Goal: Transaction & Acquisition: Book appointment/travel/reservation

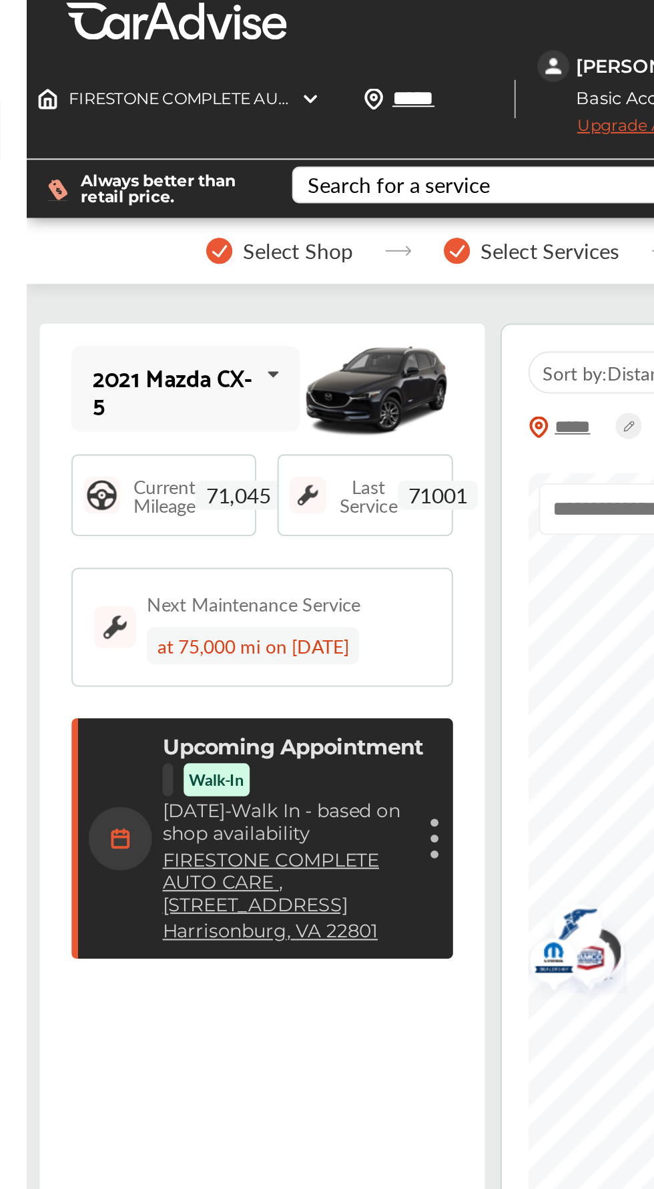
click at [273, 129] on span "Select Shop" at bounding box center [293, 127] width 55 height 12
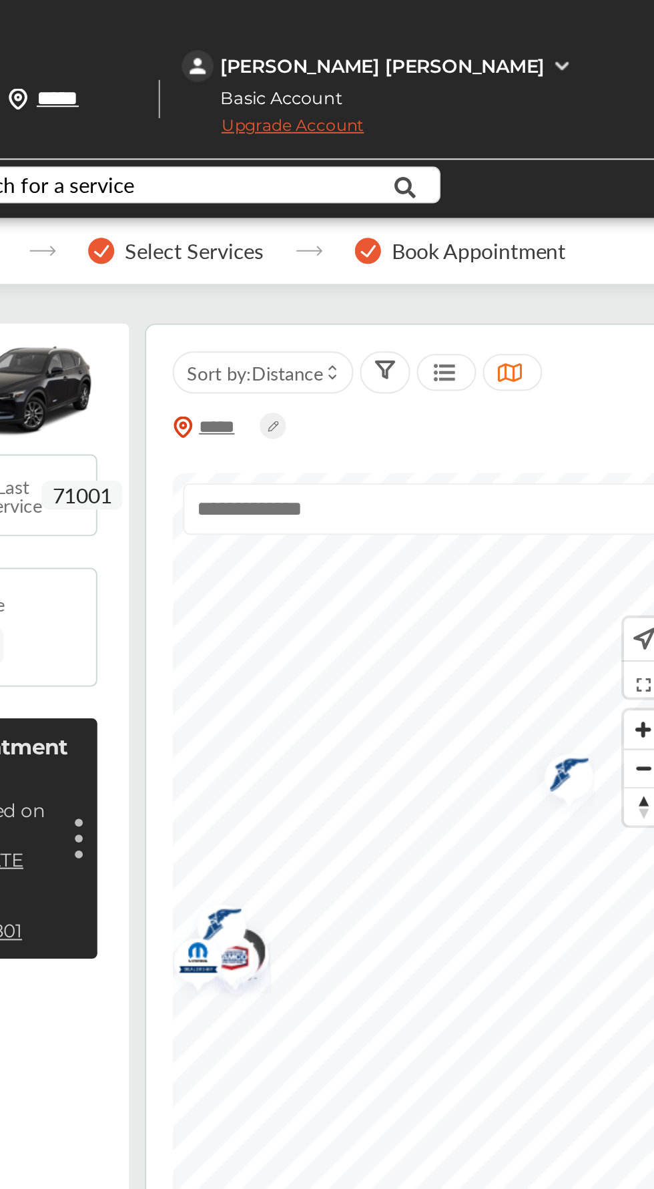
click at [623, 399] on img "Map marker" at bounding box center [606, 393] width 35 height 39
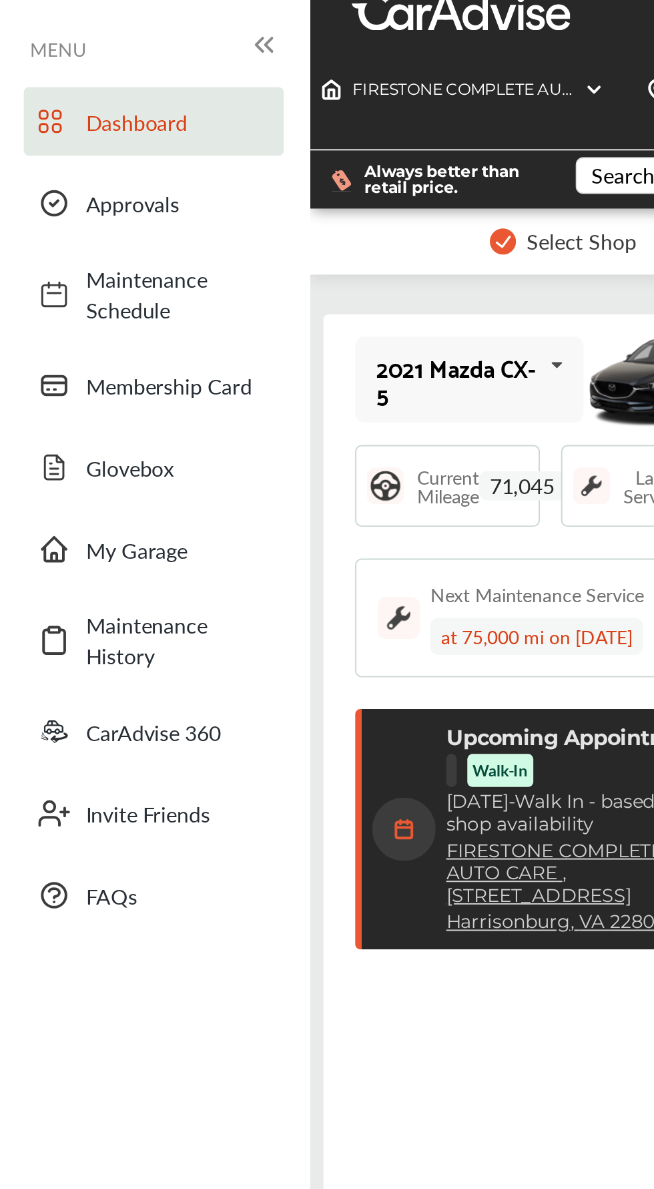
click at [134, 20] on icon at bounding box center [133, 27] width 16 height 16
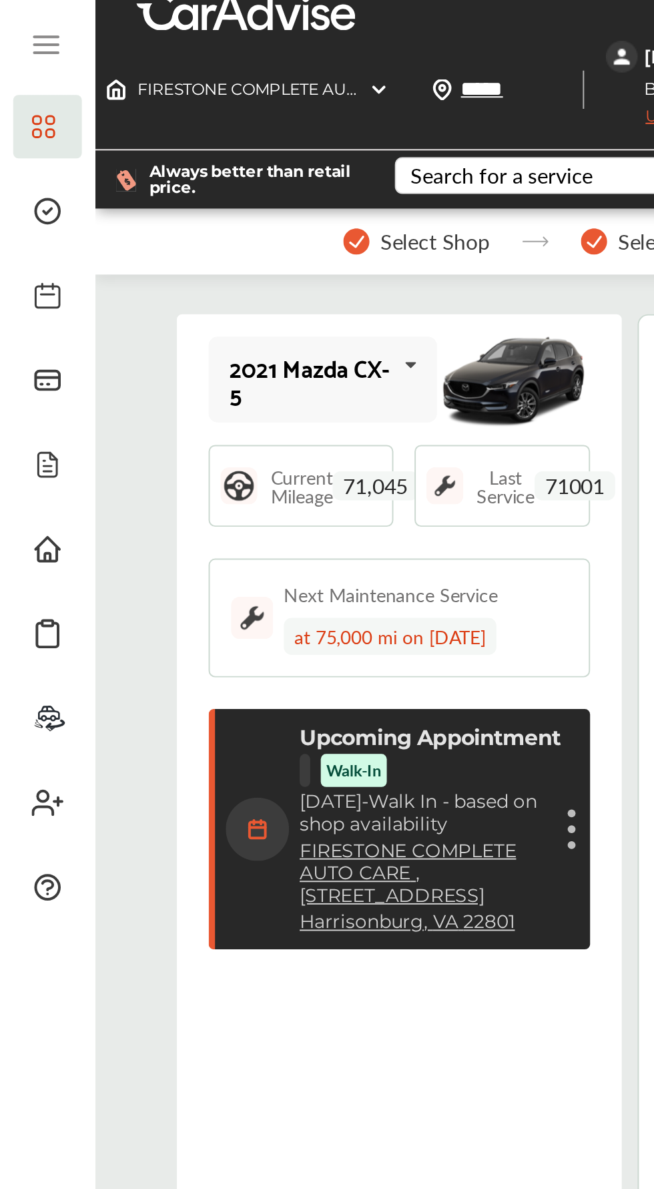
click at [27, 31] on icon at bounding box center [23, 31] width 12 height 0
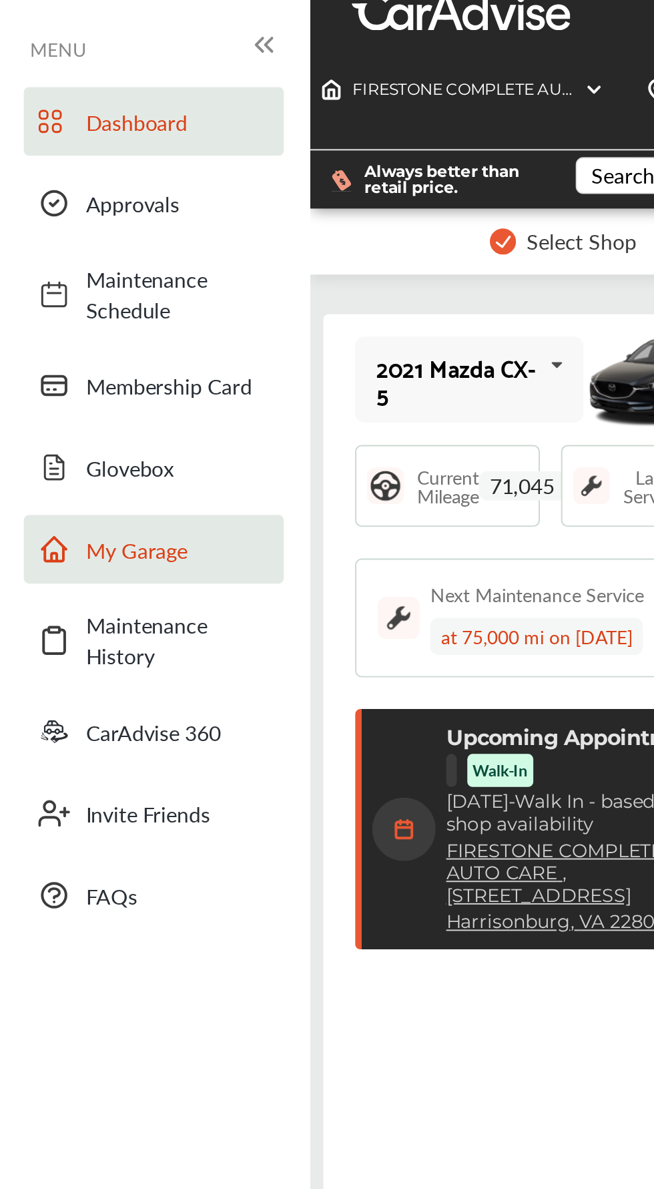
click at [102, 284] on span "My Garage" at bounding box center [89, 282] width 93 height 15
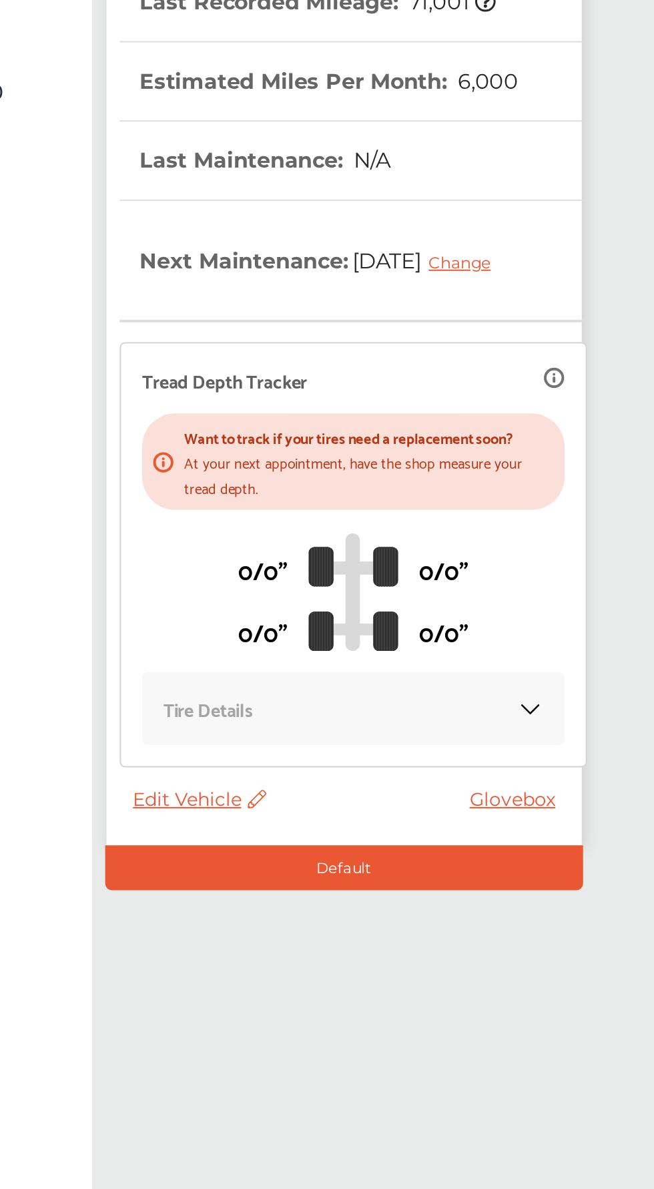
click at [355, 779] on div "Default" at bounding box center [285, 767] width 242 height 23
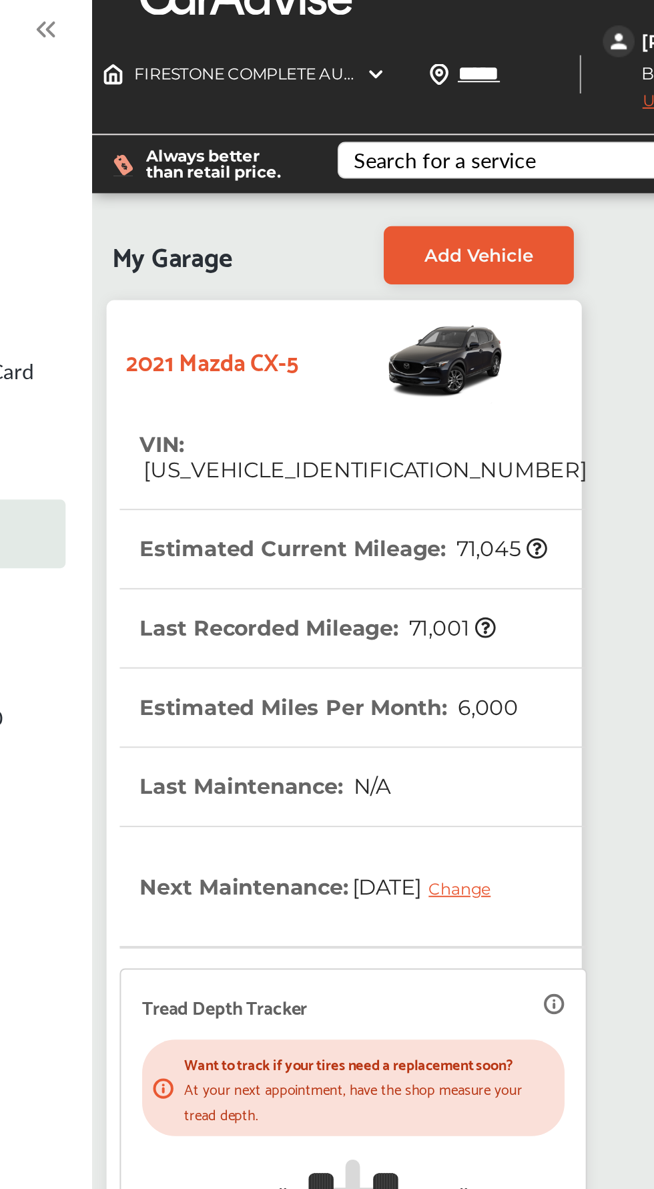
click at [327, 467] on div "Change" at bounding box center [346, 461] width 38 height 10
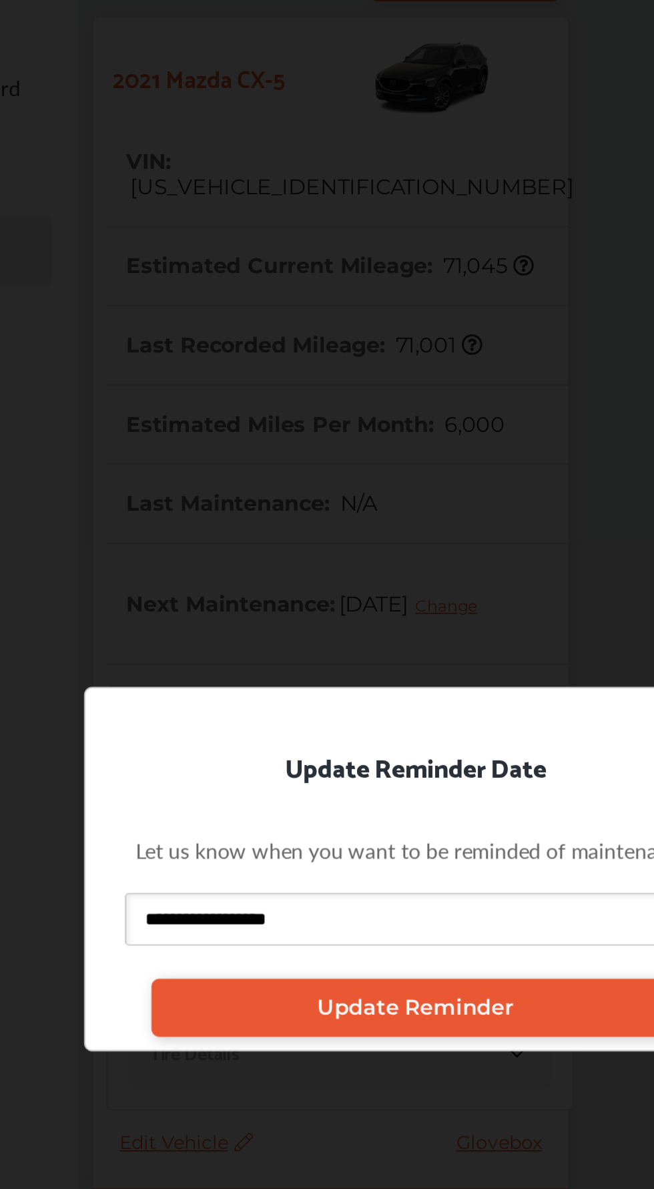
click at [412, 633] on select "**********" at bounding box center [325, 620] width 290 height 27
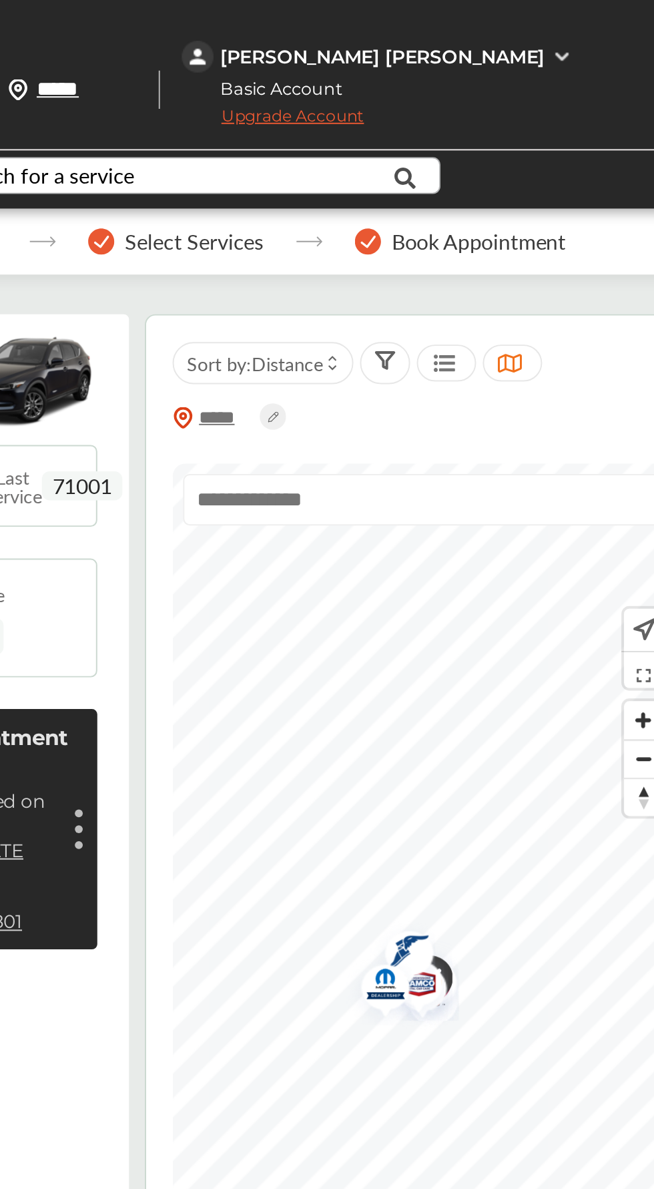
click at [539, 111] on icon at bounding box center [528, 94] width 30 height 33
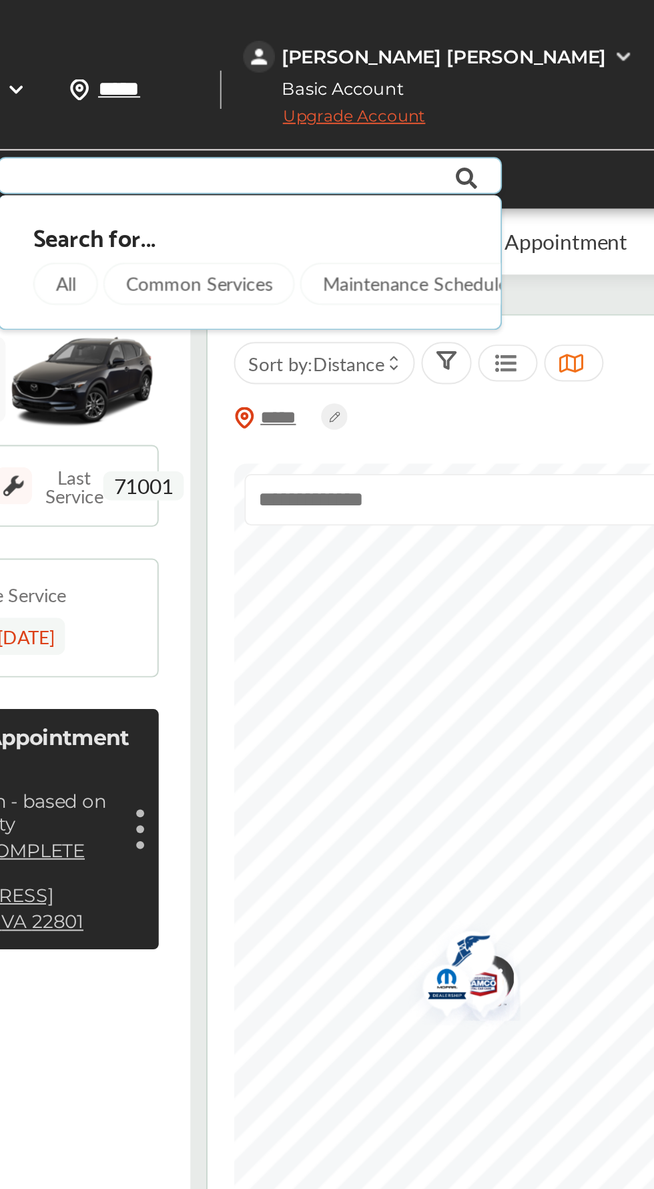
click at [462, 184] on span "Distance" at bounding box center [468, 188] width 36 height 13
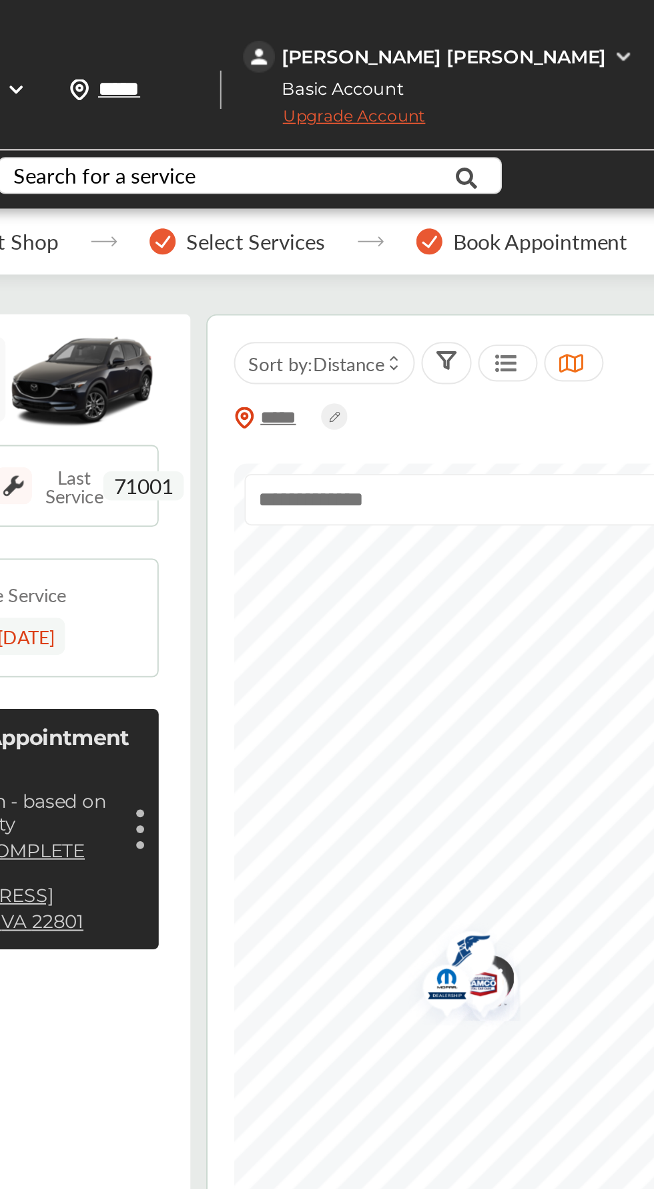
click at [566, 251] on input "text" at bounding box center [538, 257] width 244 height 26
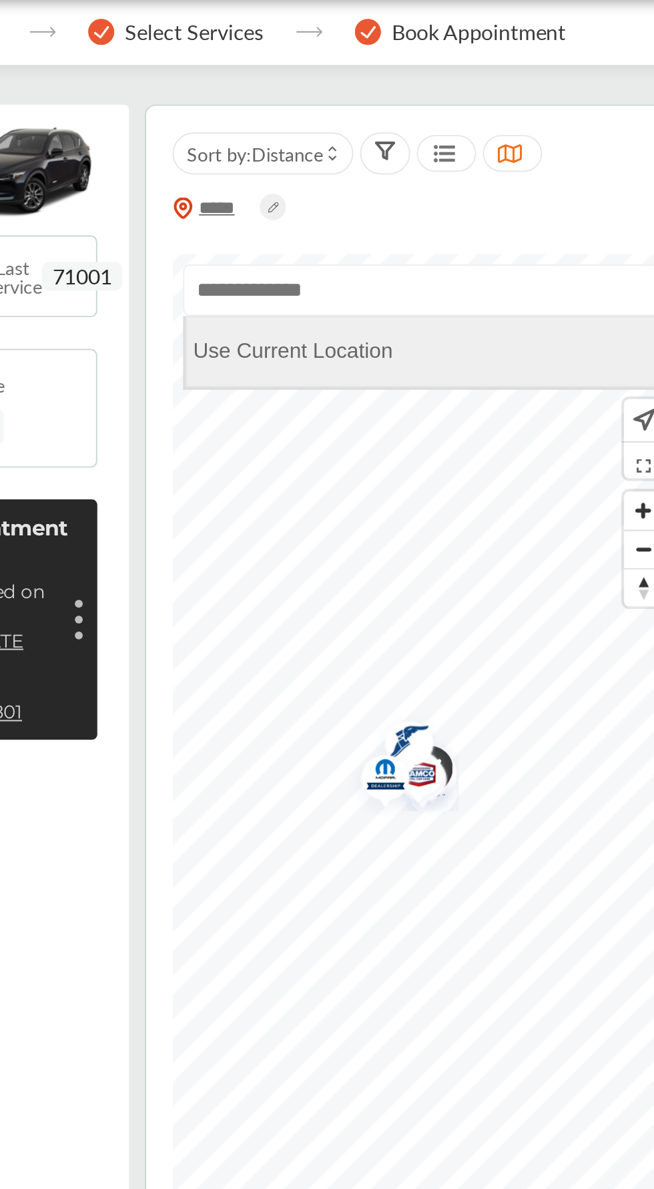
click at [573, 297] on Location "Use Current Location" at bounding box center [538, 288] width 242 height 36
type input "**********"
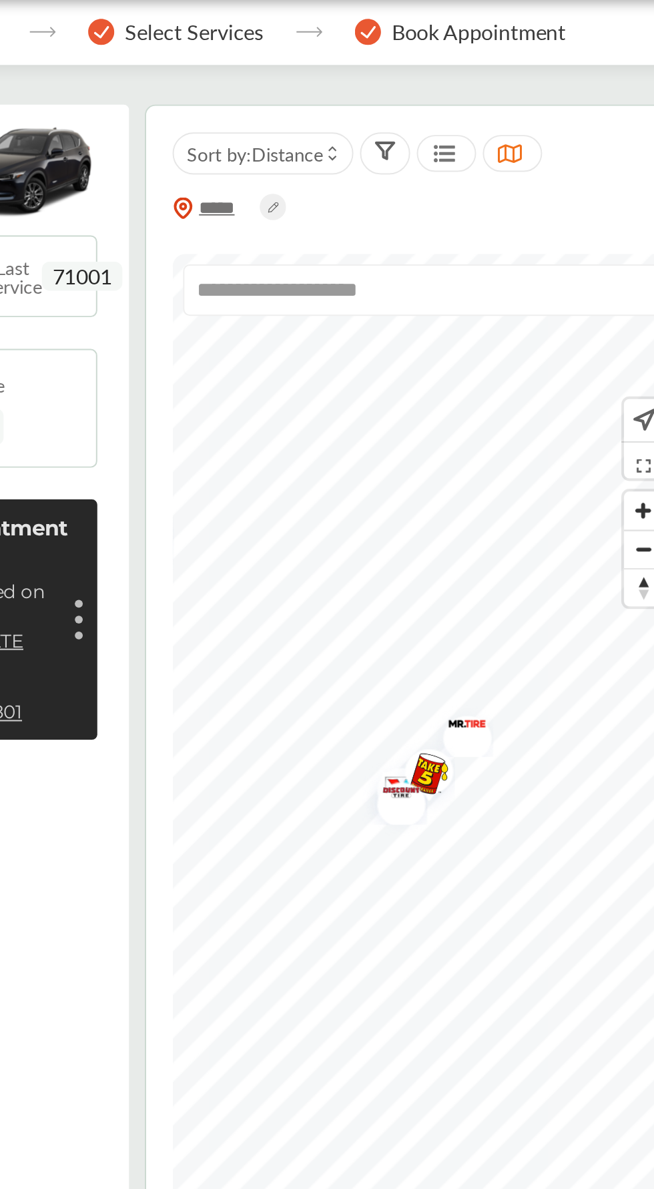
click at [542, 513] on img "Map marker" at bounding box center [535, 503] width 35 height 43
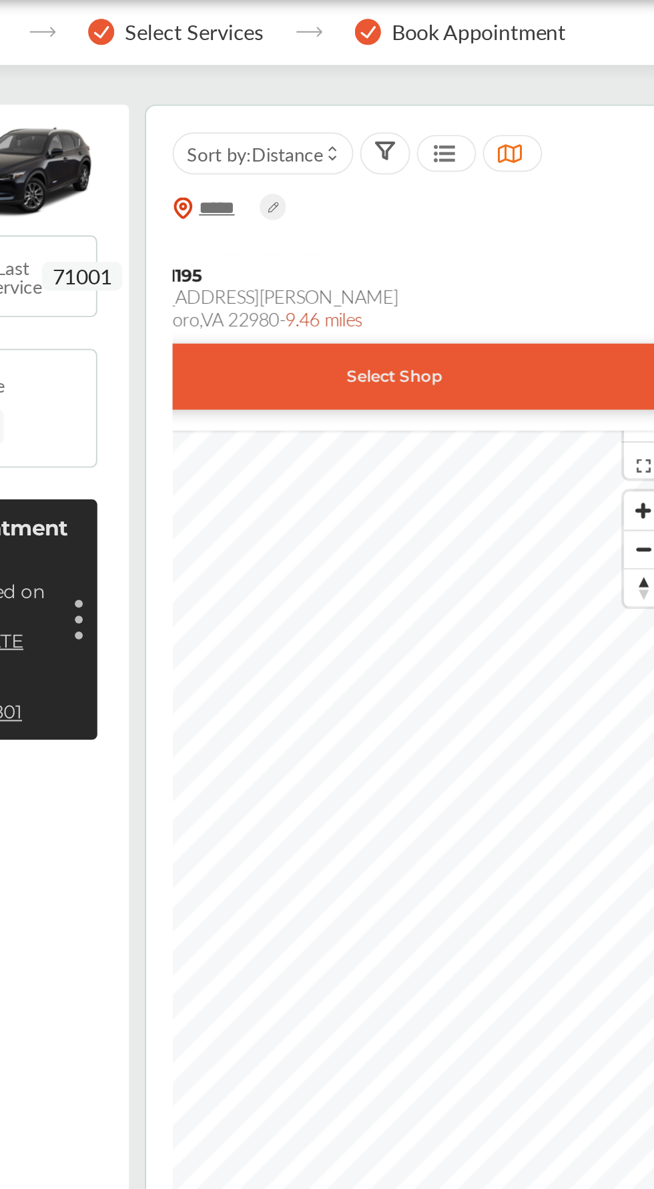
click at [577, 308] on div "Select Shop" at bounding box center [522, 300] width 384 height 33
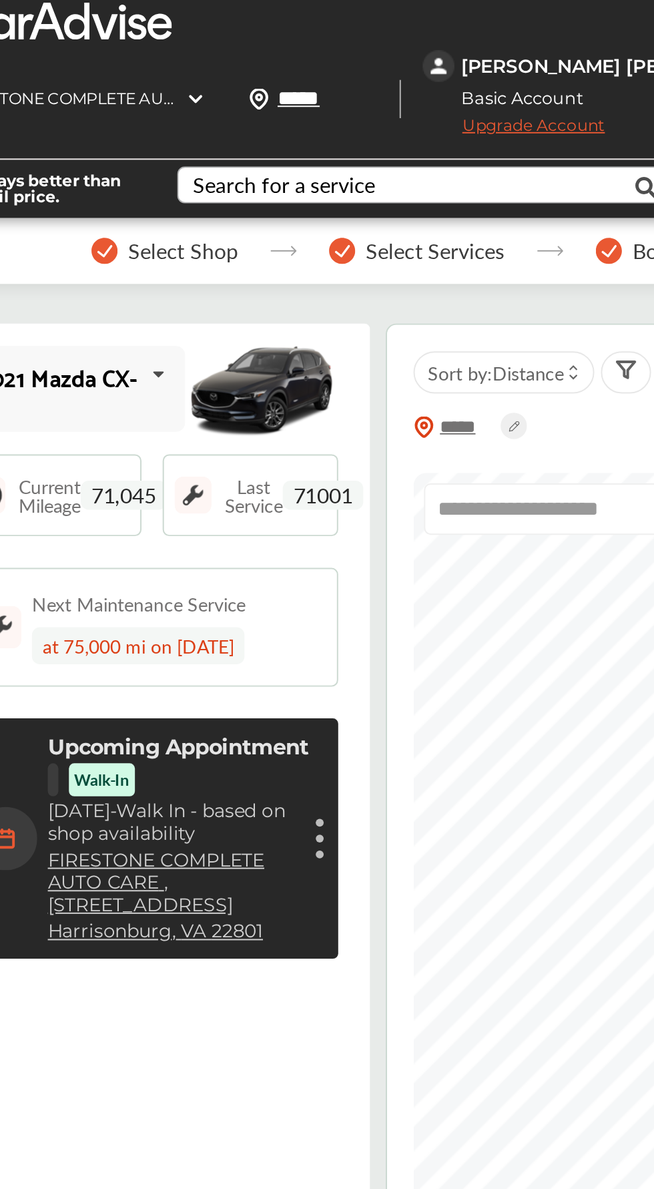
click at [340, 97] on div "Search for a service" at bounding box center [345, 93] width 92 height 11
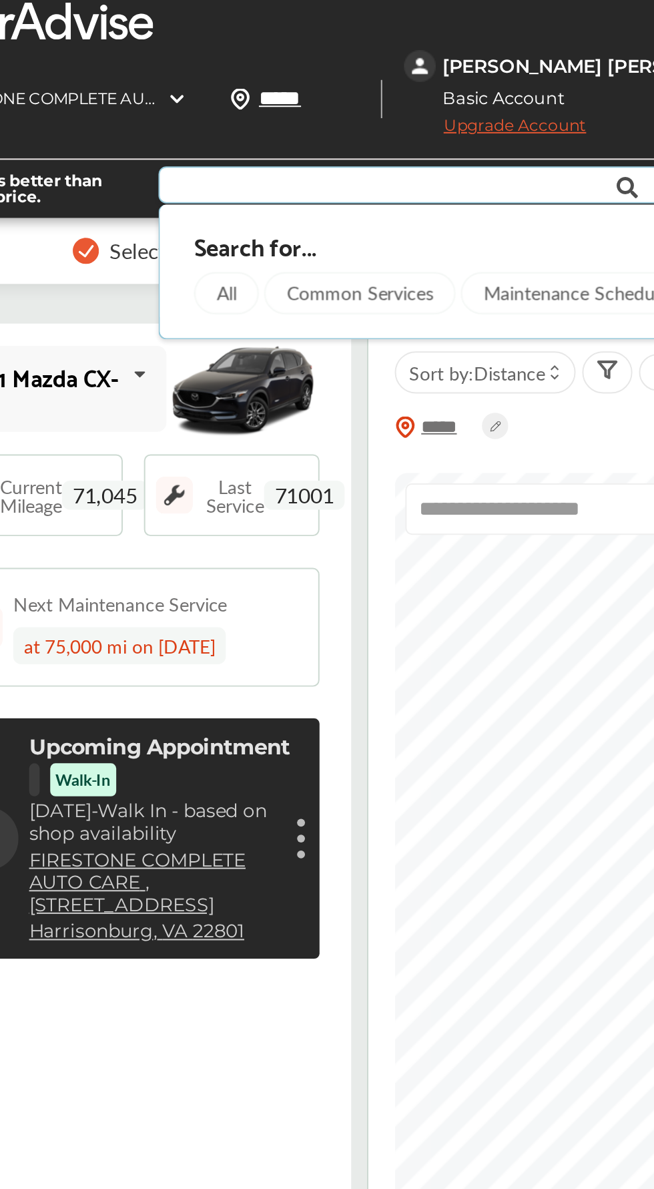
click at [323, 145] on div "All" at bounding box center [325, 147] width 33 height 21
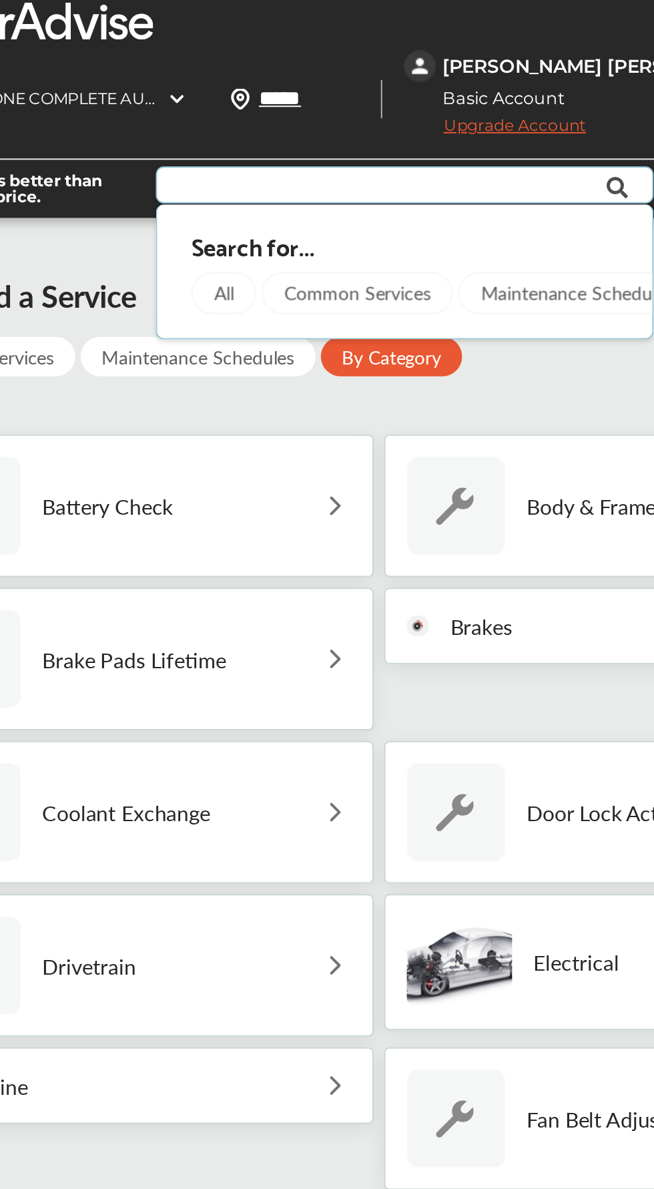
click at [376, 146] on div "Common Services" at bounding box center [391, 147] width 97 height 21
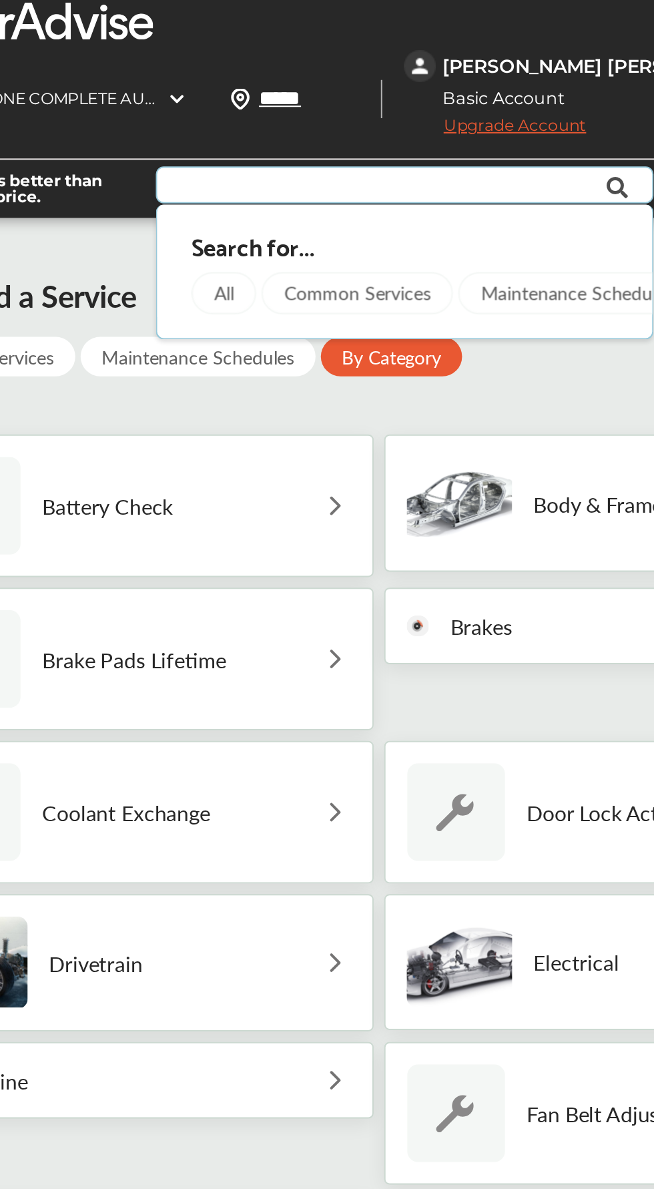
click at [392, 156] on div "Common Services" at bounding box center [391, 147] width 97 height 21
click at [407, 145] on div "Common Services" at bounding box center [391, 147] width 97 height 21
click at [416, 146] on div "Common Services" at bounding box center [391, 147] width 97 height 21
click at [398, 121] on div "Search for... All Common Services Maintenance Schedules" at bounding box center [415, 132] width 226 height 40
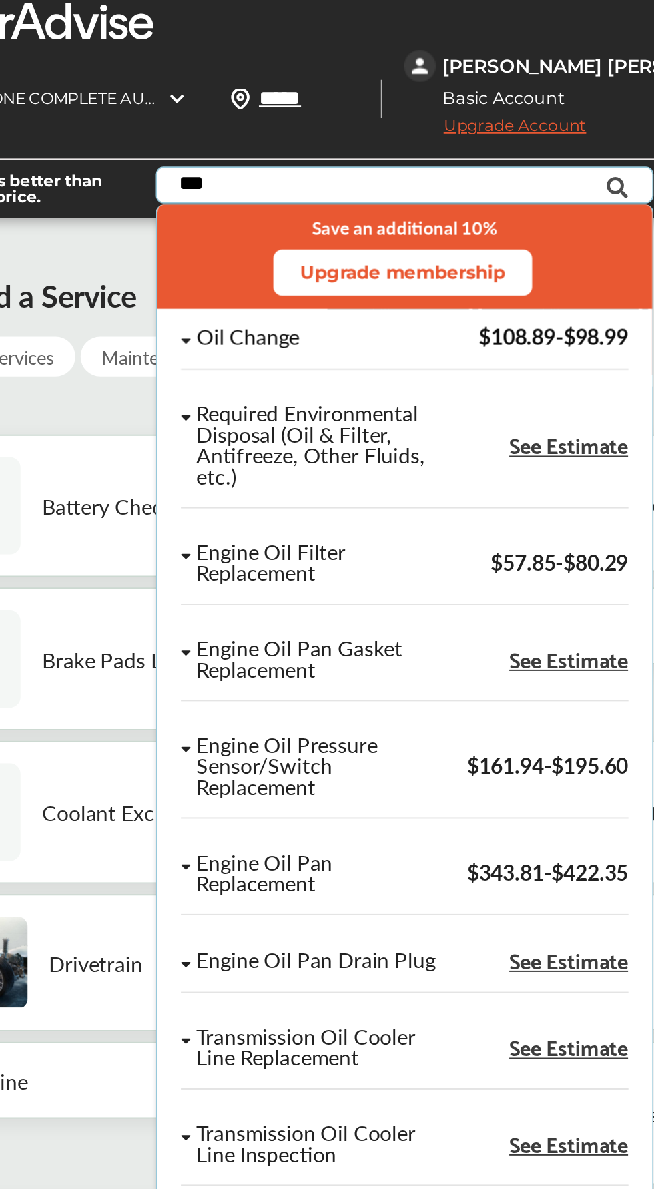
type input "***"
click at [472, 187] on div "Oil Change $108.89 - $98.99" at bounding box center [415, 176] width 226 height 22
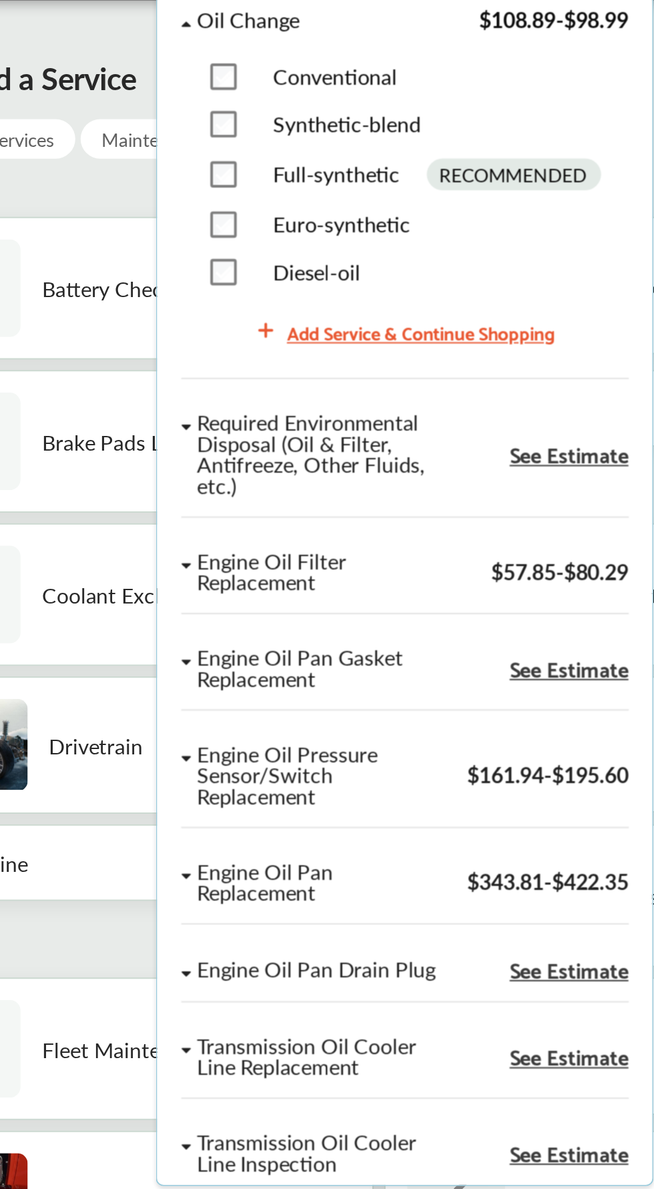
scroll to position [74, 0]
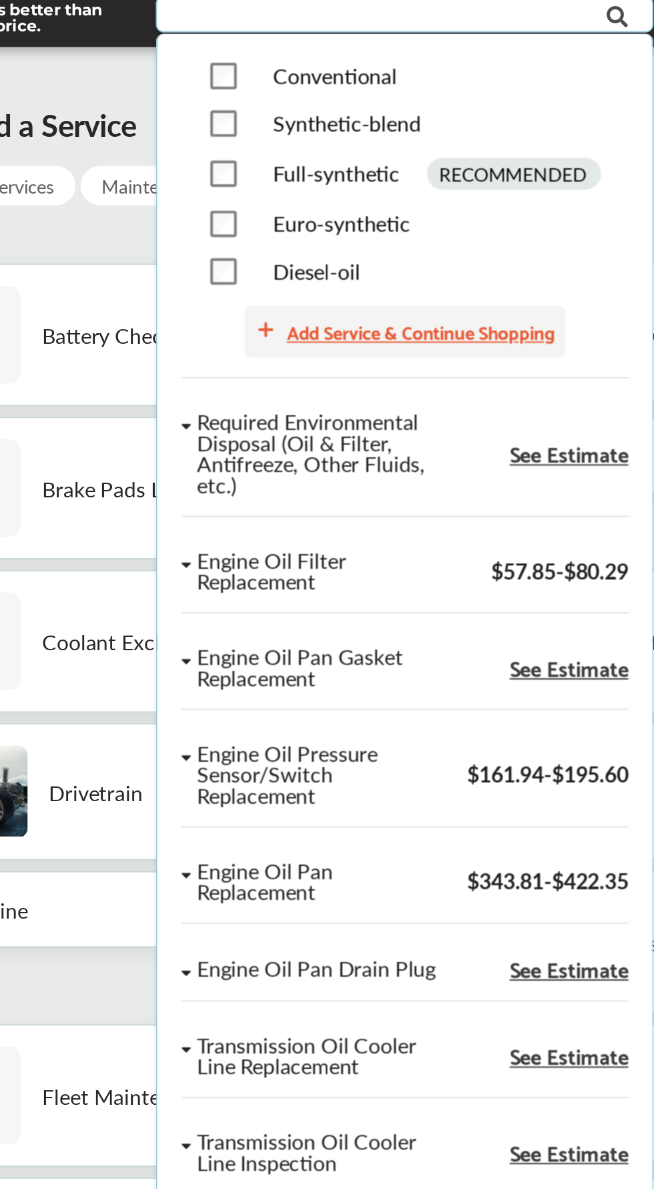
click at [403, 267] on div "Add Service & Continue Shopping" at bounding box center [415, 254] width 162 height 26
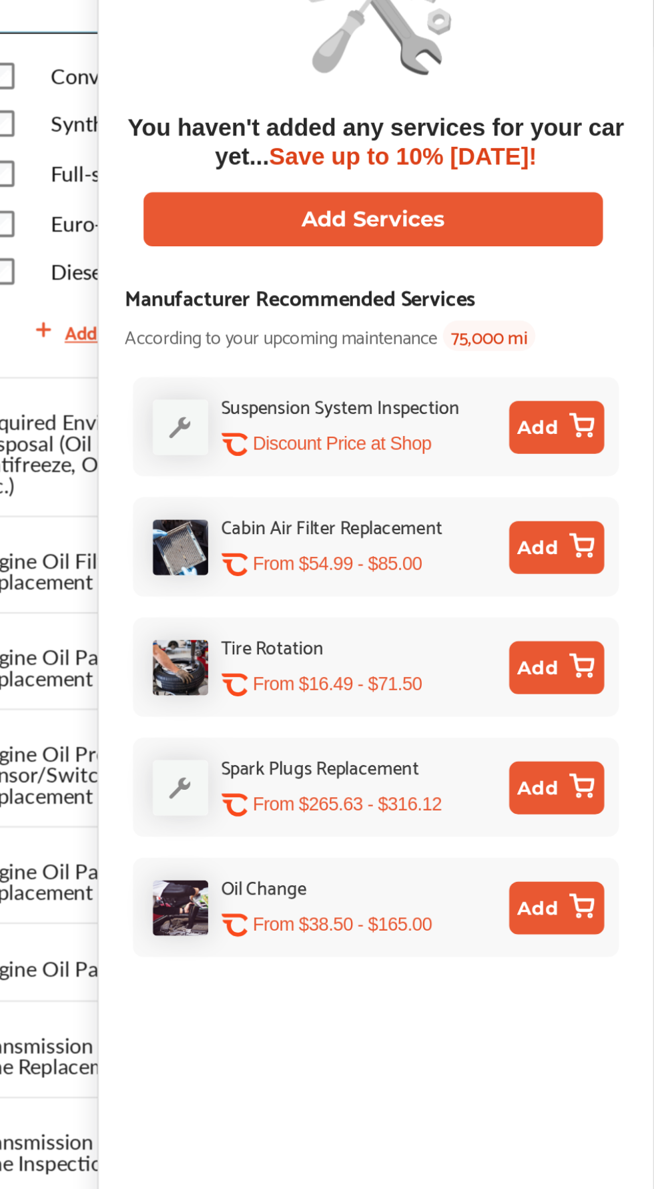
click at [580, 222] on div "You haven't added any services for your car yet... Save up to 10% Today! Add Se…" at bounding box center [513, 584] width 254 height 1083
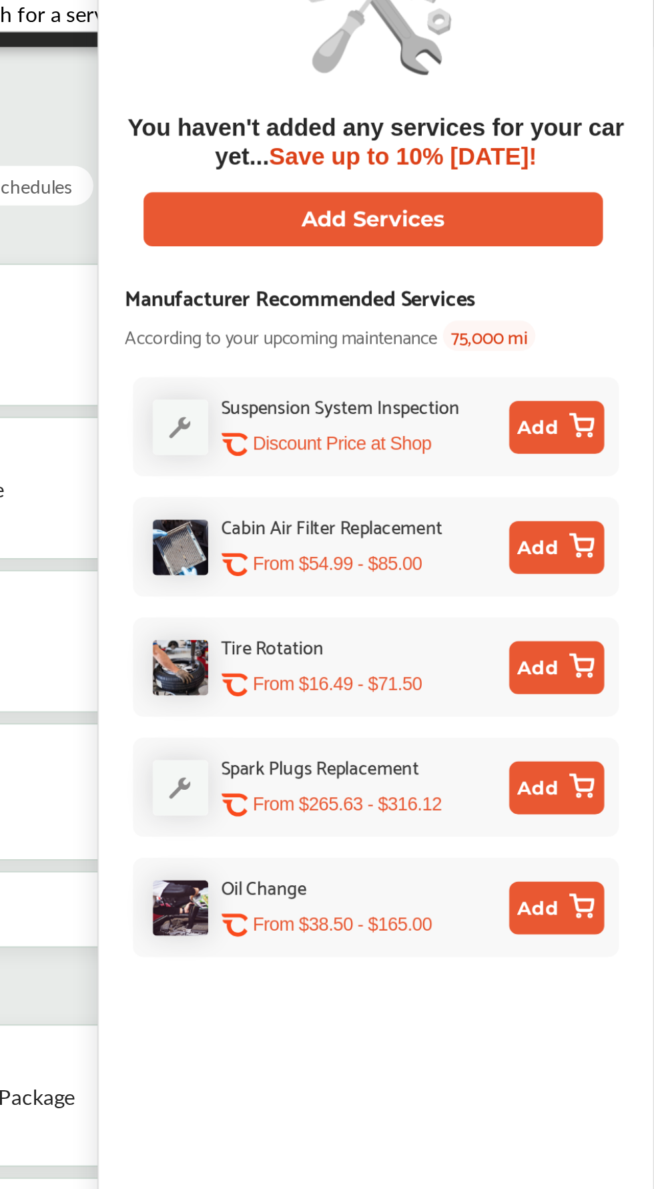
click at [616, 291] on button "Add" at bounding box center [605, 302] width 48 height 27
click at [605, 310] on button "Add" at bounding box center [605, 302] width 48 height 27
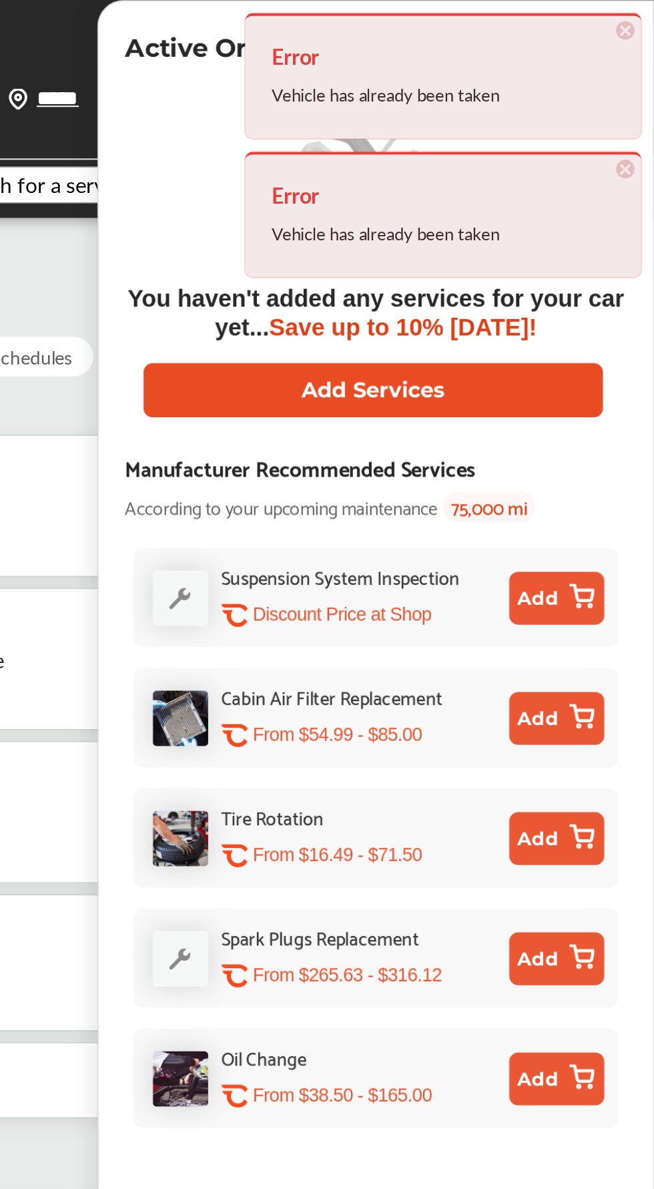
click at [580, 201] on button "Add Services" at bounding box center [512, 197] width 232 height 27
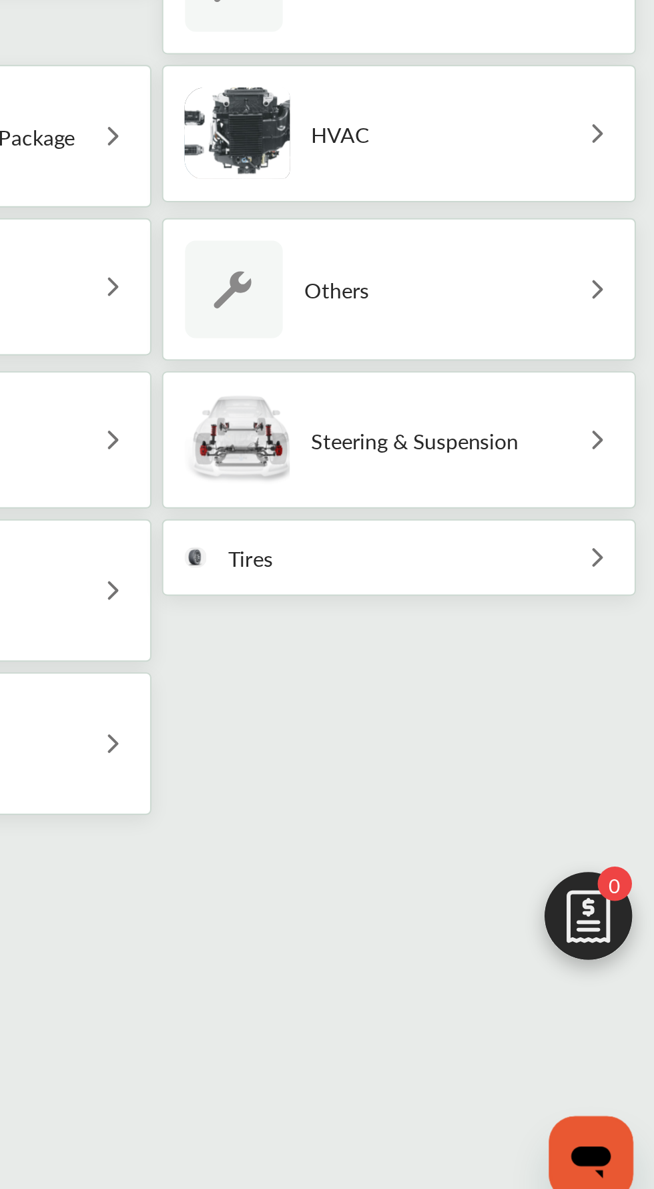
click at [601, 709] on div "Others" at bounding box center [525, 717] width 240 height 72
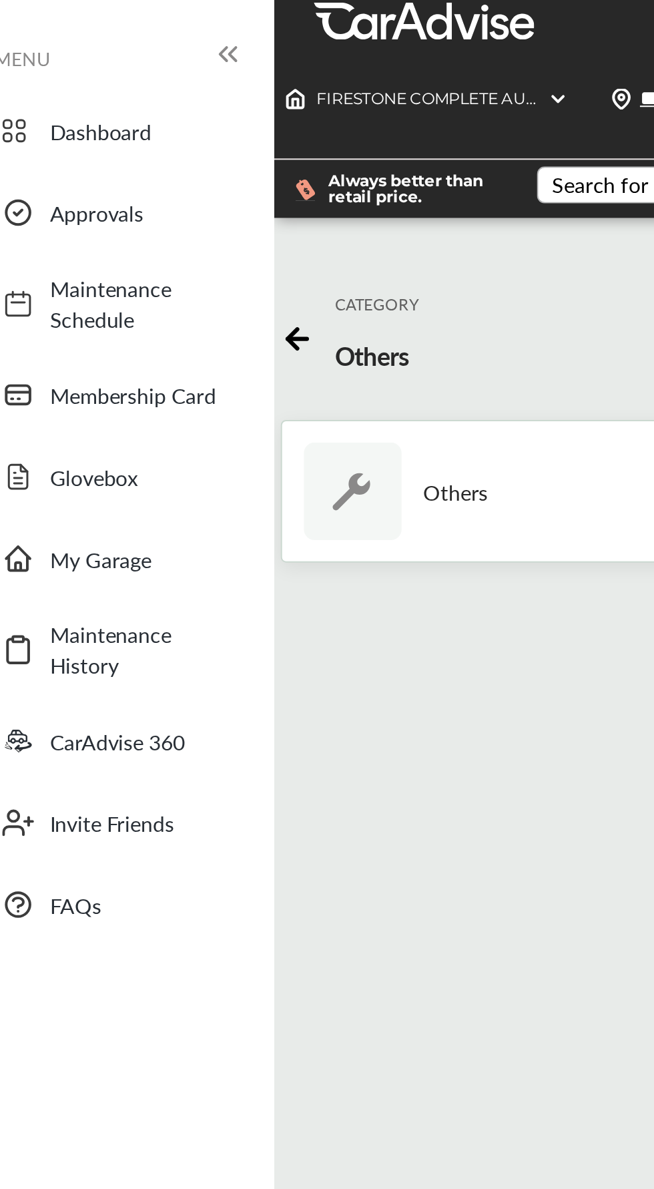
click at [296, 244] on div "Others" at bounding box center [280, 248] width 240 height 72
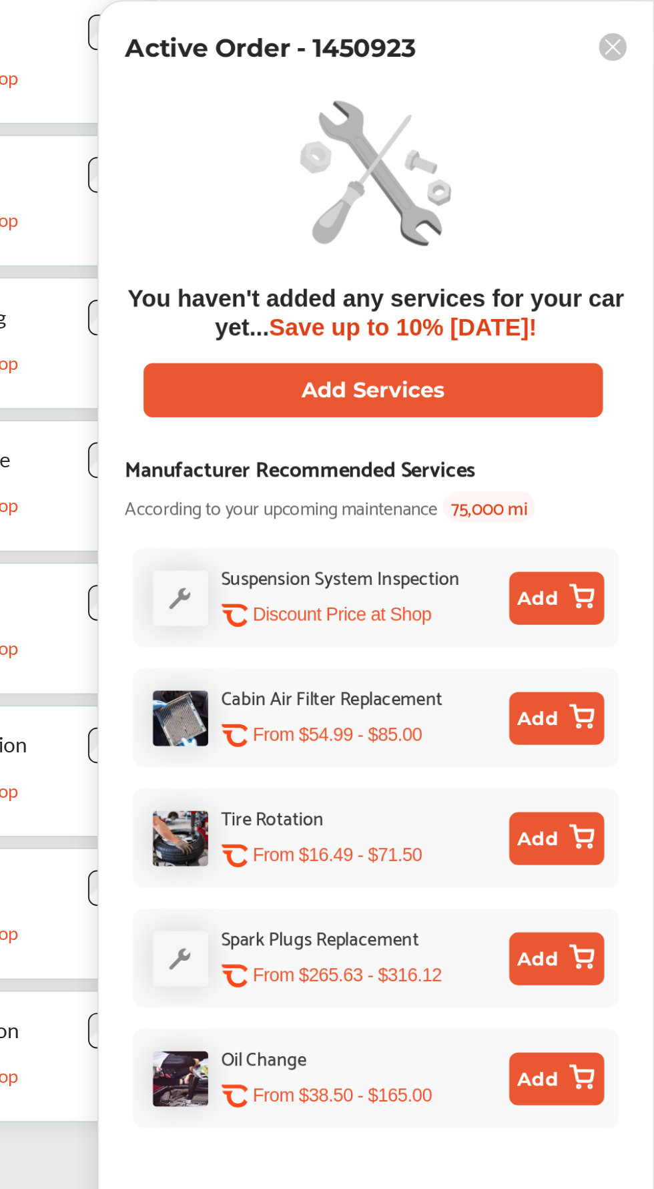
scroll to position [0, 0]
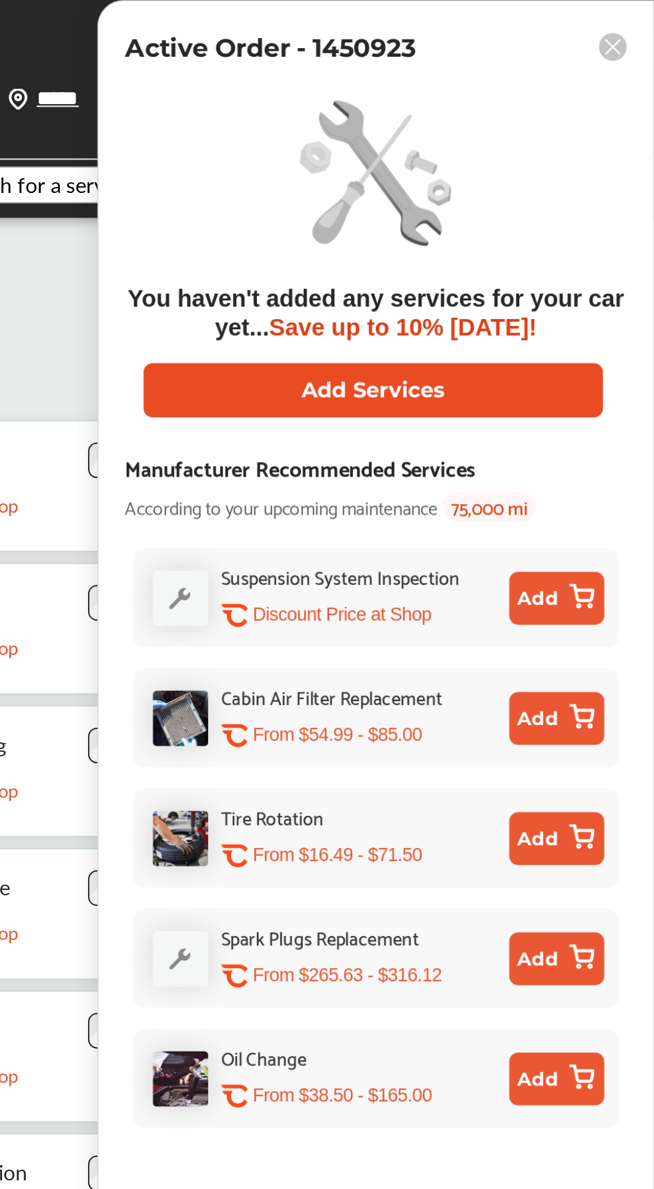
click at [613, 192] on button "Add Services" at bounding box center [512, 197] width 232 height 27
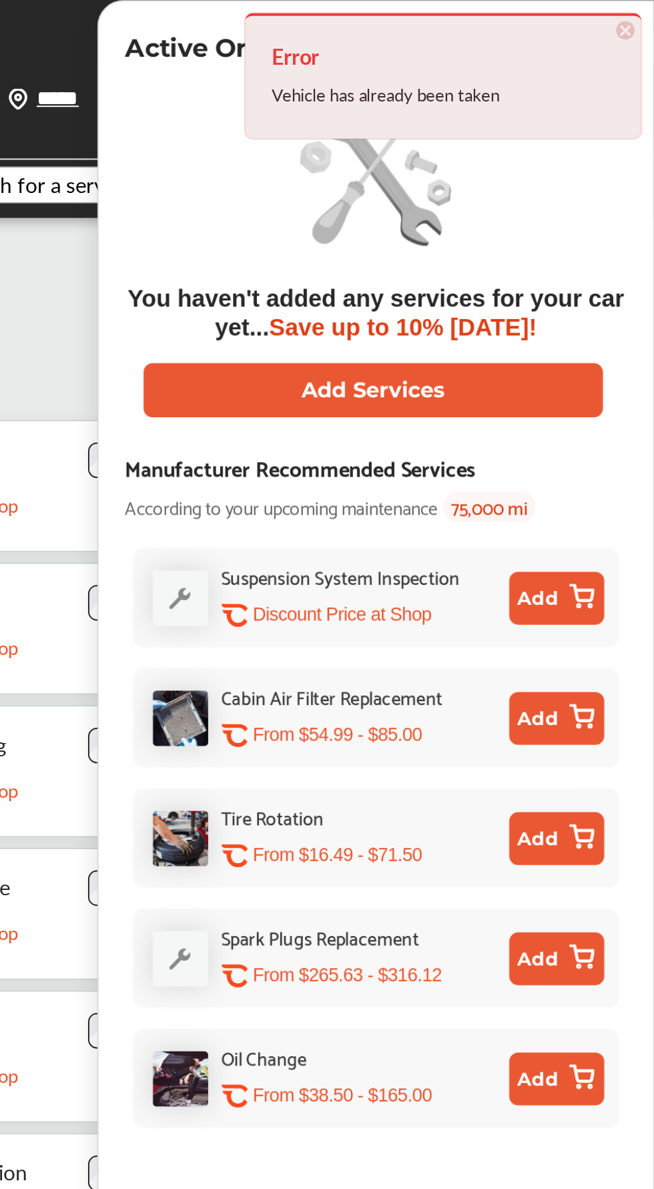
click at [545, 262] on span "According to your upcoming maintenance" at bounding box center [465, 255] width 158 height 15
click at [641, 15] on span "×" at bounding box center [639, 15] width 9 height 9
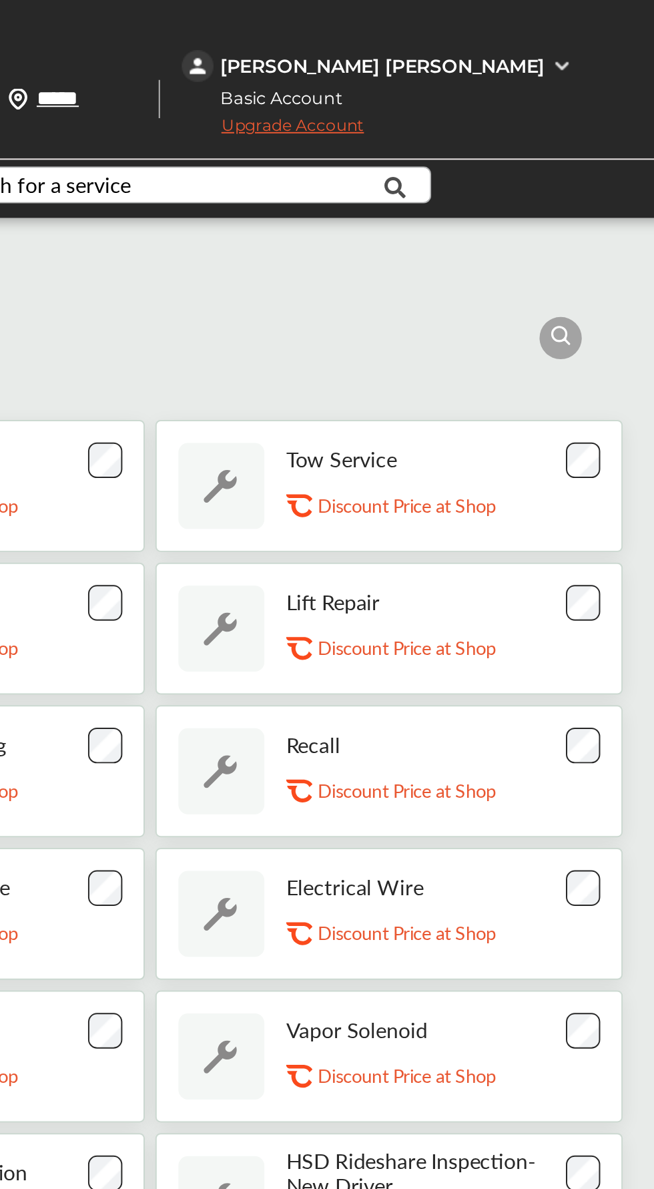
click at [599, 34] on div "[PERSON_NAME] [PERSON_NAME]" at bounding box center [516, 33] width 164 height 12
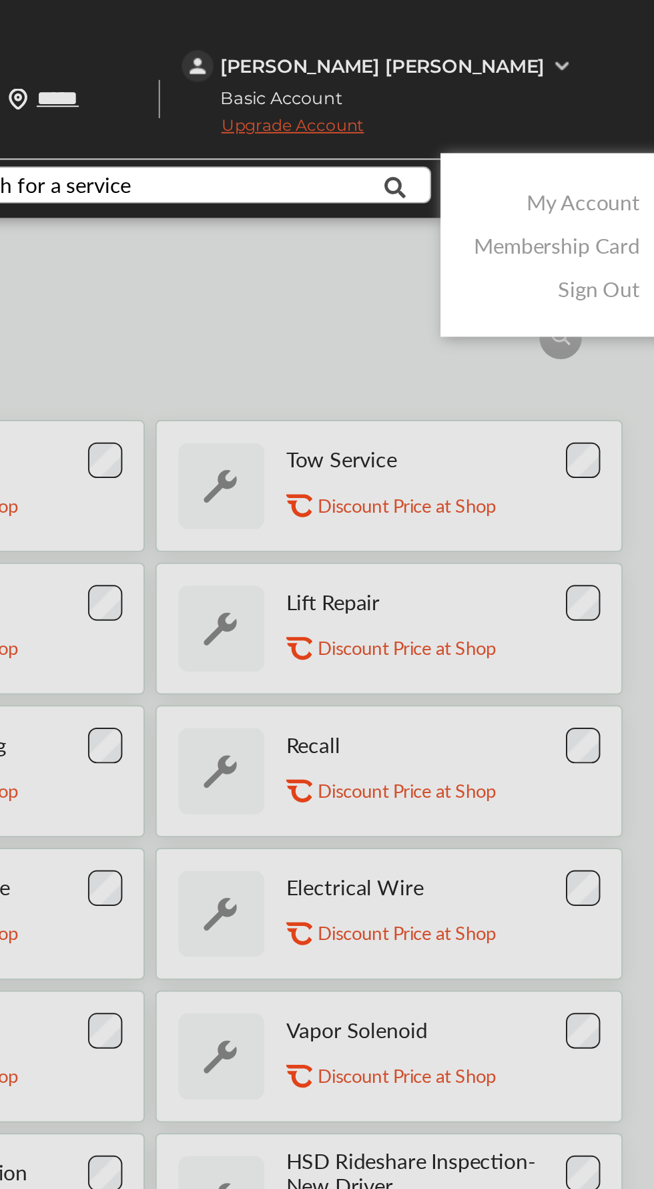
click at [644, 107] on link "My Account" at bounding box center [617, 101] width 57 height 15
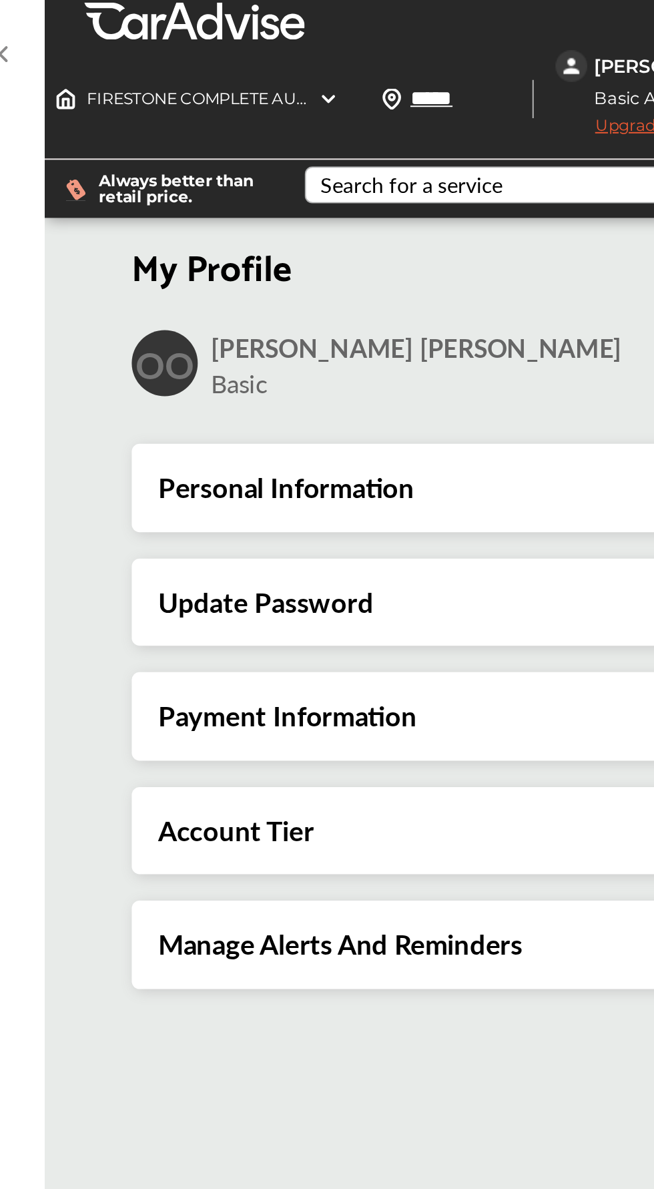
click at [404, 486] on div "Manage Alerts And Reminders" at bounding box center [414, 477] width 400 height 17
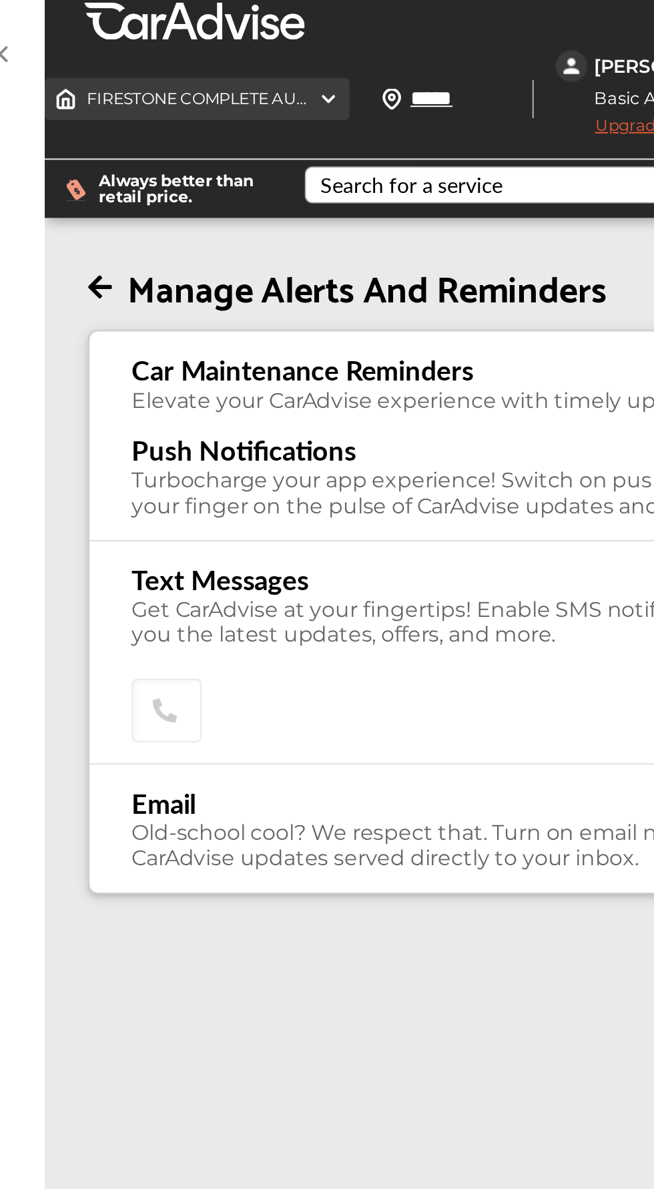
click at [290, 50] on div "FIRESTONE COMPLETE AUTO CARE , 1740 E. MARKET ST Harrisonburg , VA 22801" at bounding box center [234, 49] width 154 height 21
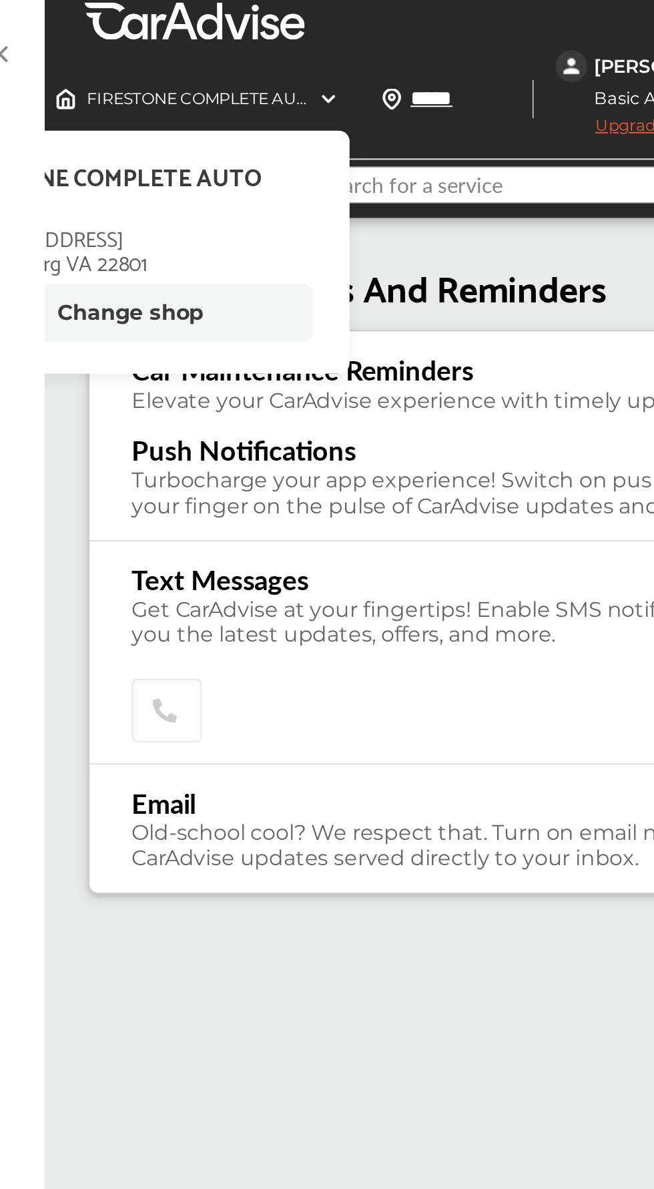
click at [442, 103] on input "text" at bounding box center [412, 95] width 244 height 21
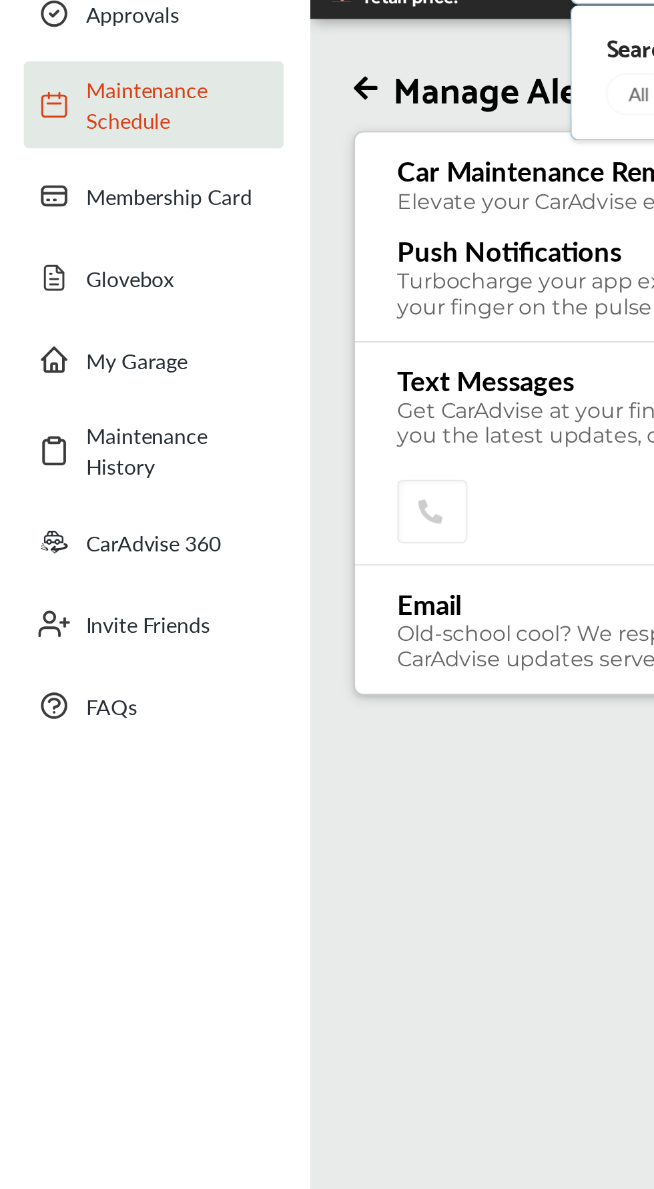
click at [77, 158] on span "Maintenance Schedule" at bounding box center [89, 153] width 93 height 31
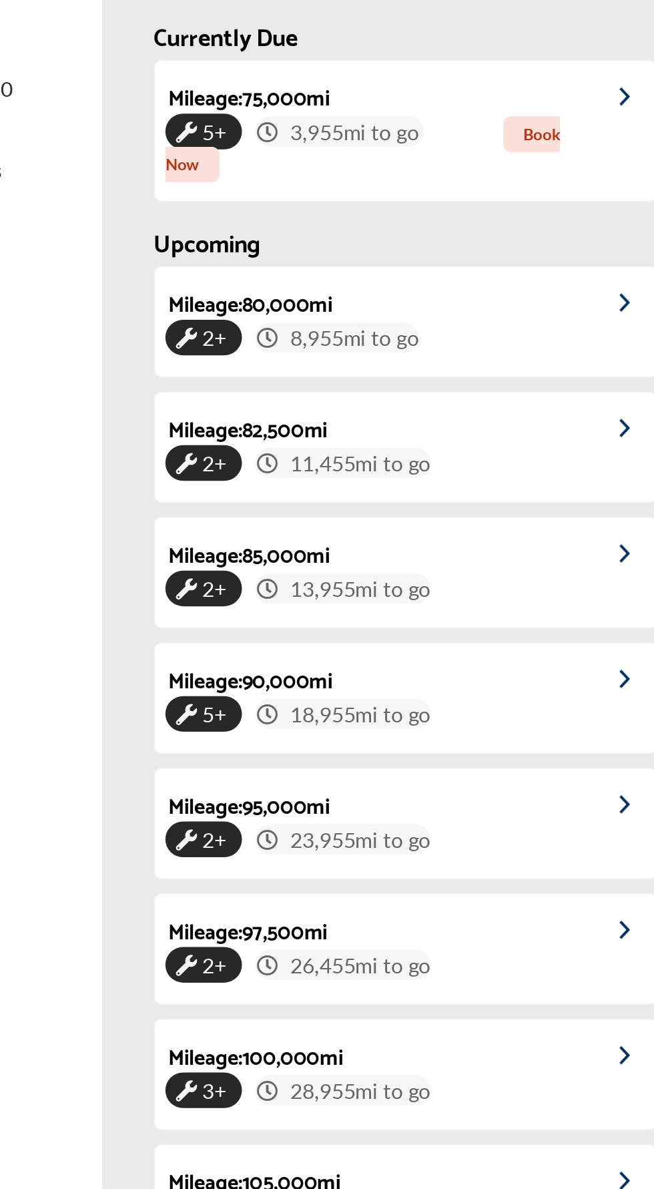
scroll to position [284, 0]
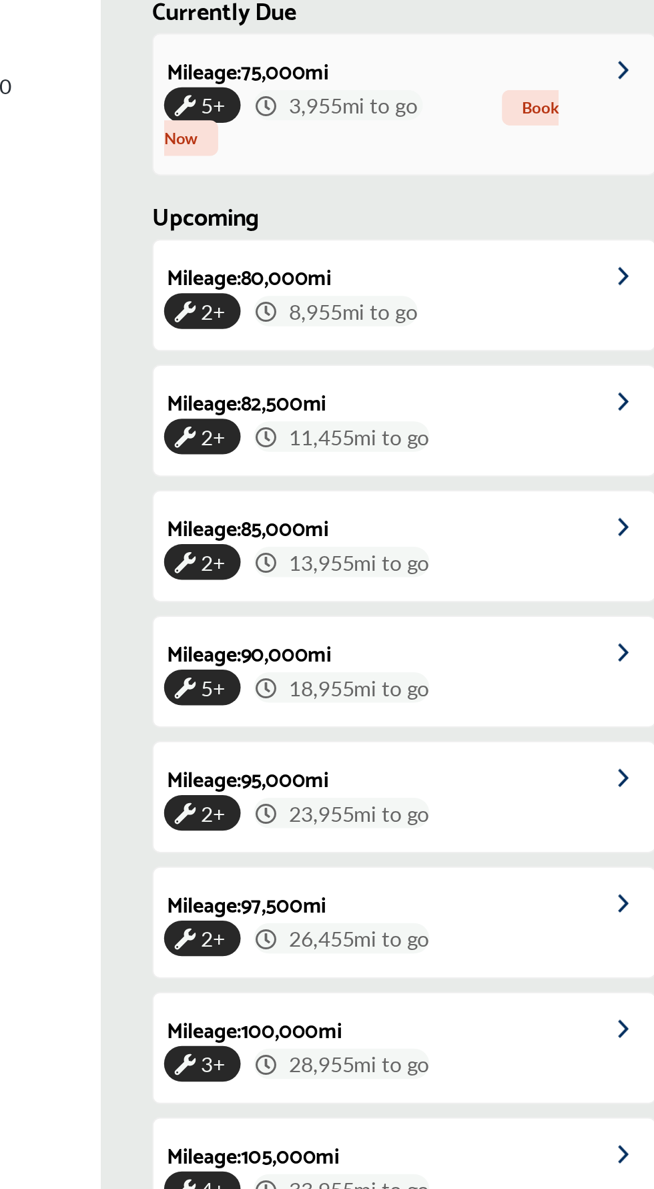
click at [404, 383] on div "5+ 3,955 mi to go Book Now" at bounding box center [310, 392] width 243 height 31
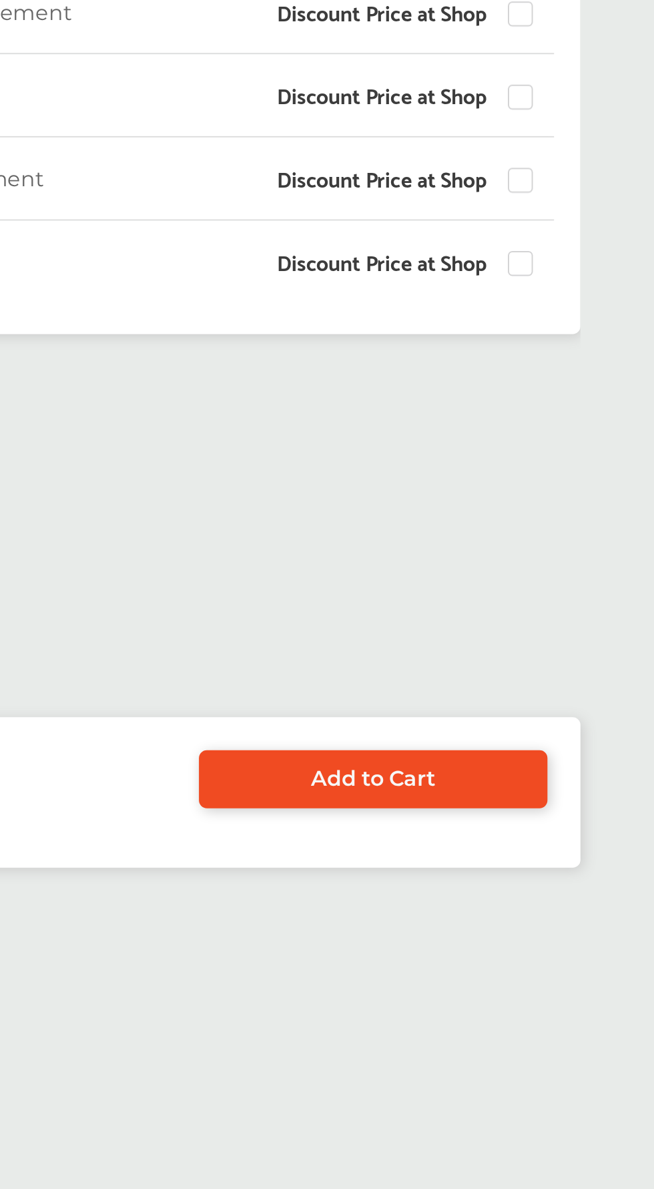
click at [563, 740] on link "Add to Cart" at bounding box center [512, 725] width 176 height 29
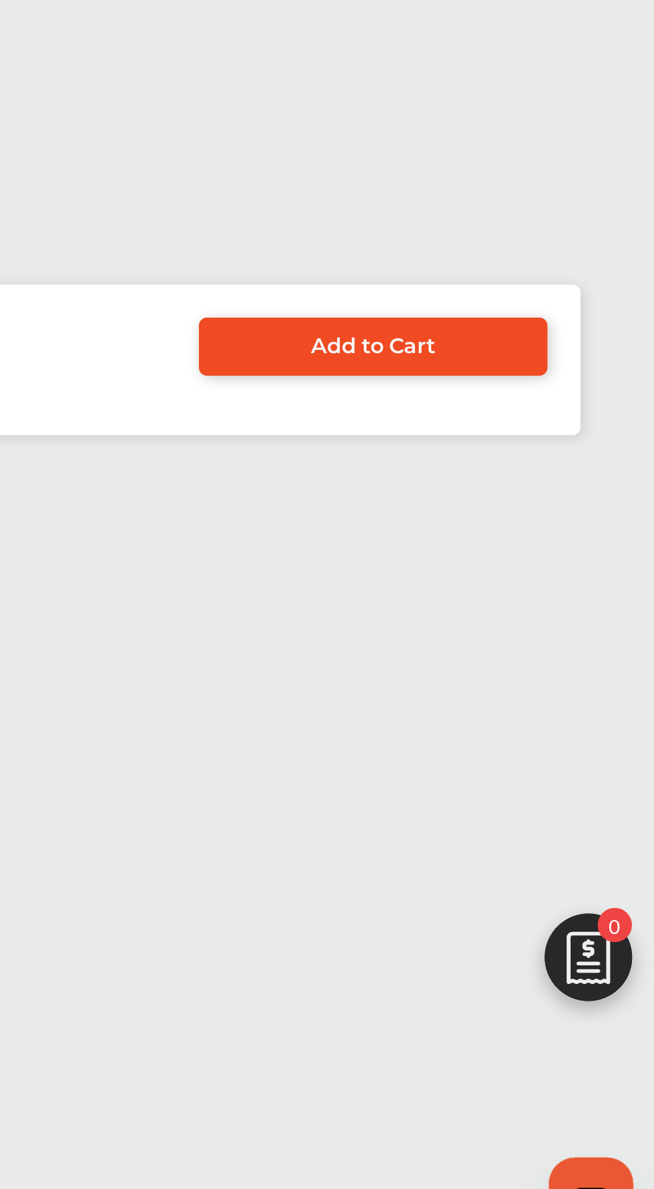
click at [573, 740] on link "Add to Cart" at bounding box center [512, 725] width 176 height 29
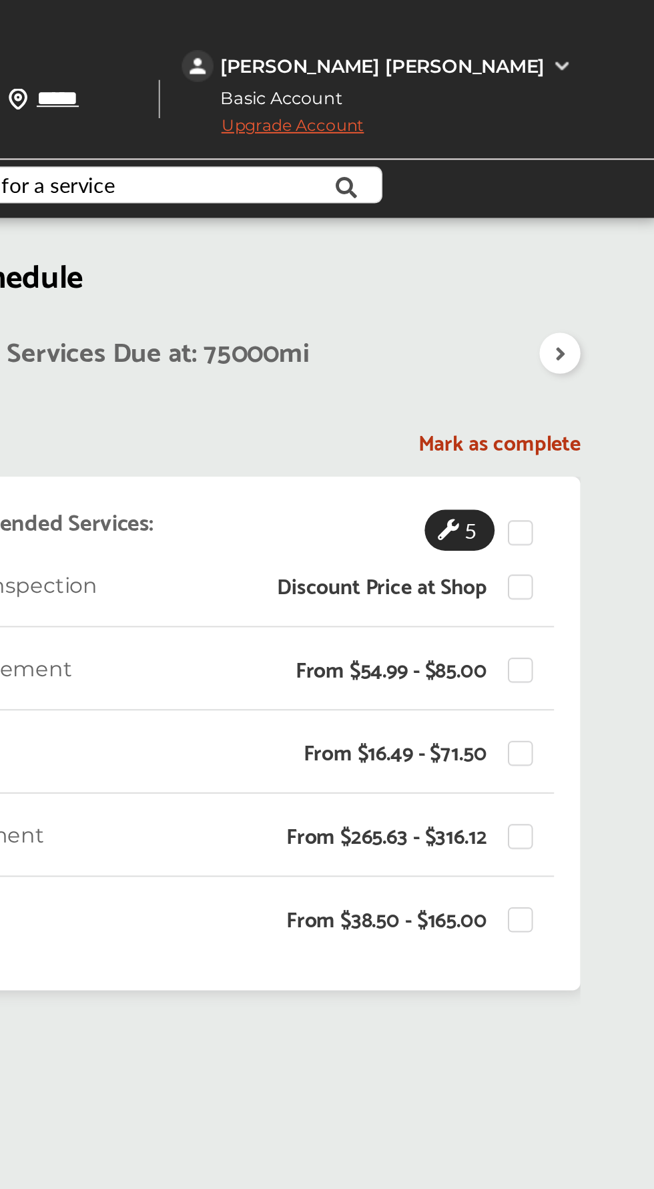
click at [602, 180] on icon at bounding box center [606, 179] width 13 height 11
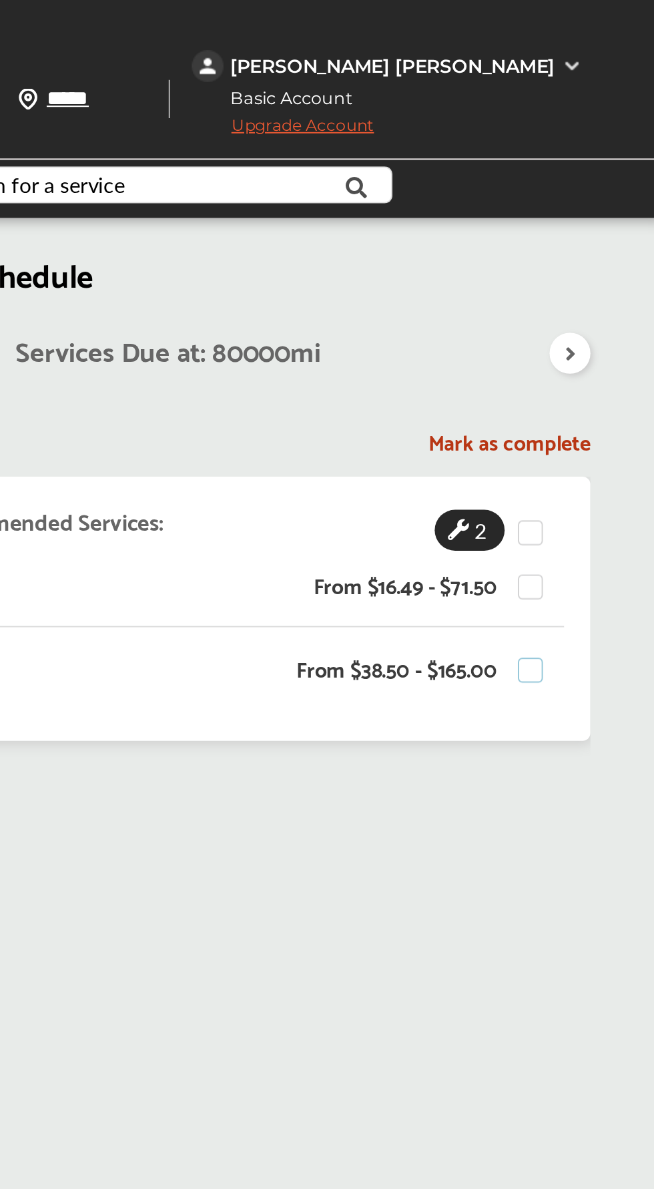
click at [589, 332] on label at bounding box center [590, 332] width 20 height 0
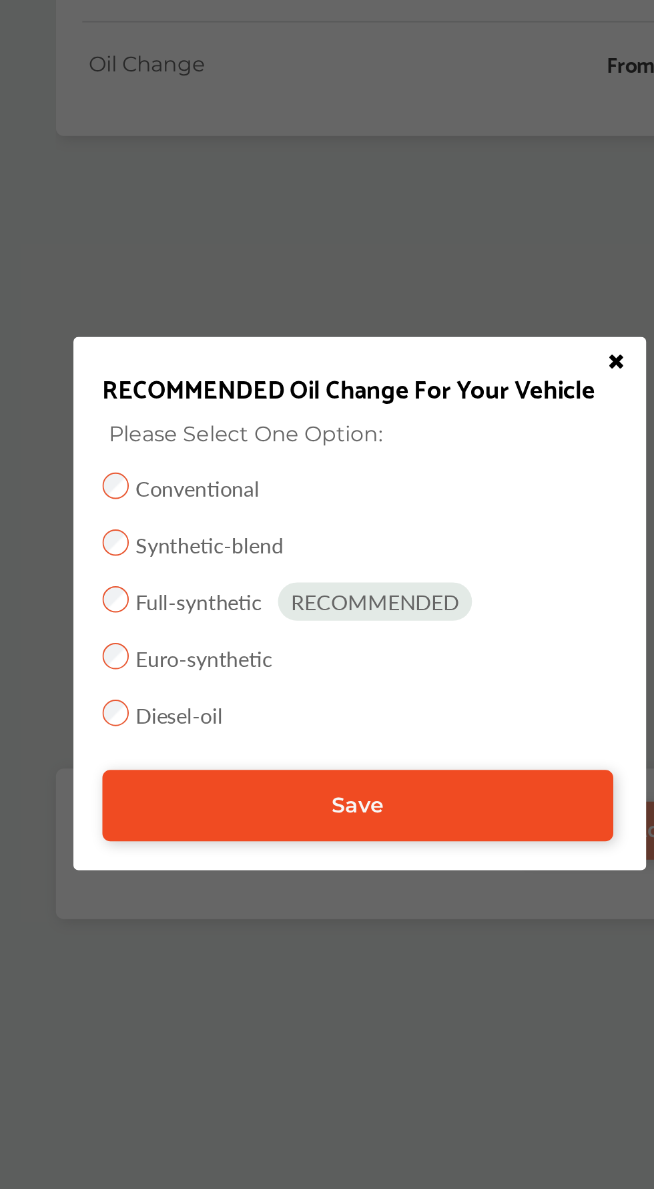
click at [418, 731] on link "Save" at bounding box center [342, 713] width 258 height 36
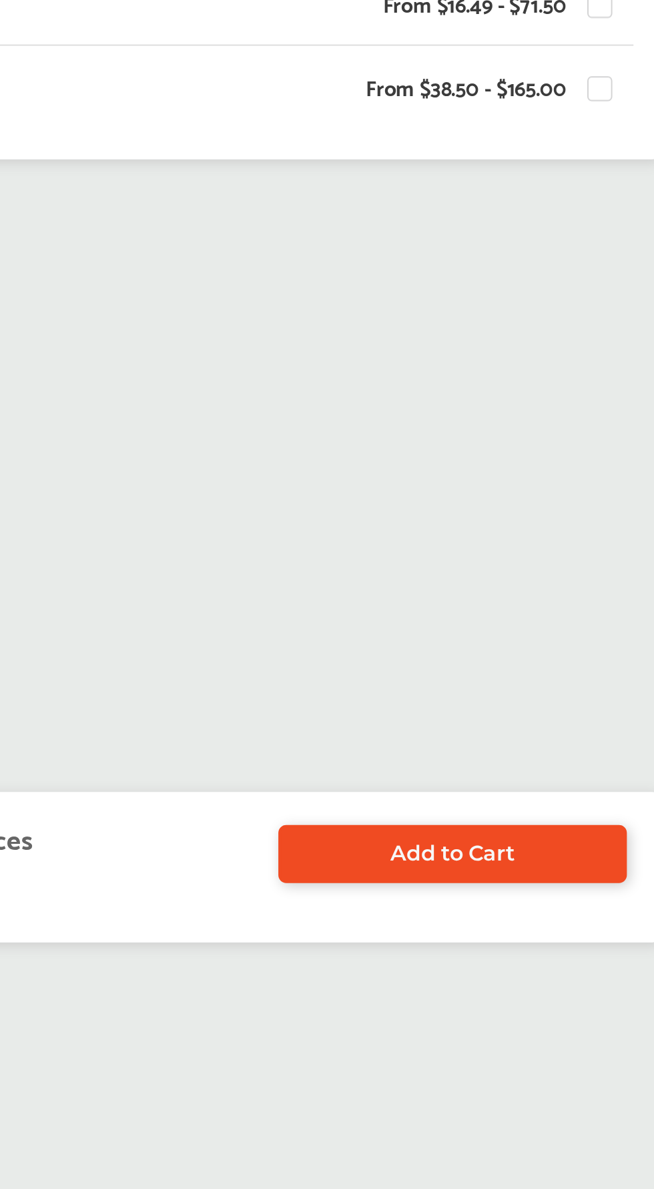
click at [575, 740] on link "Add to Cart" at bounding box center [512, 725] width 176 height 29
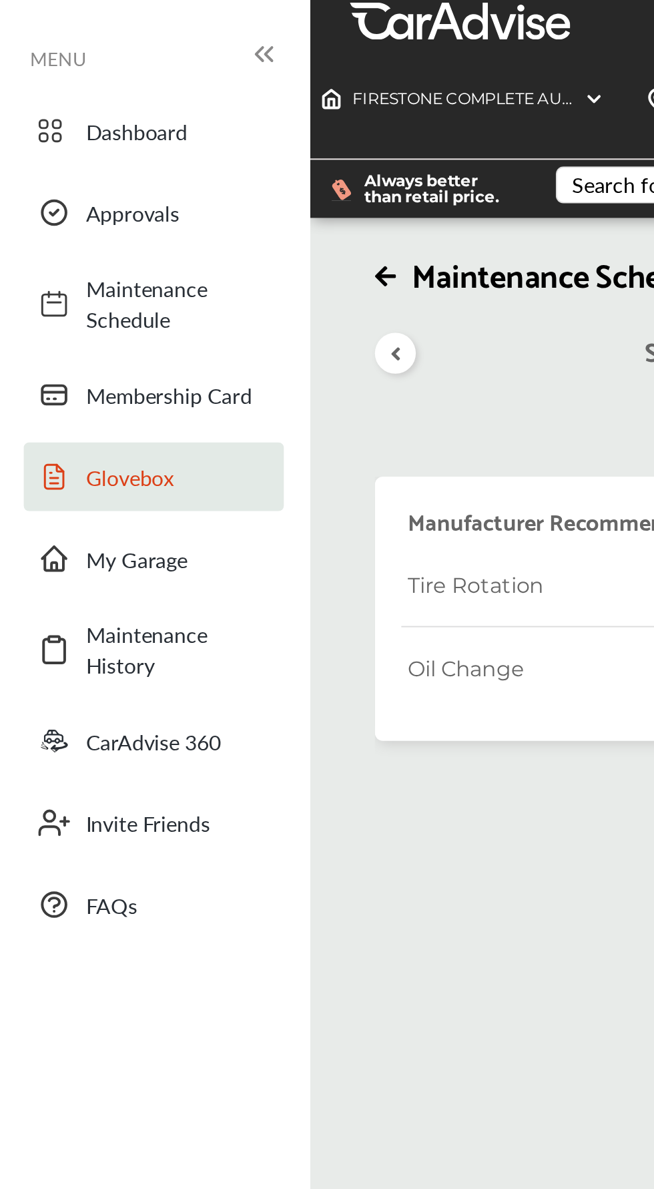
click at [68, 230] on link "Glovebox" at bounding box center [77, 241] width 131 height 35
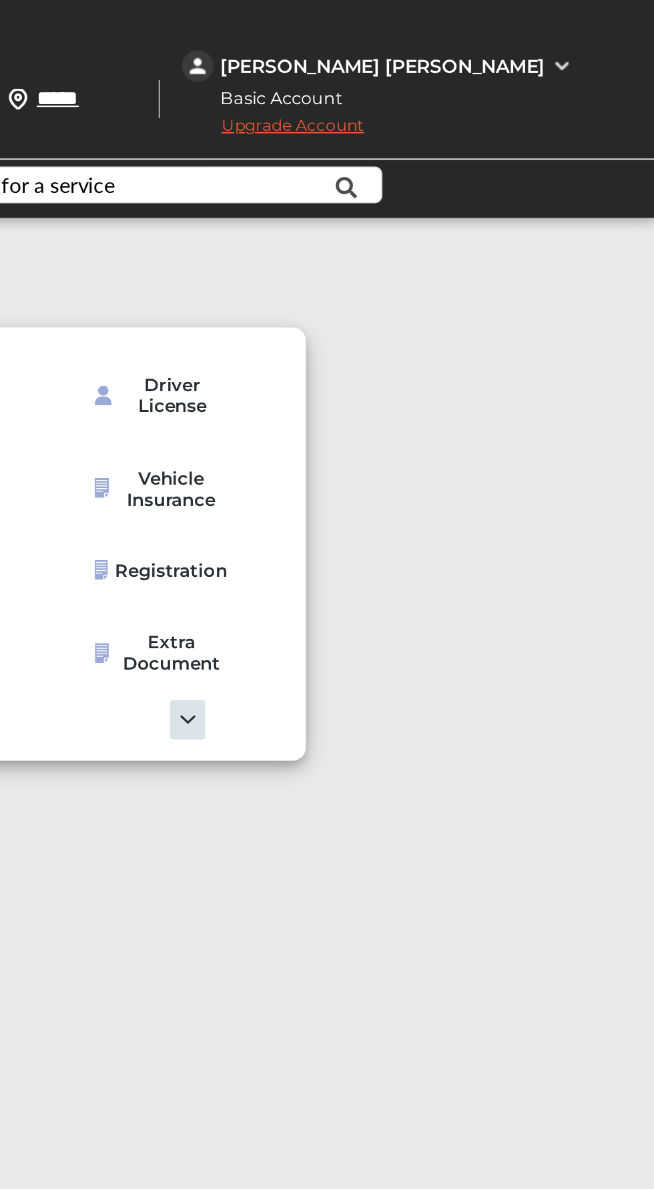
click at [613, 34] on img at bounding box center [607, 33] width 11 height 11
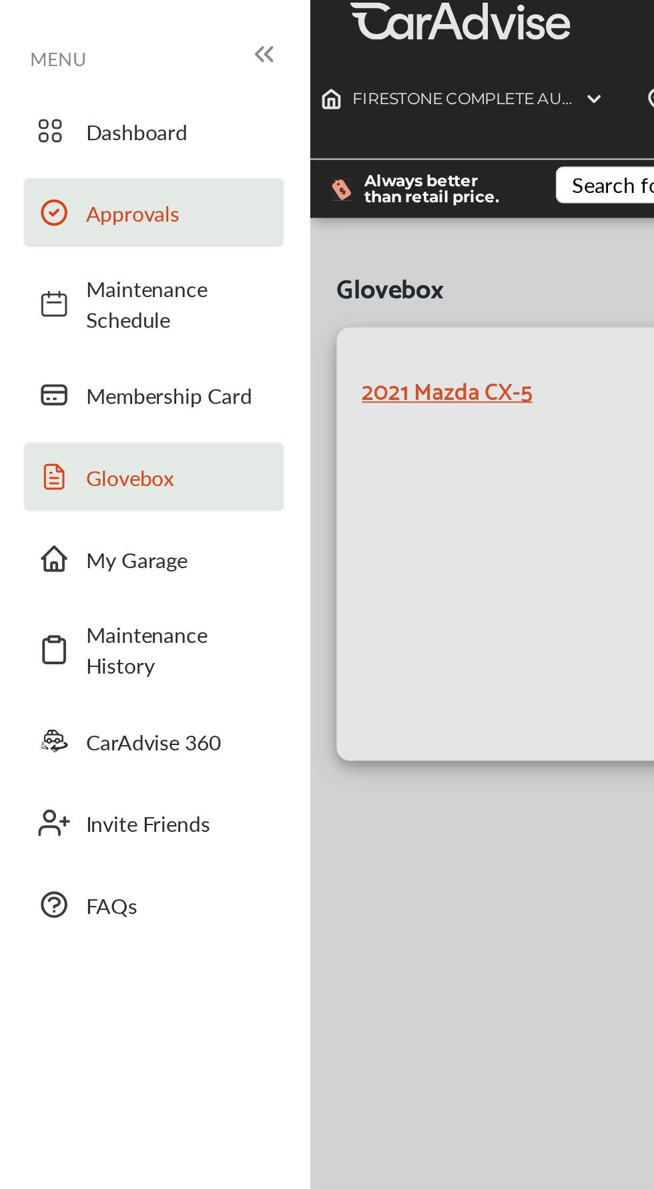
click at [103, 116] on link "Approvals" at bounding box center [77, 107] width 131 height 35
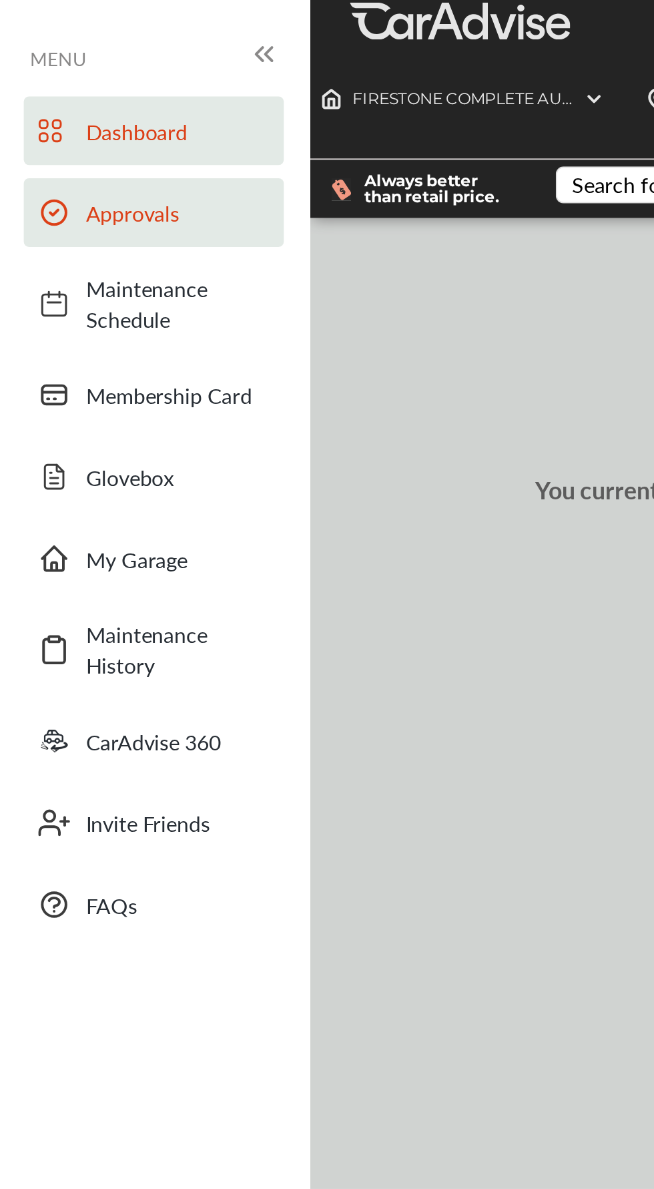
click at [91, 65] on span "Dashboard" at bounding box center [89, 66] width 93 height 15
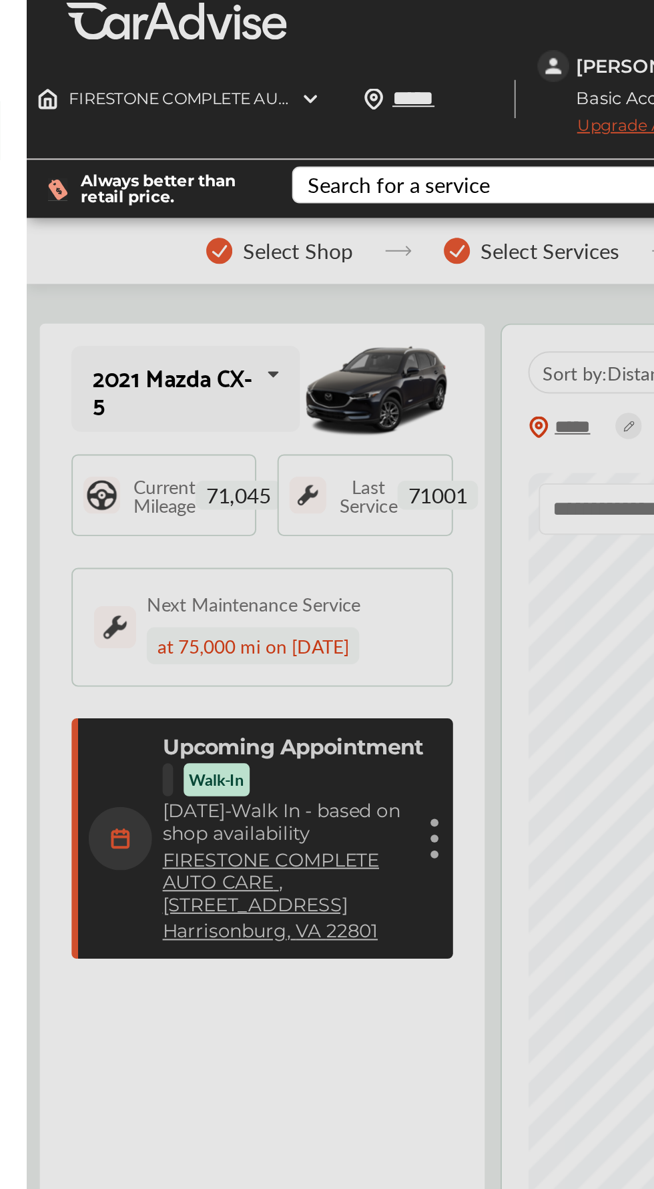
click at [362, 424] on div at bounding box center [327, 627] width 654 height 1255
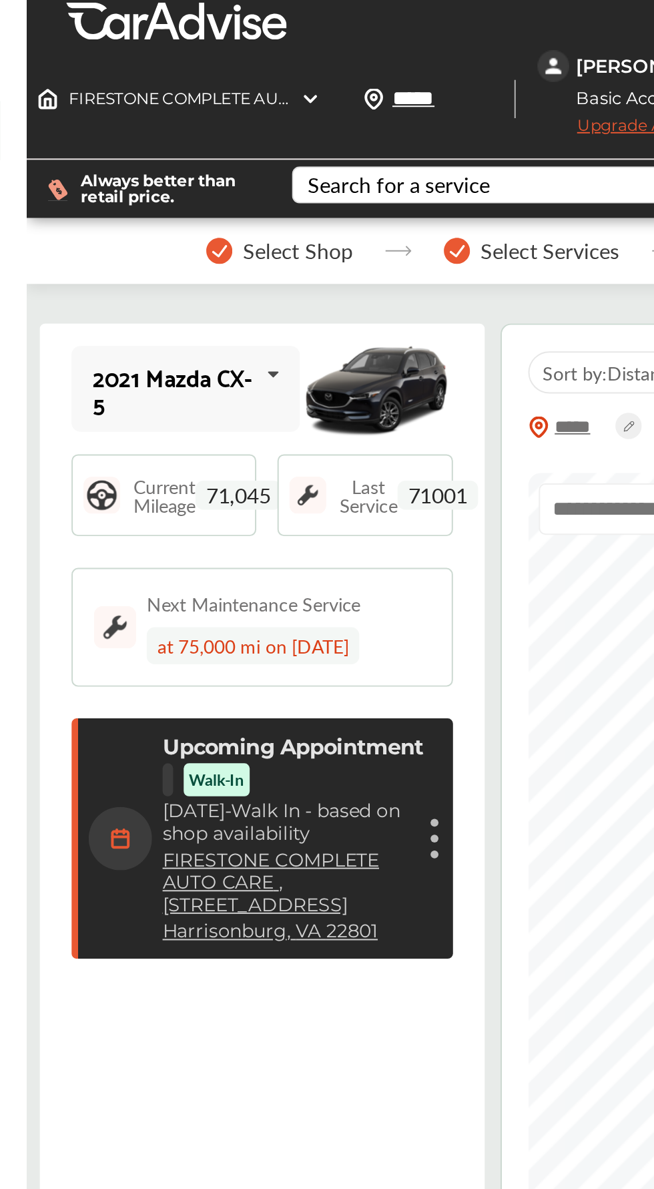
click at [351, 429] on link "FIRESTONE COMPLETE AUTO CARE , 1740 E. MARKET ST" at bounding box center [292, 446] width 132 height 34
click at [367, 423] on div "Cancel appointment Modify appointment Show details" at bounding box center [363, 424] width 8 height 24
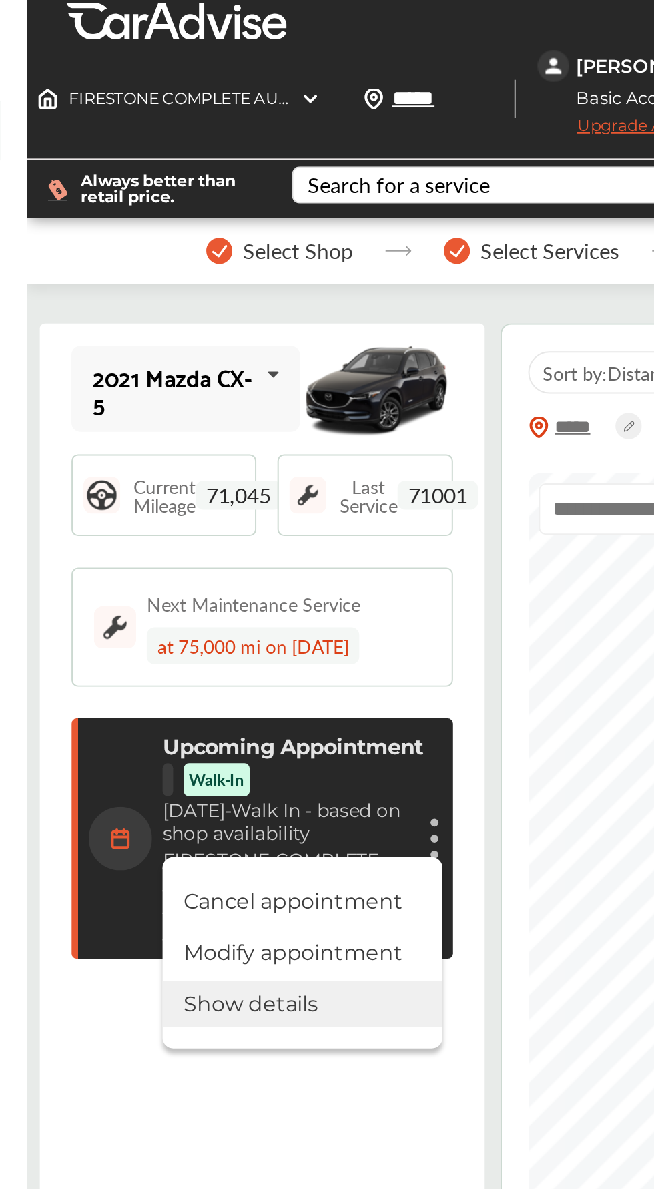
click at [307, 518] on li "Show details" at bounding box center [296, 507] width 141 height 23
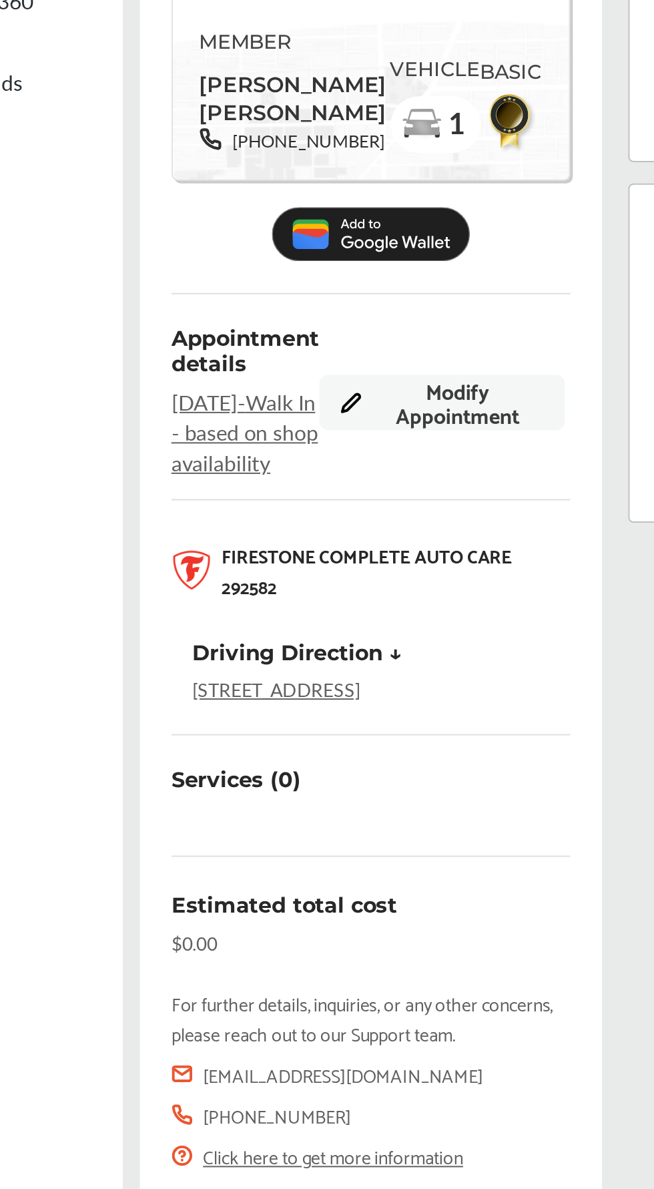
click at [350, 590] on span "Modify Appointment" at bounding box center [326, 578] width 87 height 24
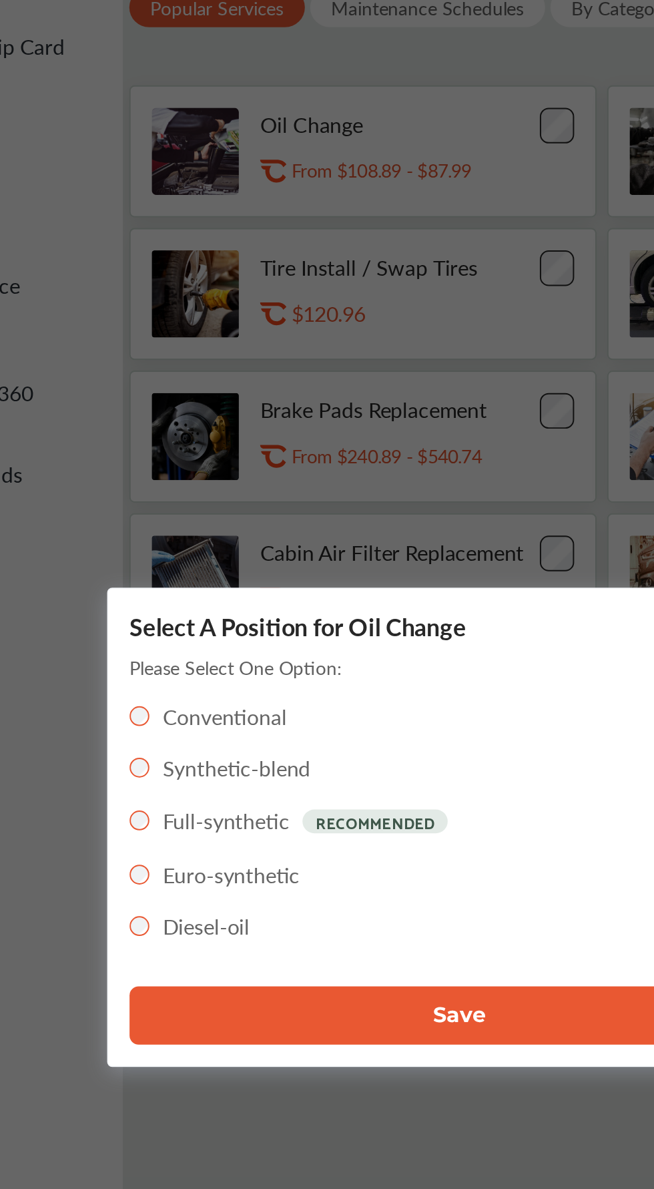
click at [177, 704] on button "Save" at bounding box center [327, 689] width 334 height 29
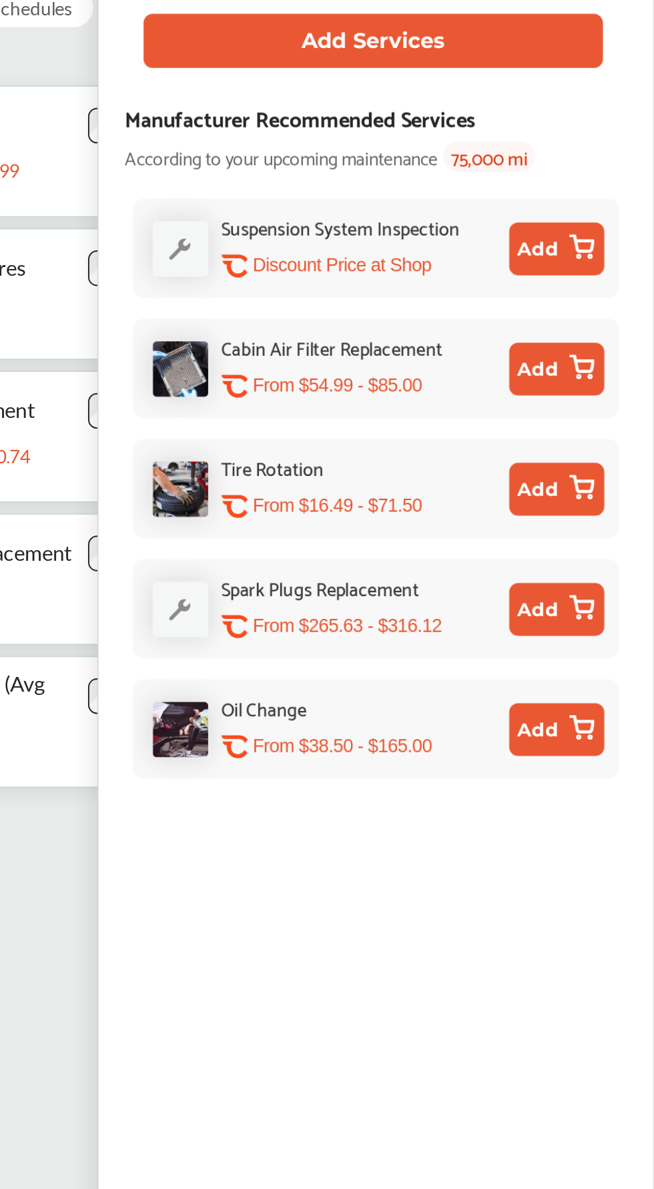
click at [451, 306] on p "Discount Price at Shop" at bounding box center [496, 310] width 90 height 13
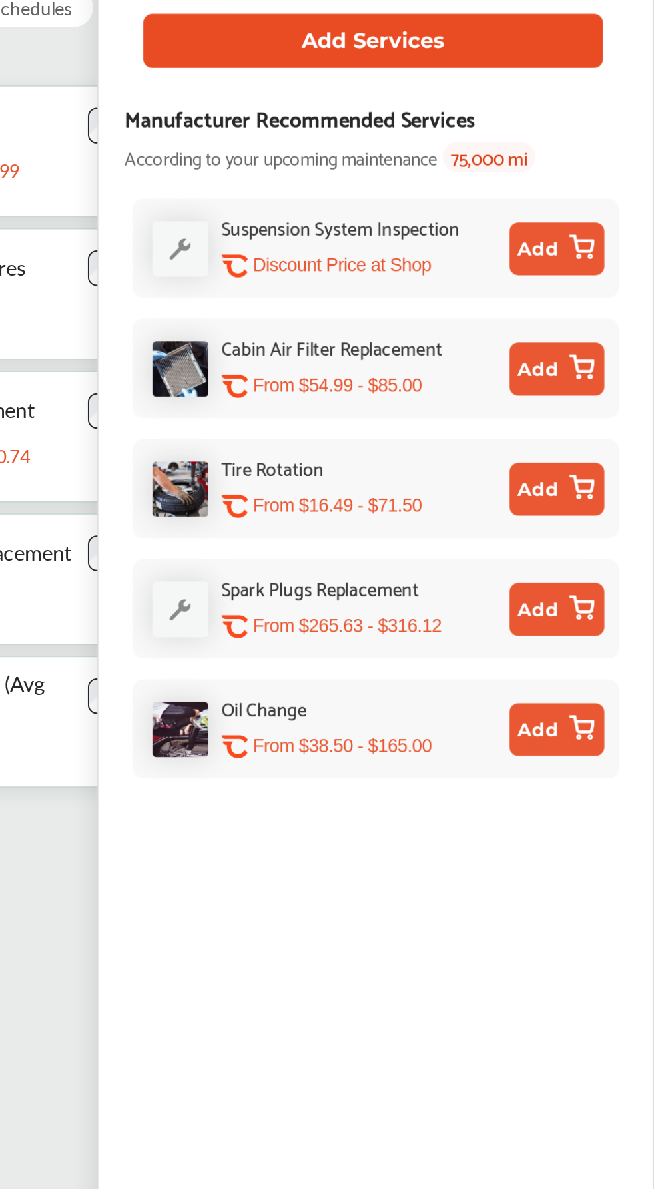
click at [591, 201] on button "Add Services" at bounding box center [512, 197] width 232 height 27
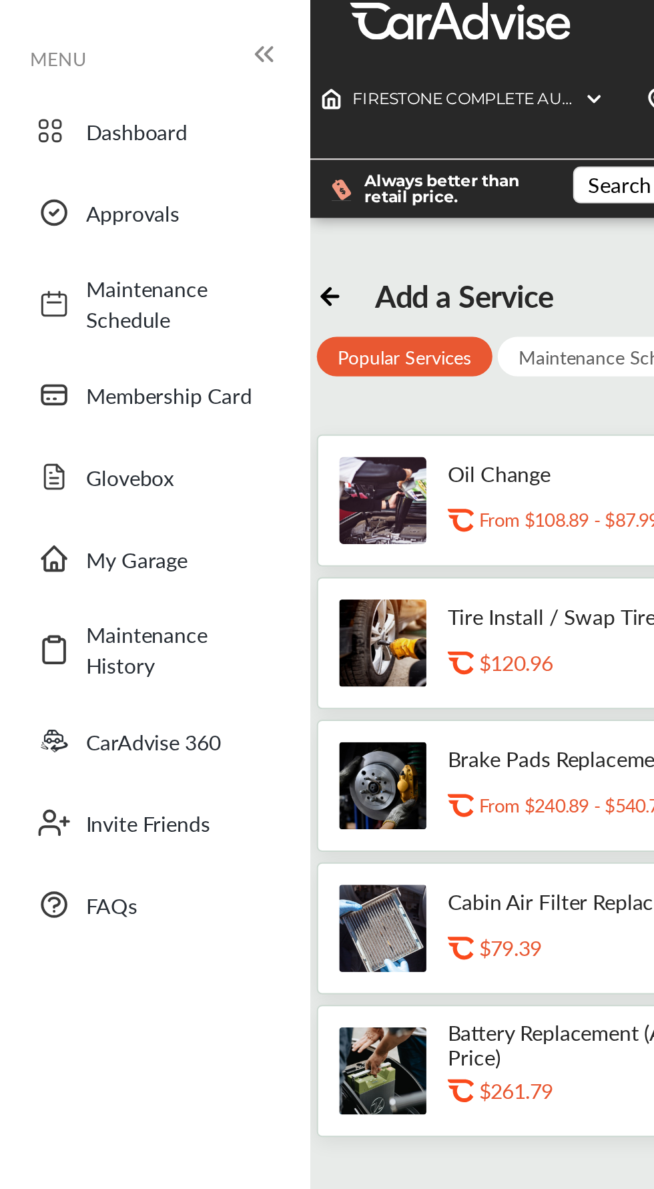
click at [296, 318] on p "Tire Install / Swap Tires" at bounding box center [281, 311] width 110 height 13
click at [125, 31] on icon at bounding box center [133, 27] width 16 height 16
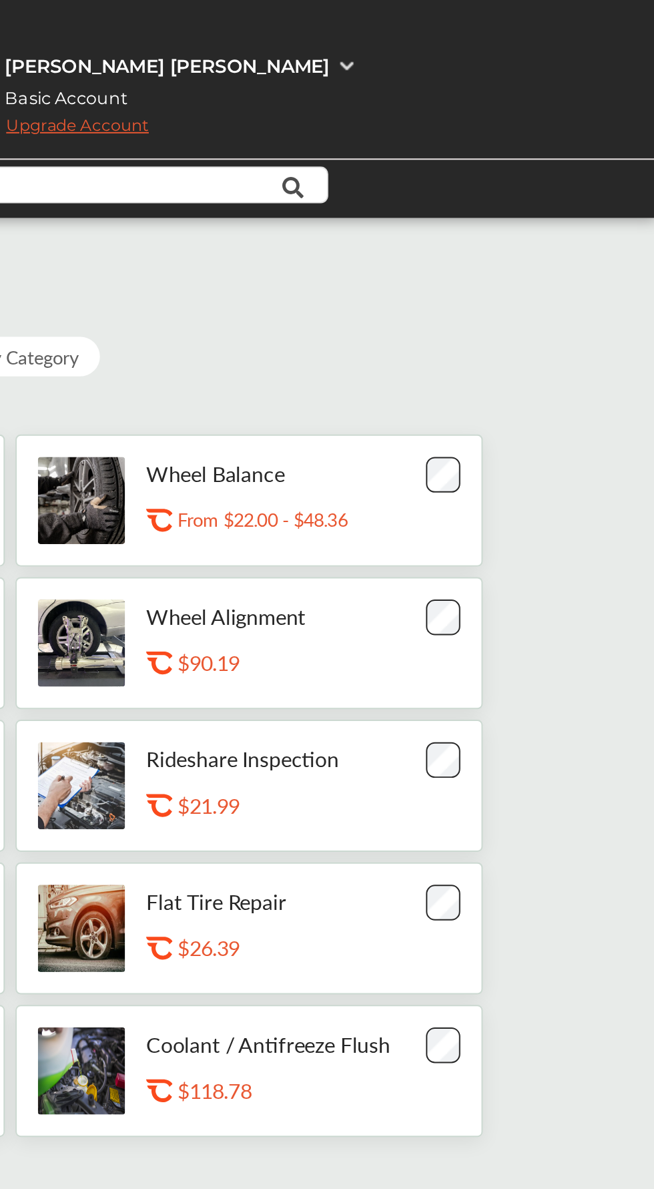
click at [450, 31] on div "[PERSON_NAME] [PERSON_NAME]" at bounding box center [408, 33] width 164 height 12
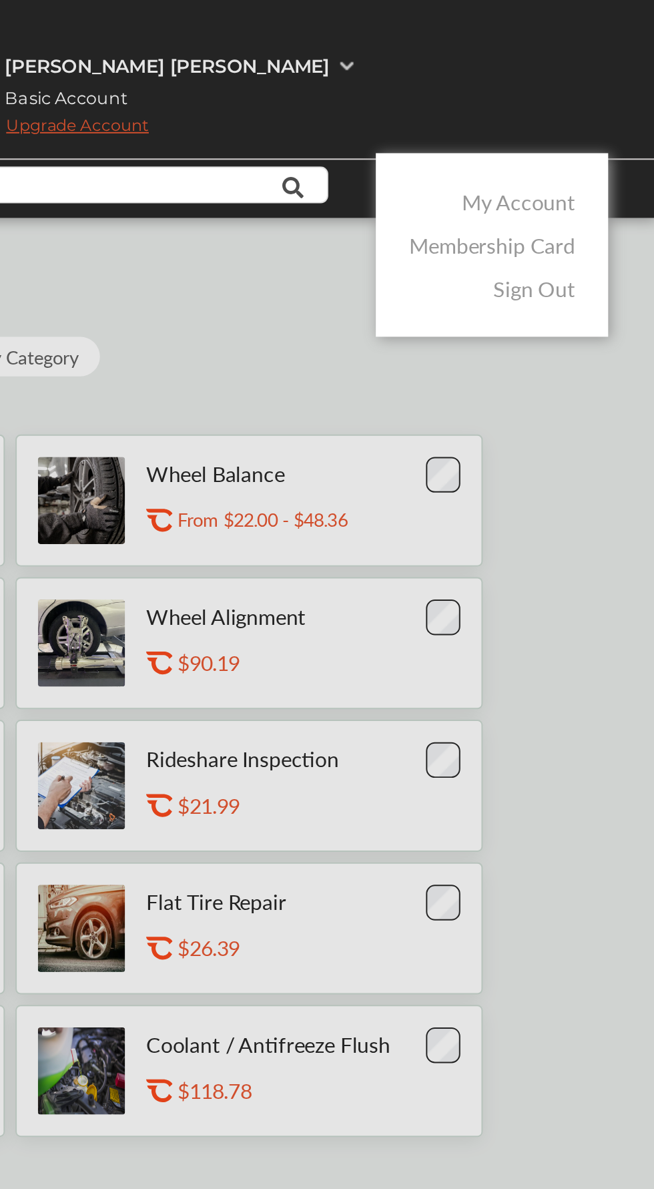
click at [531, 127] on link "Membership Card" at bounding box center [572, 123] width 84 height 15
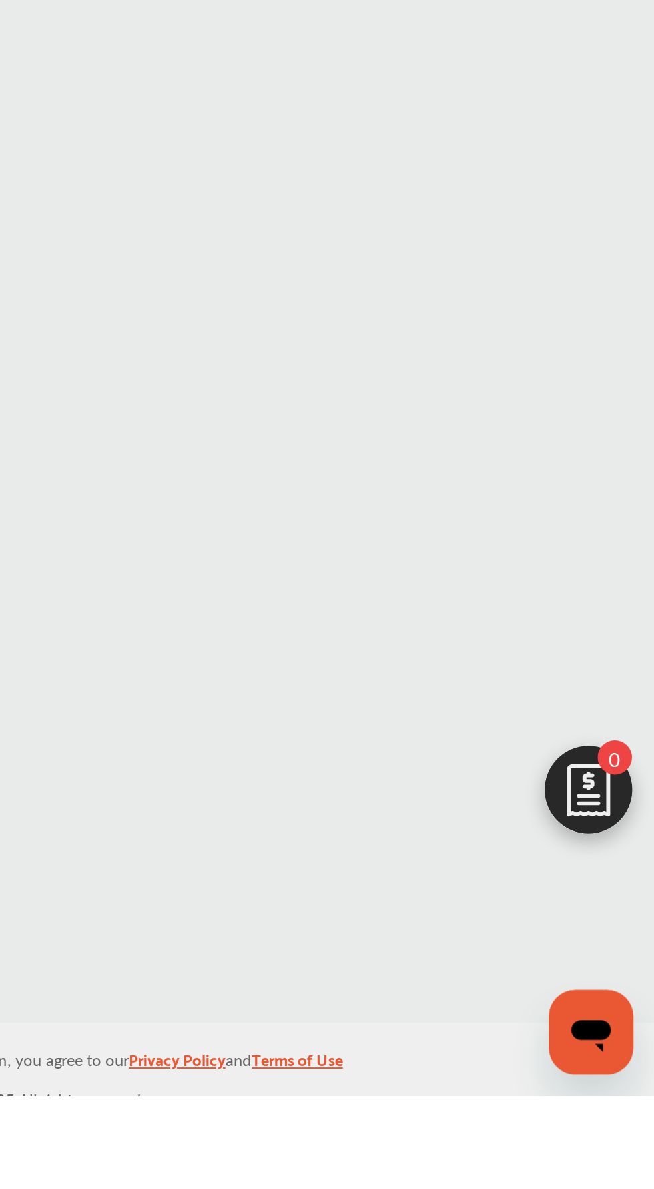
scroll to position [24, 0]
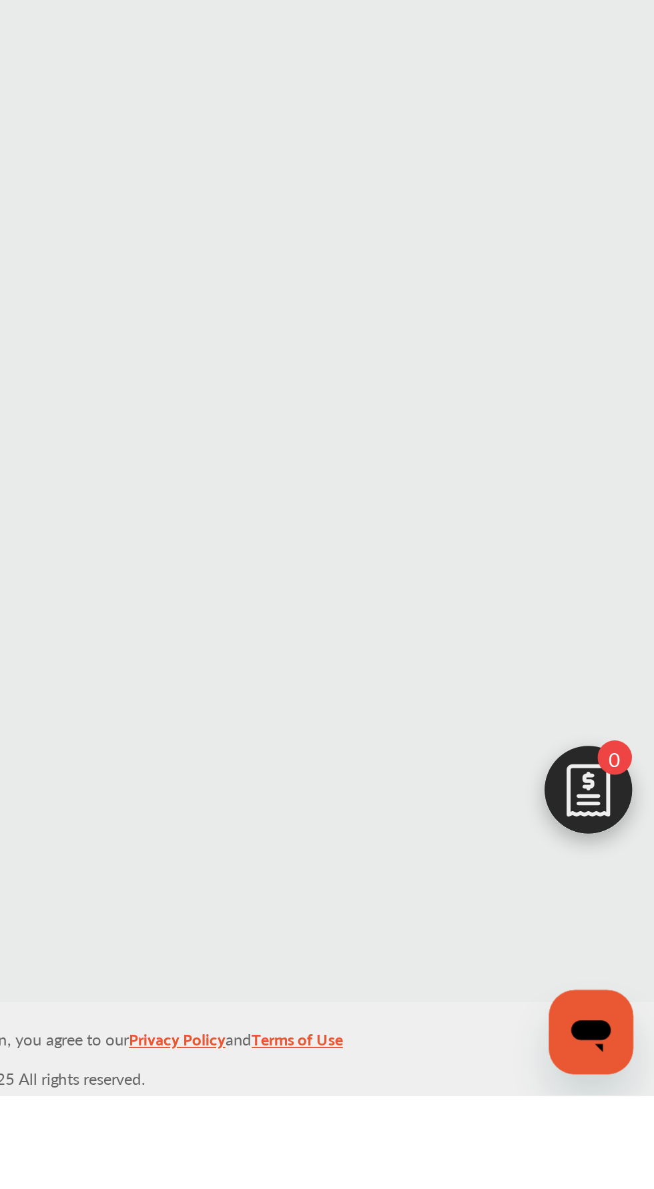
click at [625, 1070] on img at bounding box center [621, 1038] width 64 height 64
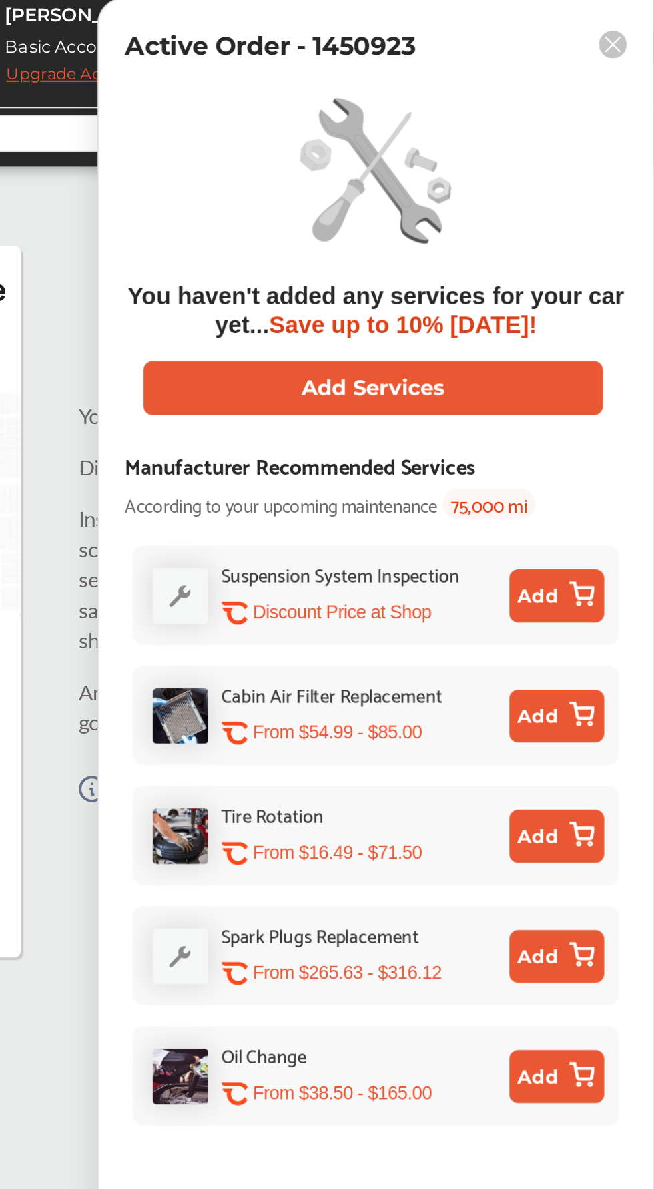
scroll to position [0, 0]
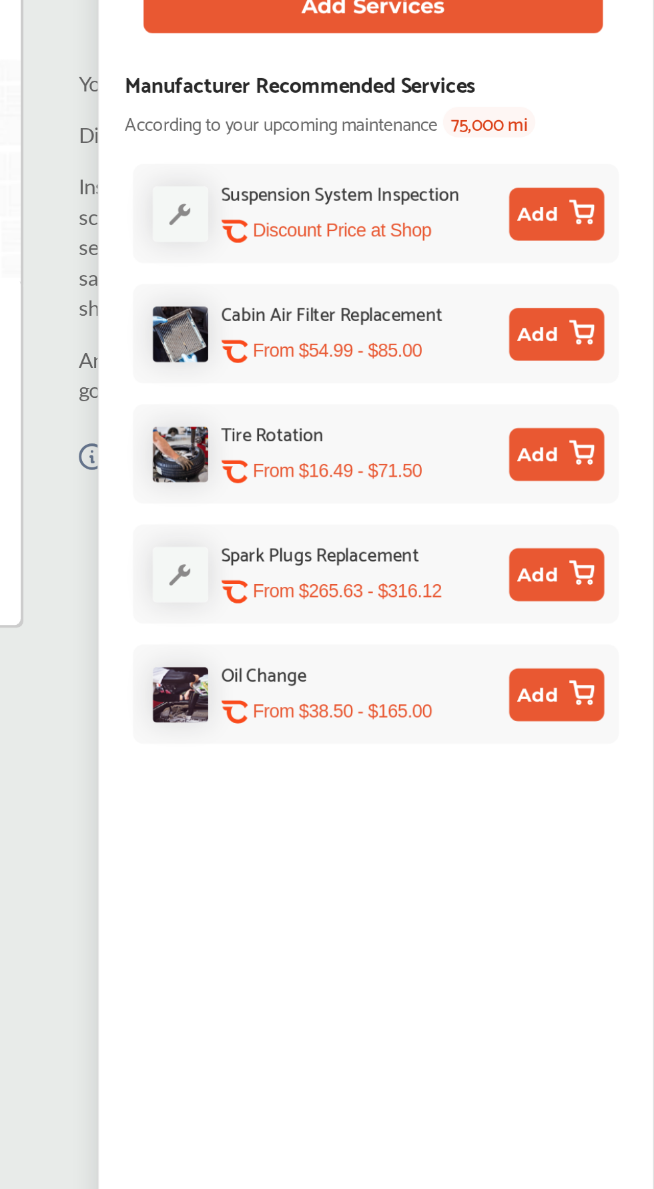
click at [615, 307] on icon at bounding box center [615, 306] width 1 height 1
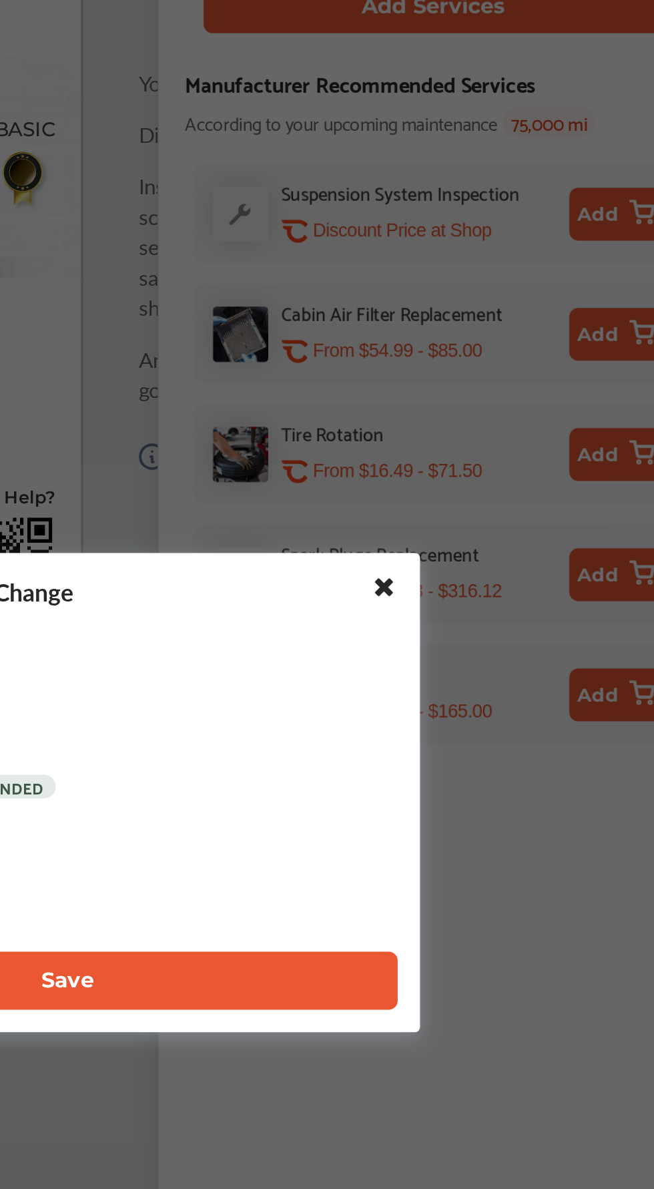
click at [491, 704] on button "Save" at bounding box center [327, 689] width 334 height 29
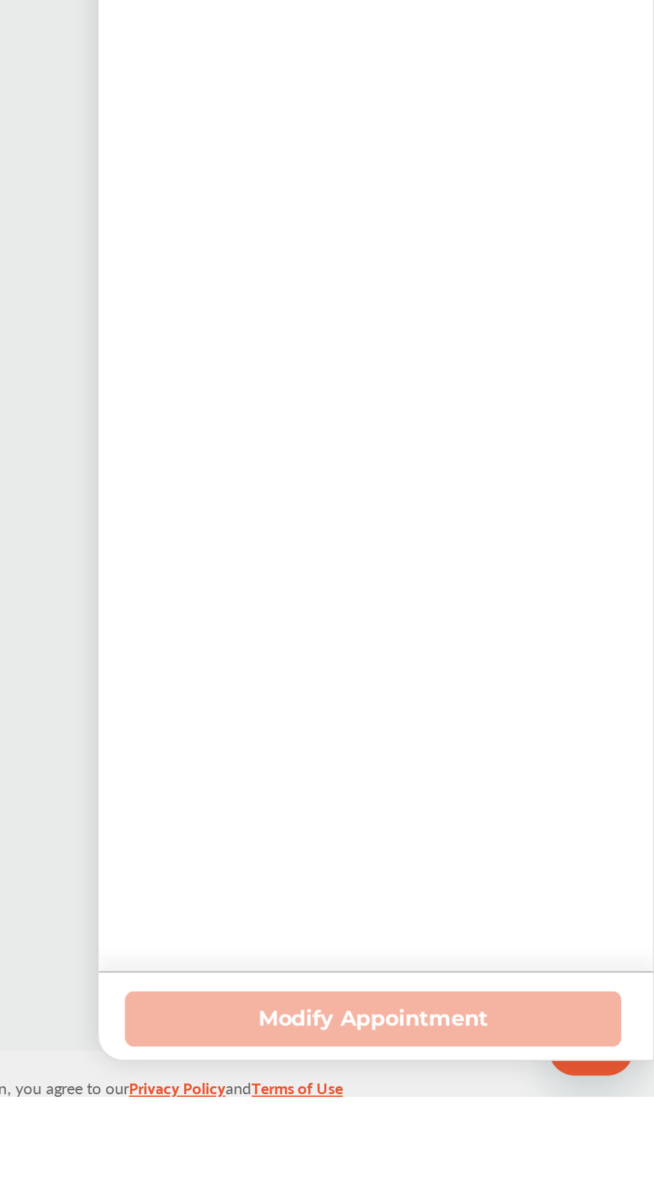
scroll to position [24, 0]
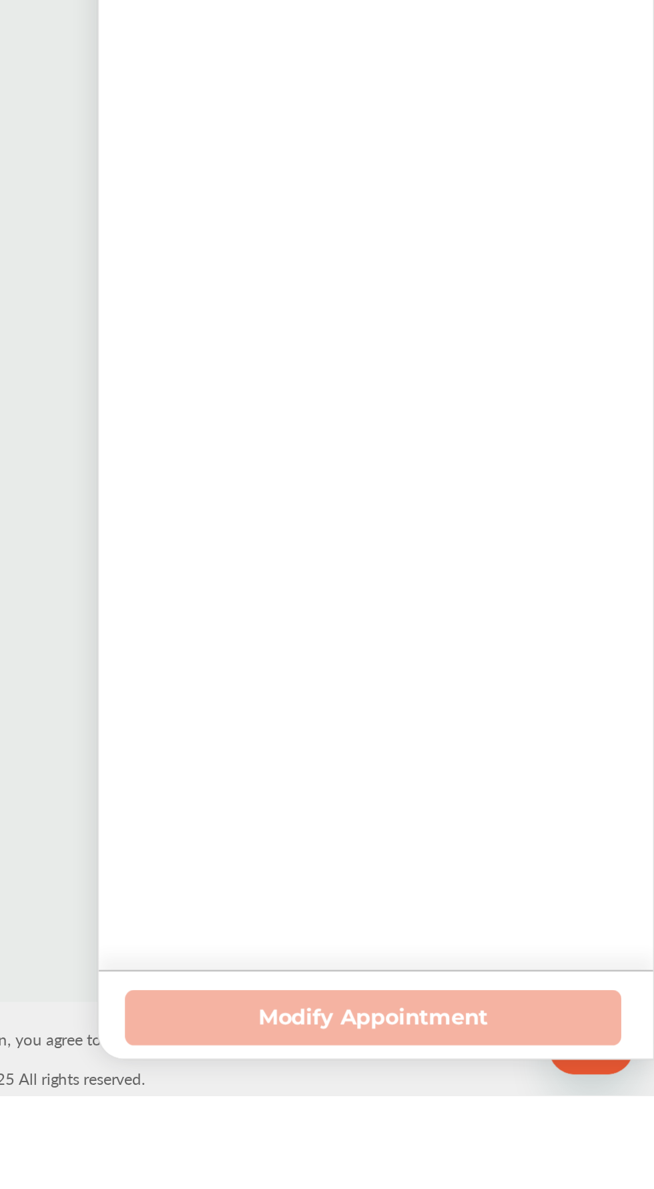
click at [551, 1163] on div "Modify Appointment" at bounding box center [513, 1148] width 254 height 27
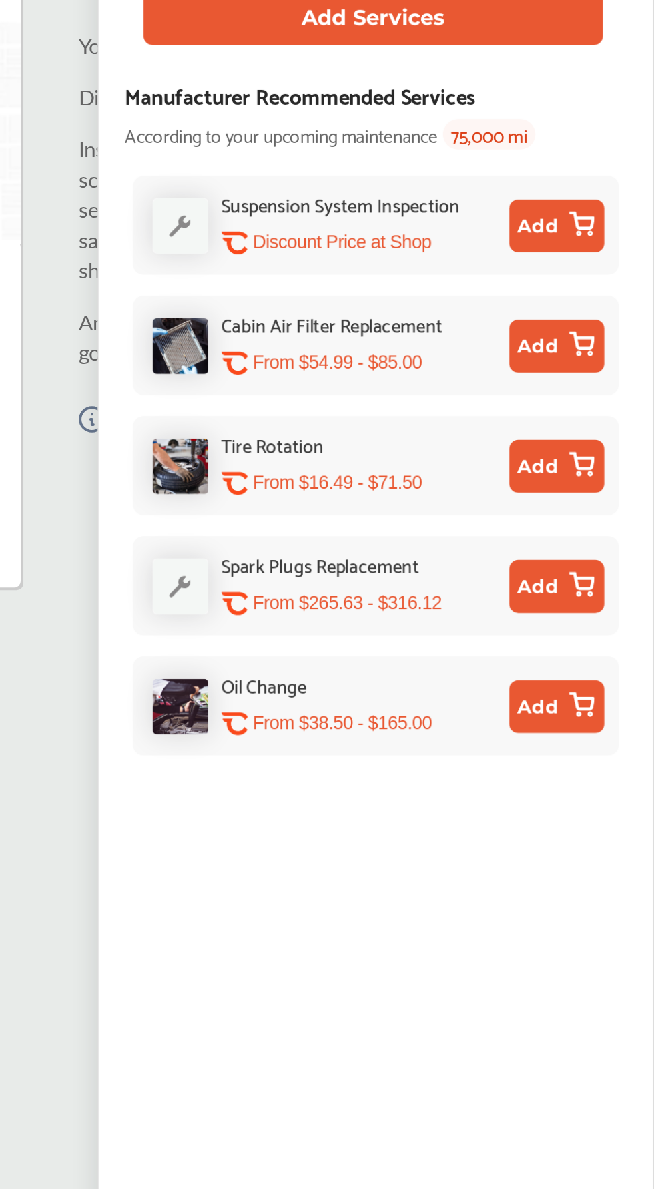
scroll to position [0, 0]
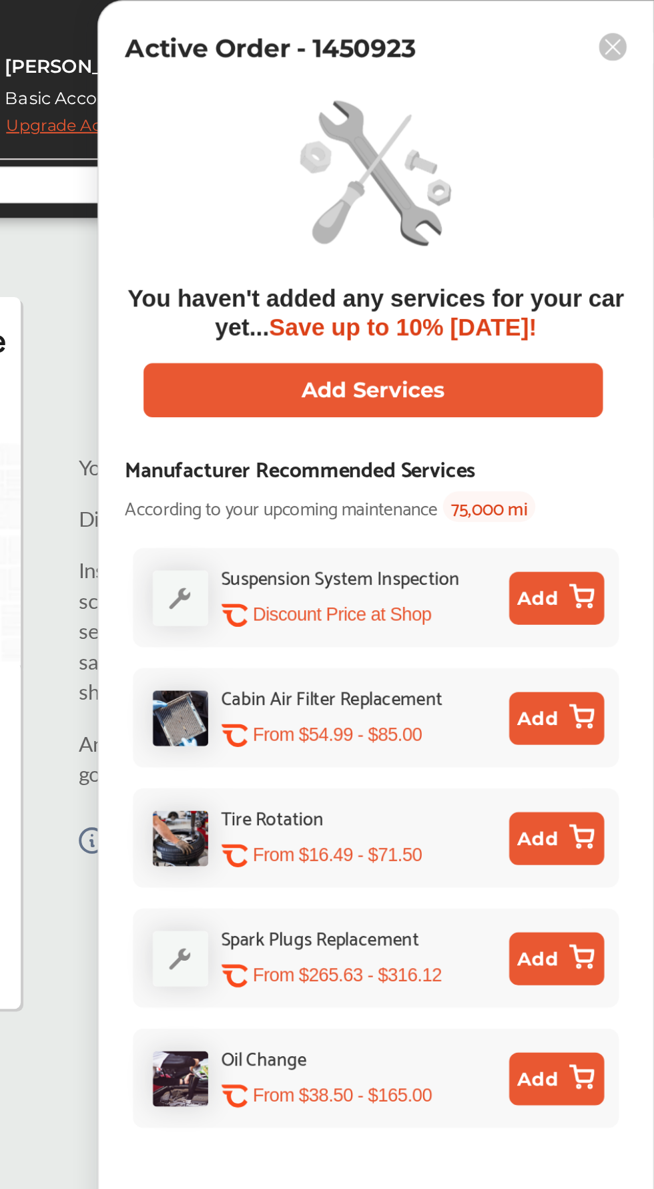
click at [631, 28] on rect at bounding box center [633, 24] width 14 height 14
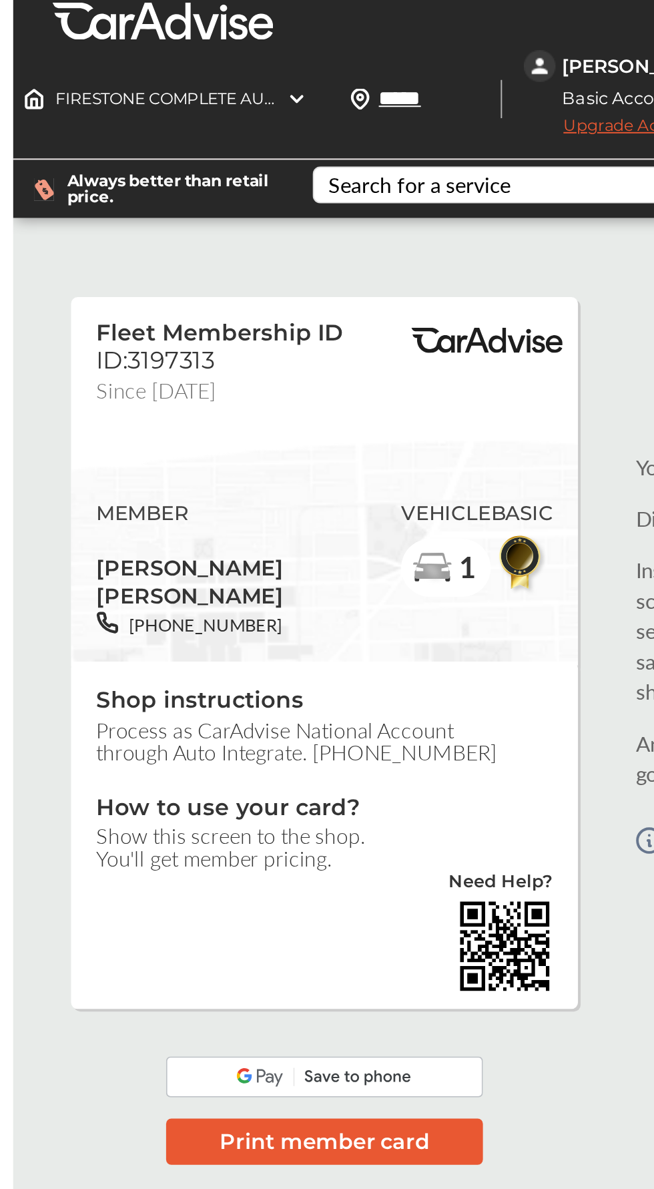
click at [317, 485] on img at bounding box center [296, 478] width 49 height 49
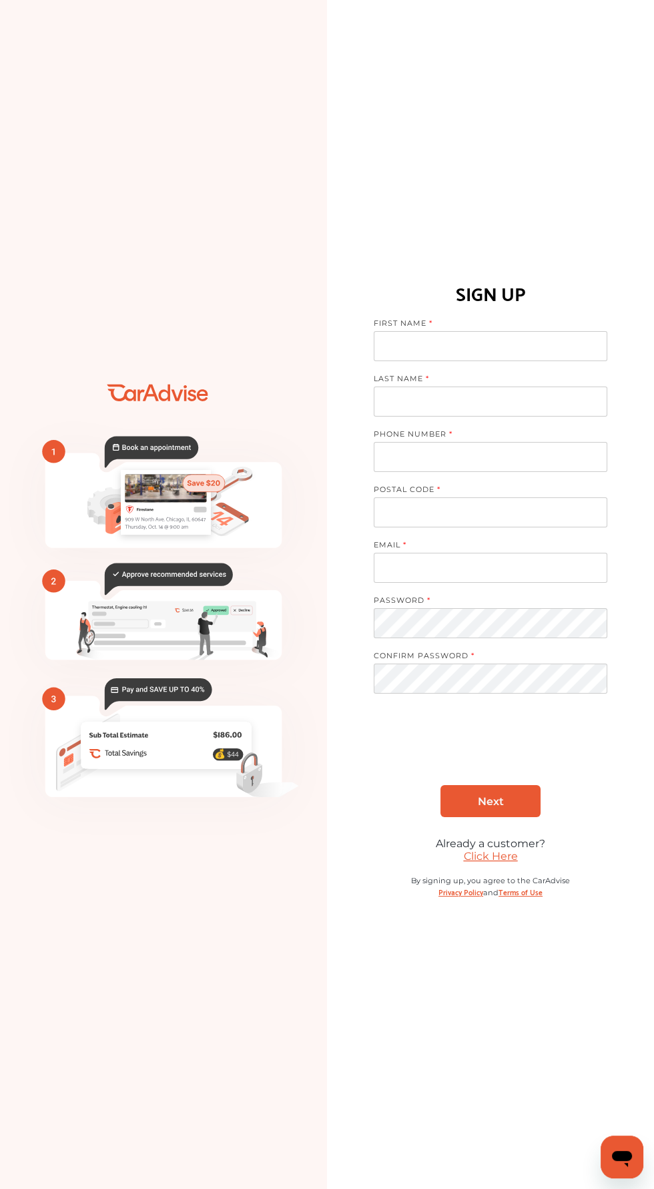
click at [491, 862] on link "Click Here" at bounding box center [491, 856] width 54 height 13
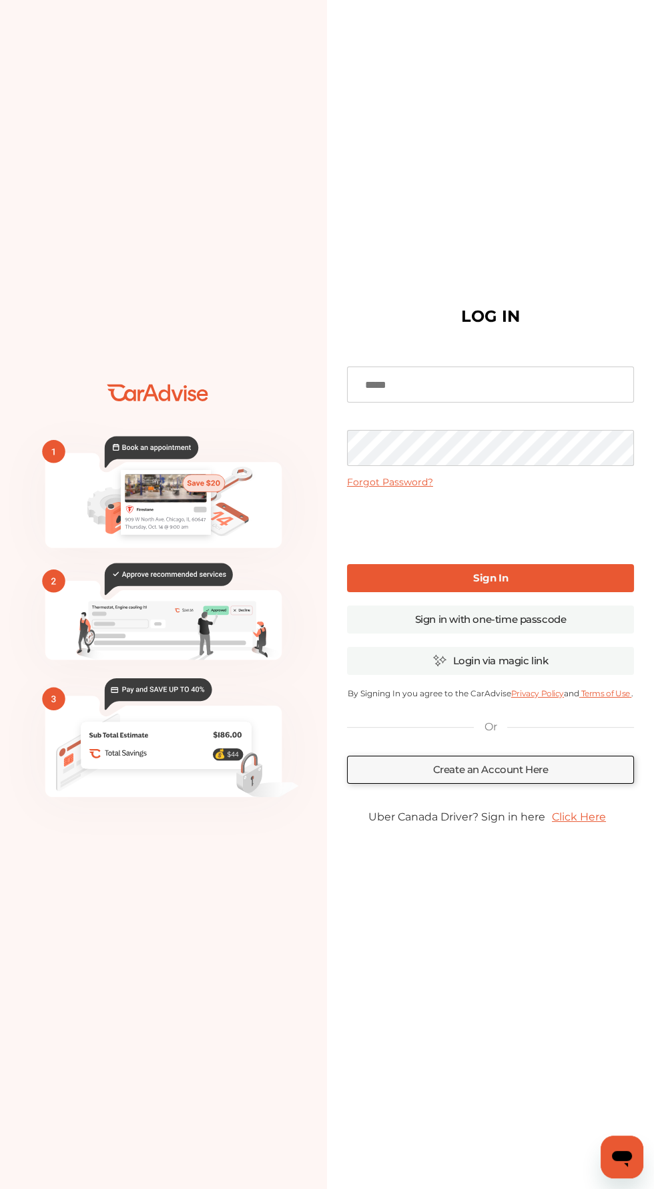
click at [543, 402] on input at bounding box center [490, 384] width 287 height 36
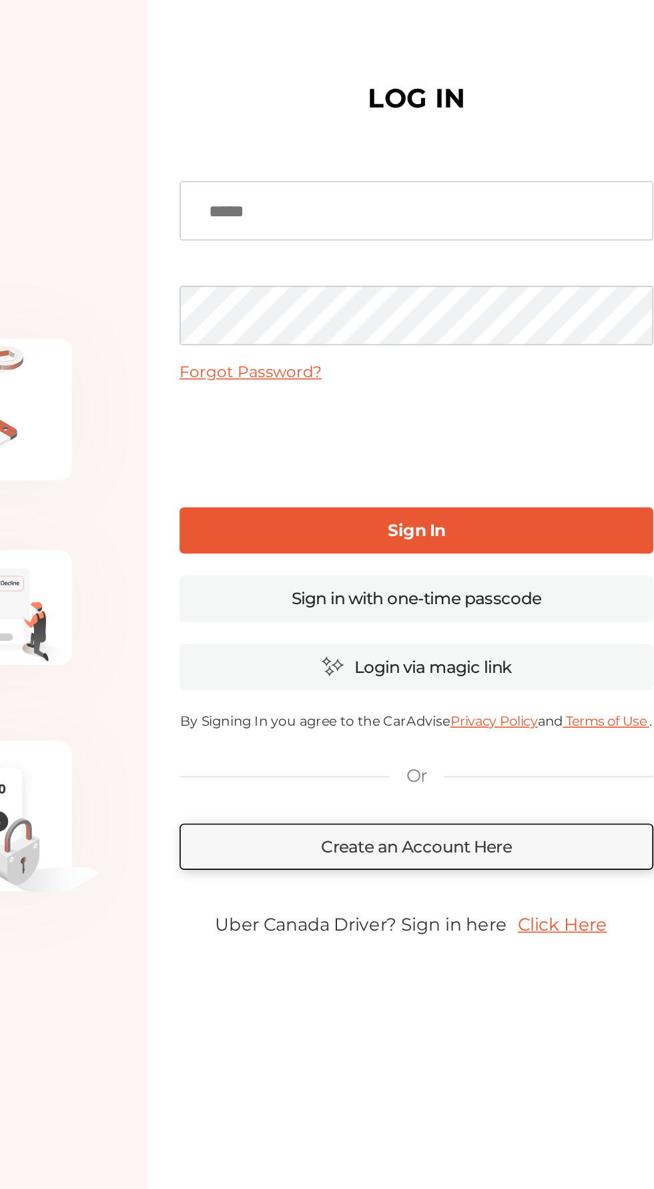
type input "**********"
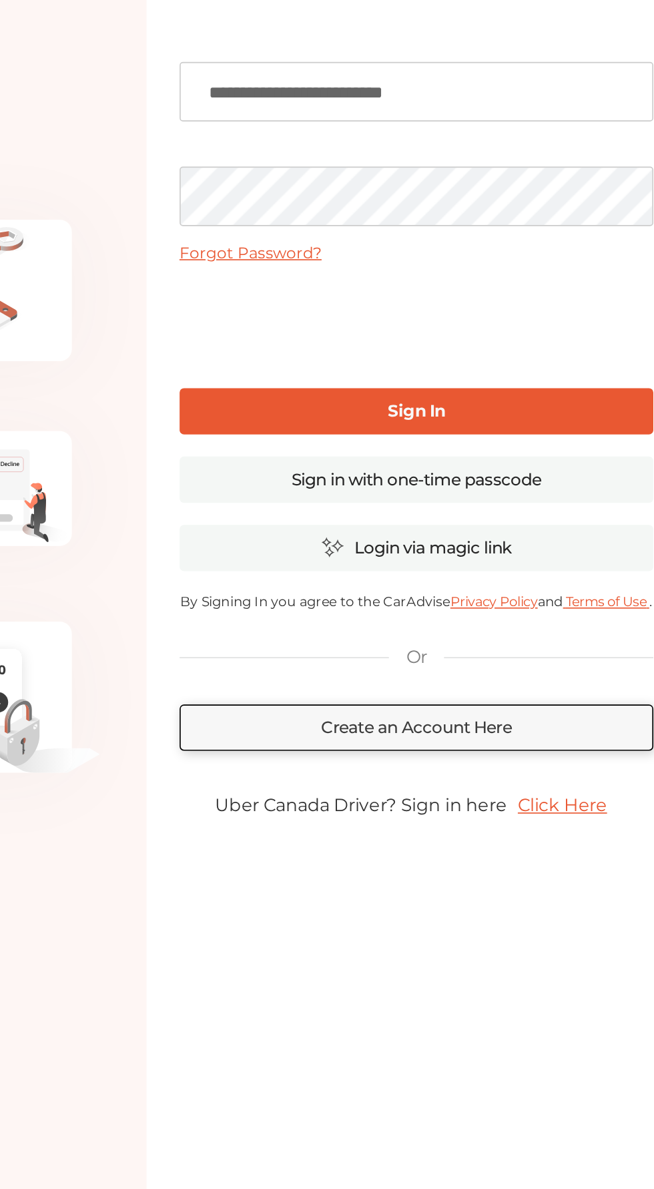
click at [595, 592] on link "Sign In" at bounding box center [490, 578] width 287 height 28
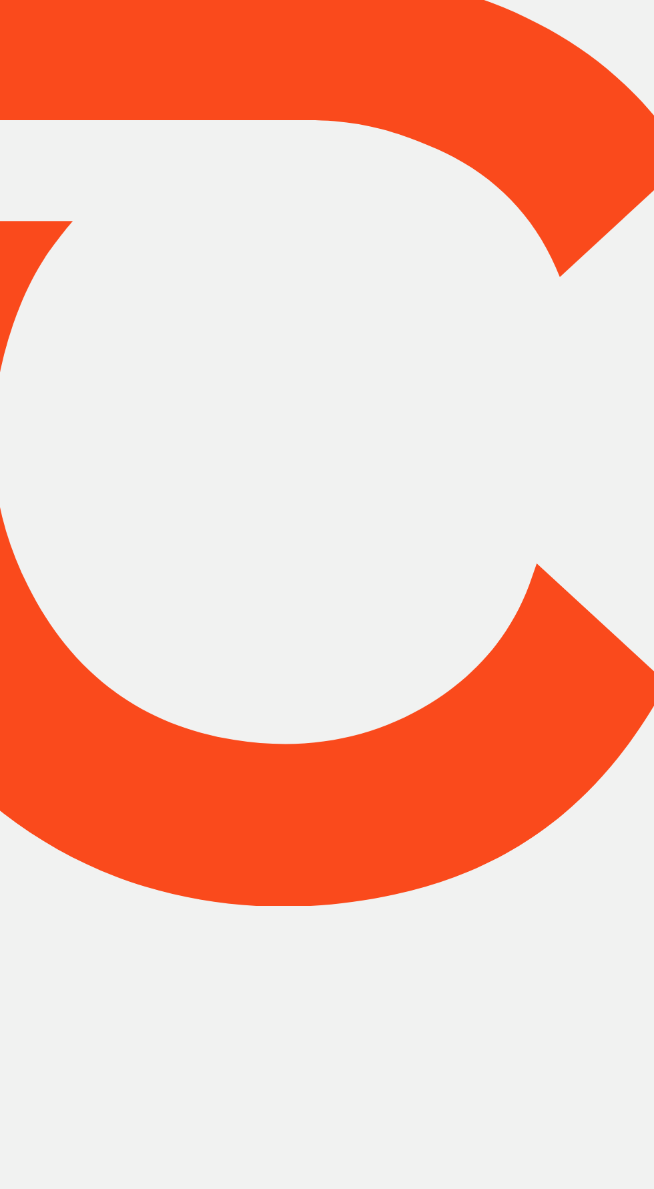
type input "*****"
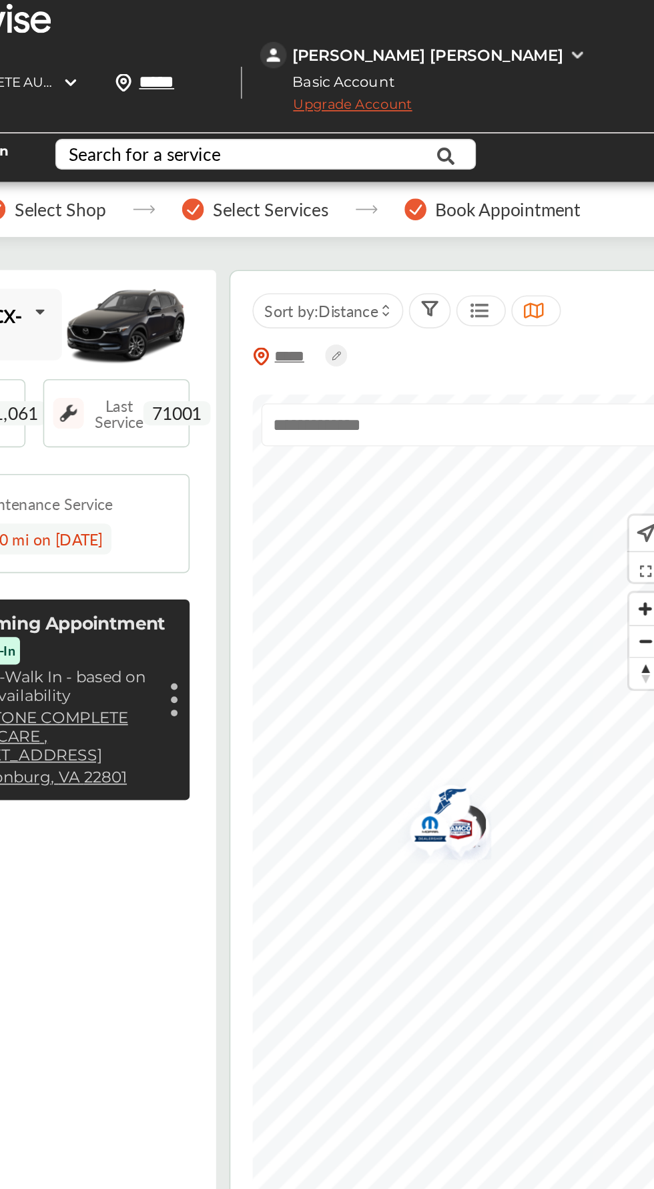
click at [552, 184] on icon at bounding box center [547, 188] width 13 height 11
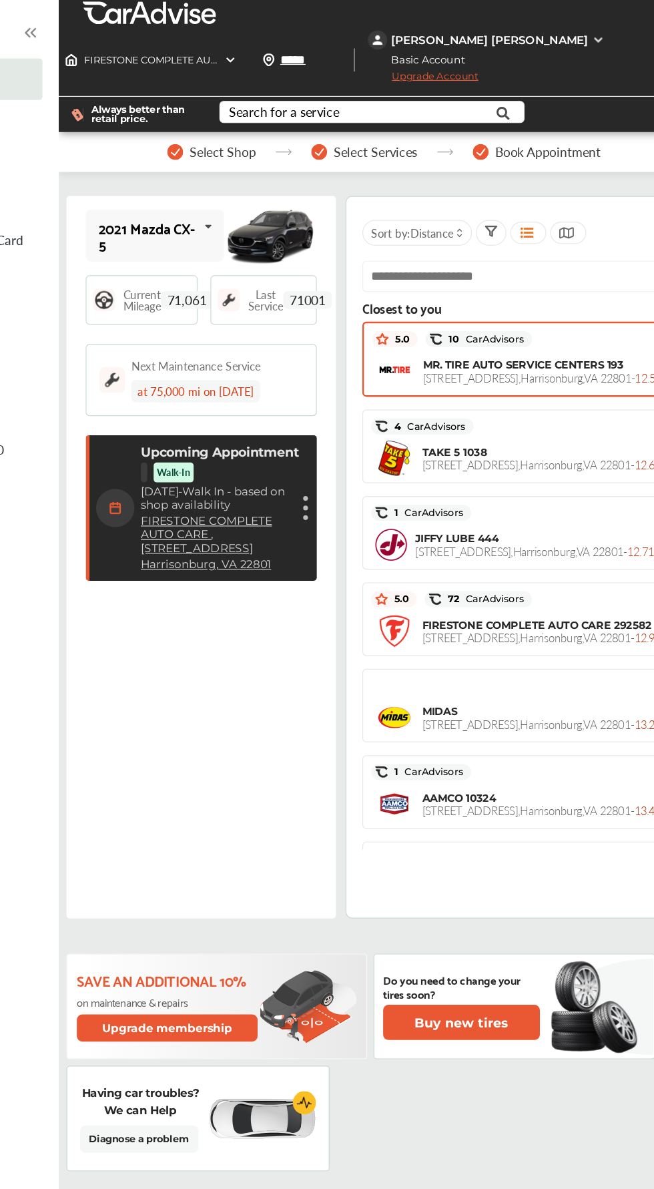
click at [611, 294] on div "MR. TIRE AUTO SERVICE CENTERS 193 2151 East Market Street , Harrisonburg , VA 2…" at bounding box center [602, 309] width 368 height 33
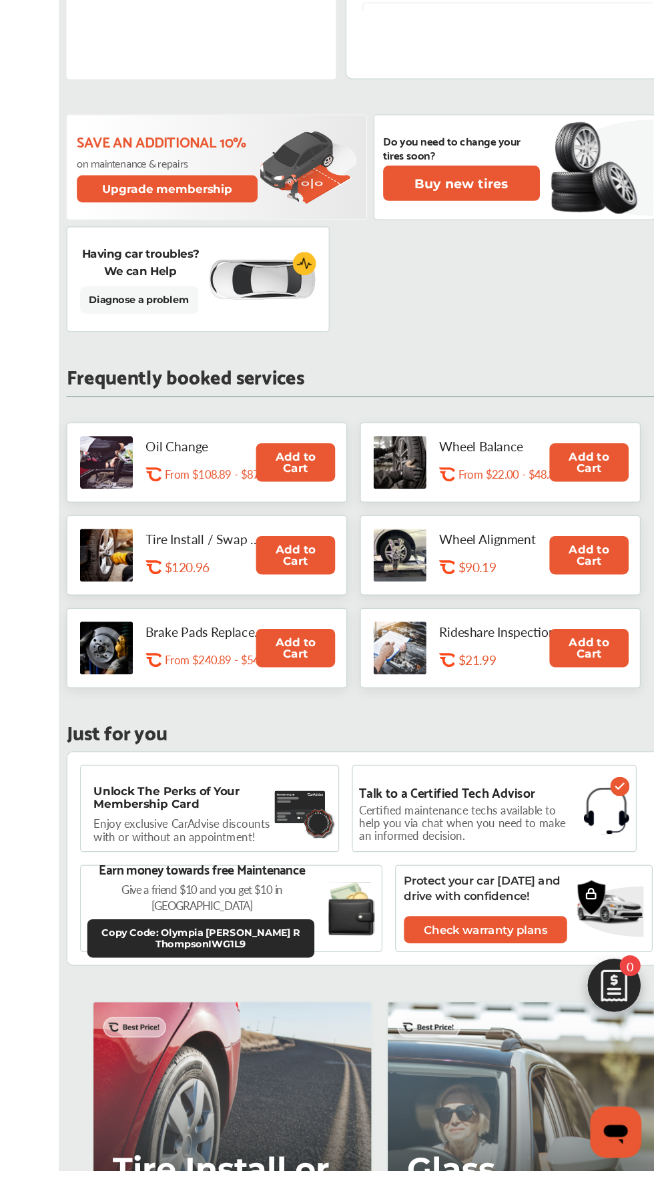
scroll to position [489, 0]
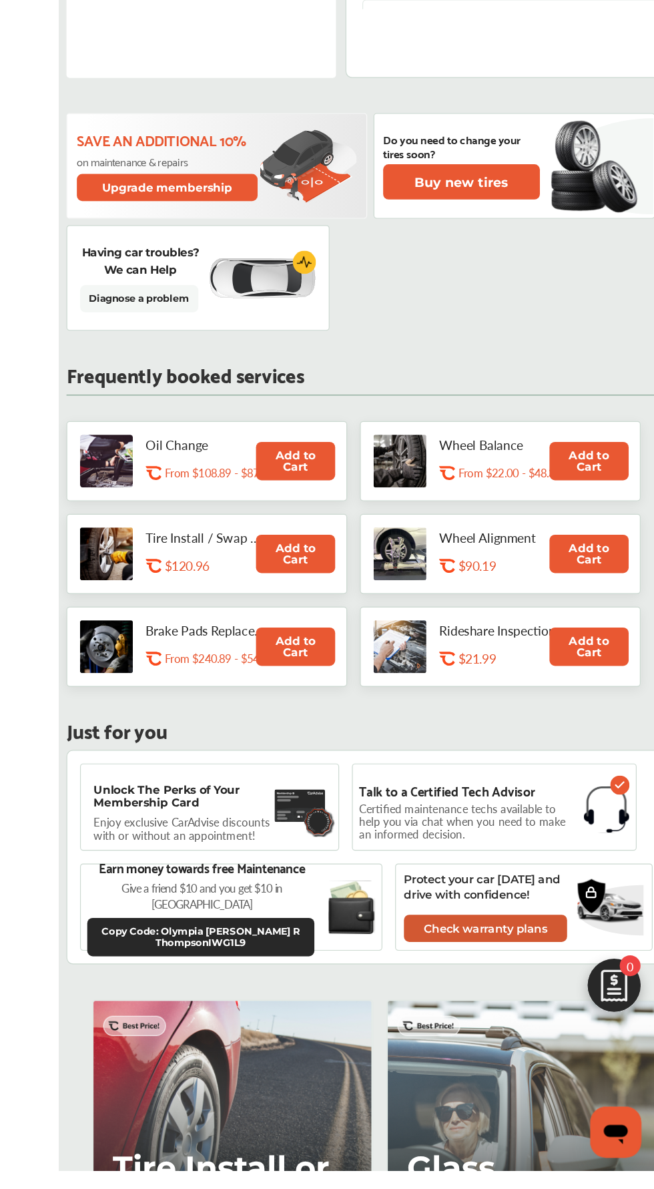
click at [554, 975] on link "Check warranty plans" at bounding box center [513, 986] width 136 height 23
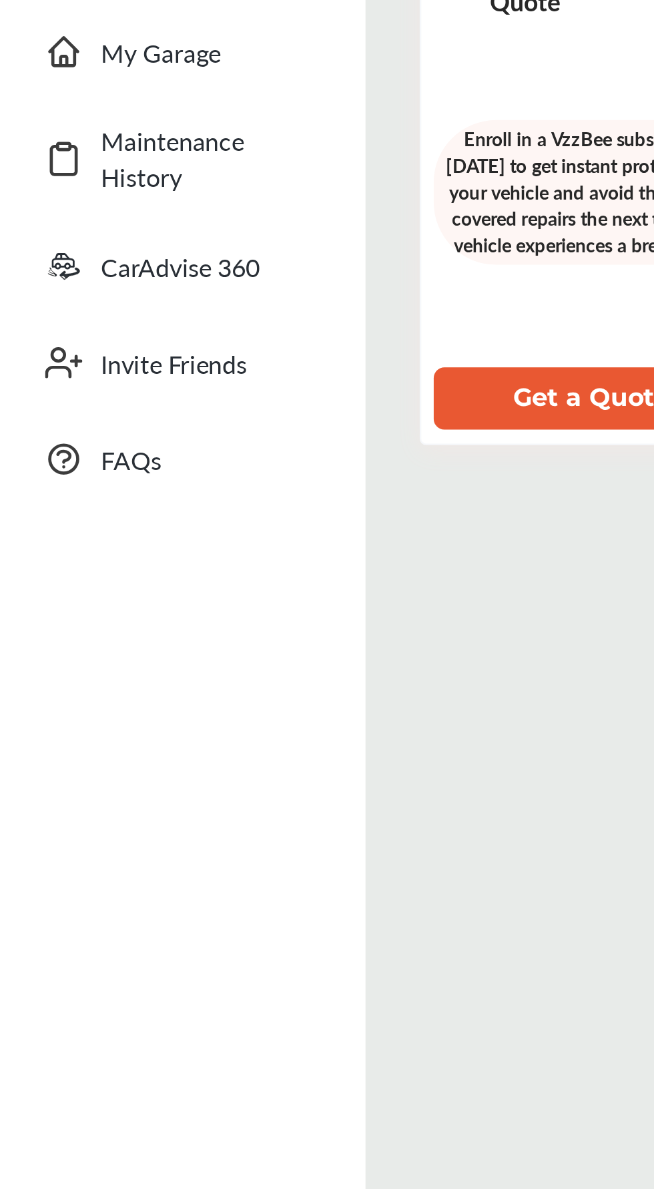
click at [250, 444] on button "Get a Quote" at bounding box center [253, 431] width 135 height 27
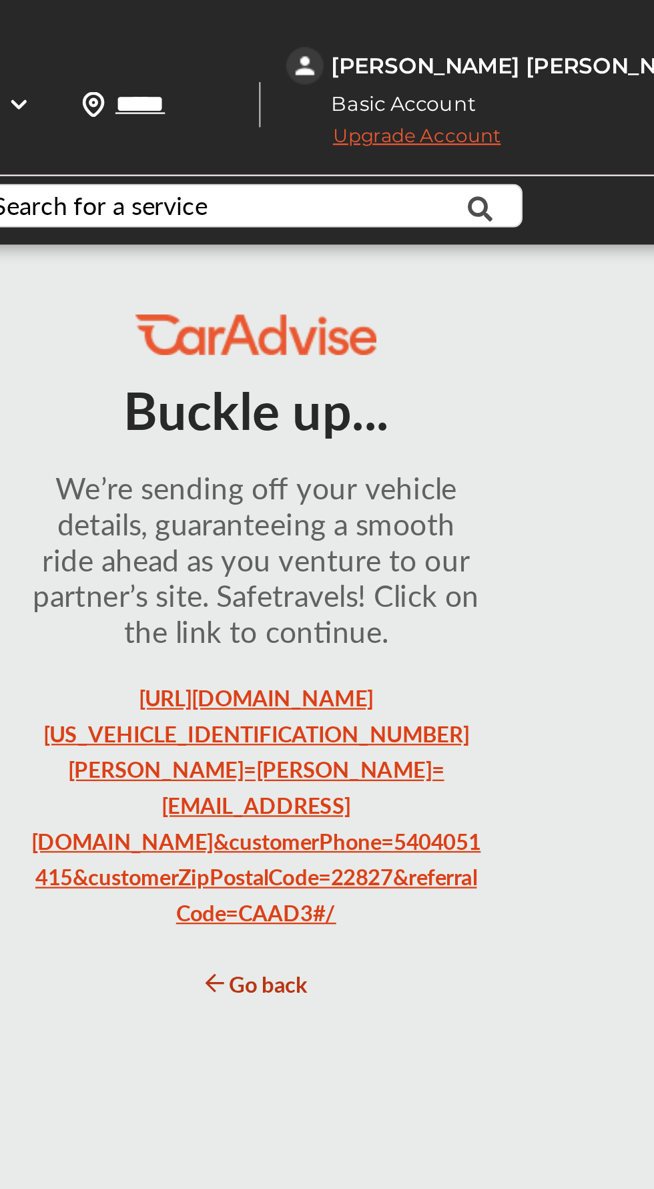
click at [426, 351] on link "https://quote.vzzbee.com/?assetType=vehicle&lineOfBusiness=personal&isRideshare…" at bounding box center [402, 350] width 193 height 105
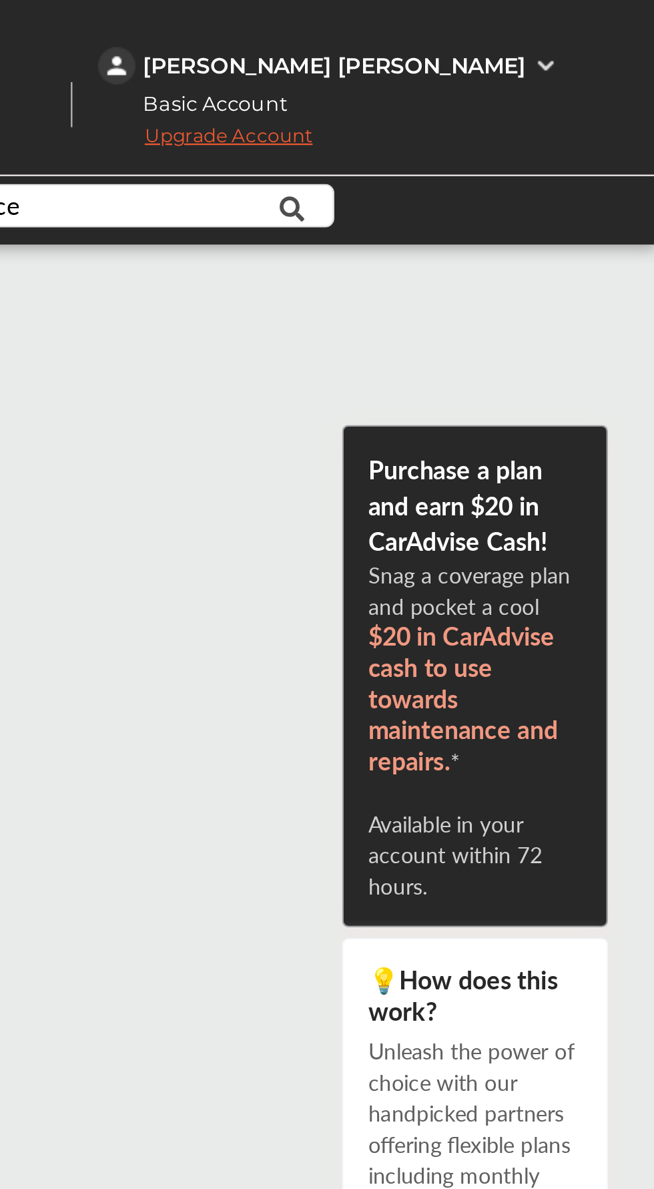
click at [563, 331] on span "$20 in CarAdvise cash to use towards maintenance and repairs." at bounding box center [571, 304] width 81 height 69
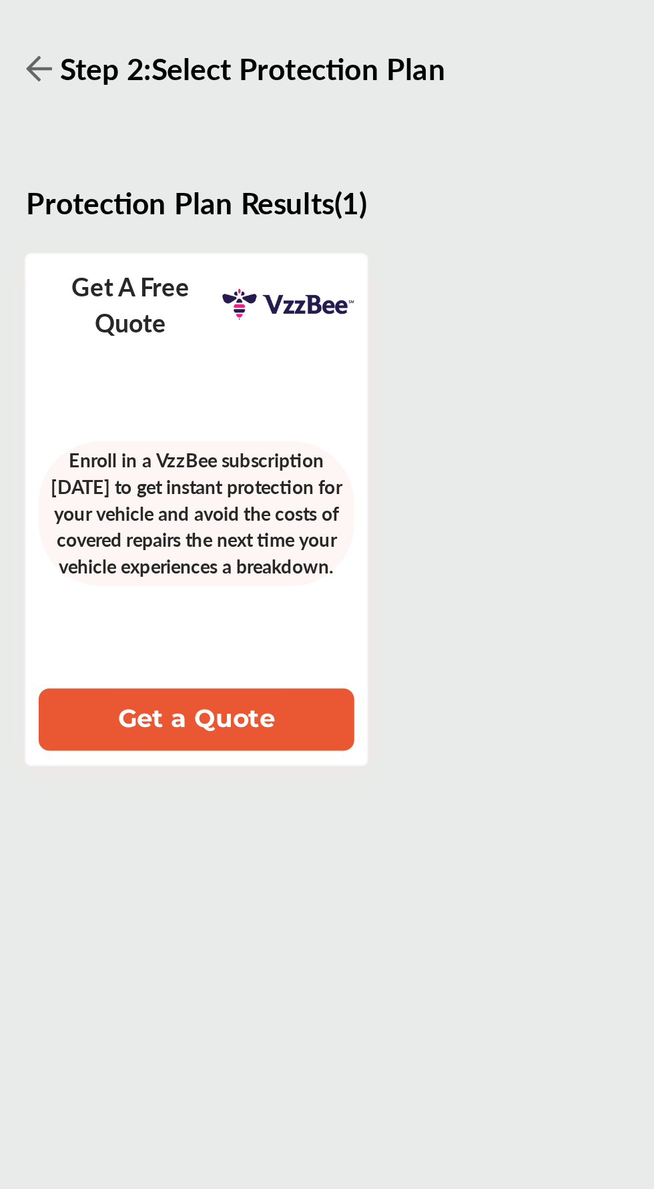
click at [212, 160] on h3 "Step 2 : Select Protection Plan" at bounding box center [405, 152] width 457 height 18
click at [186, 161] on link at bounding box center [186, 152] width 11 height 18
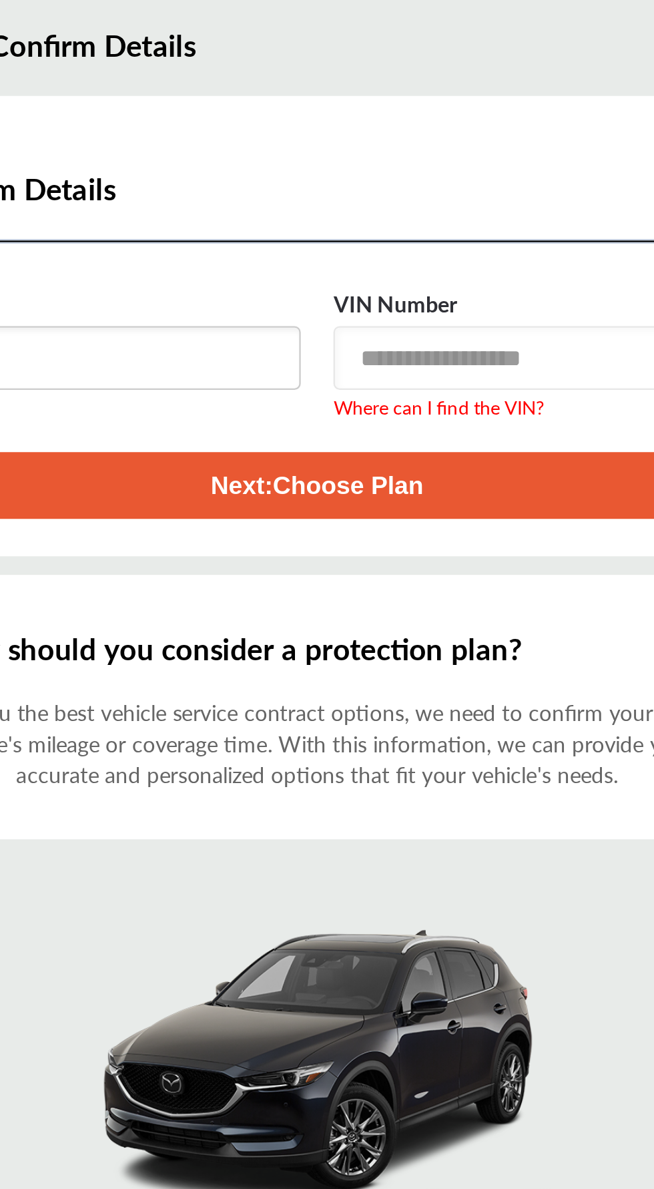
click at [473, 340] on button "Next : Choose Plan" at bounding box center [405, 330] width 358 height 29
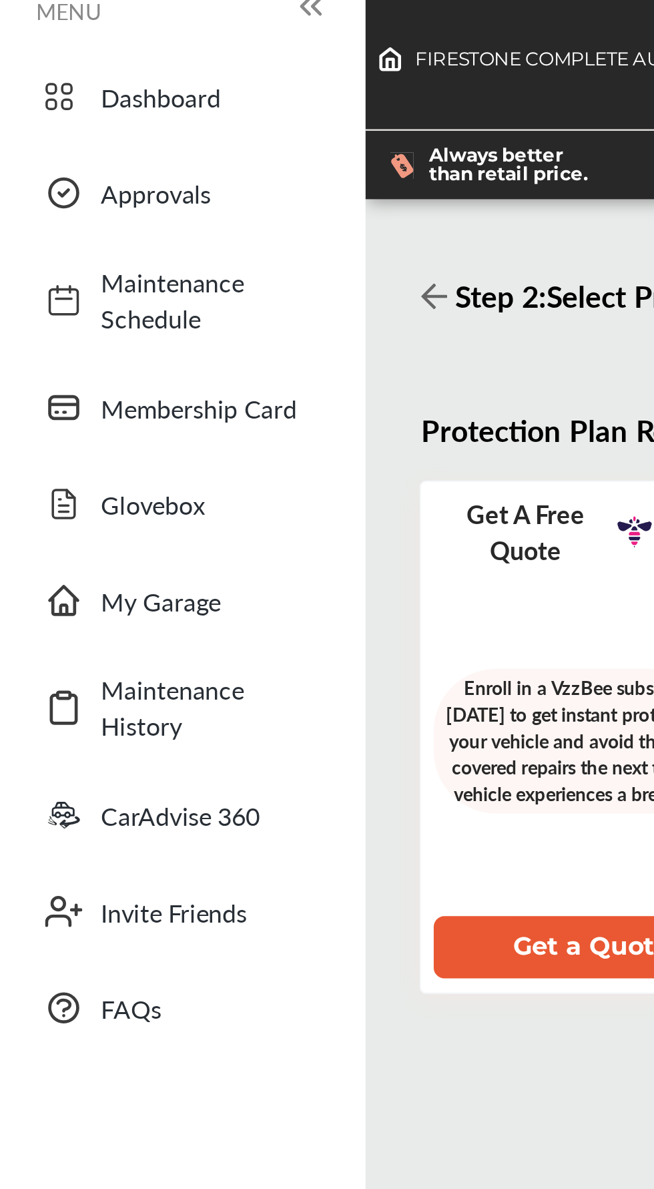
scroll to position [24, 0]
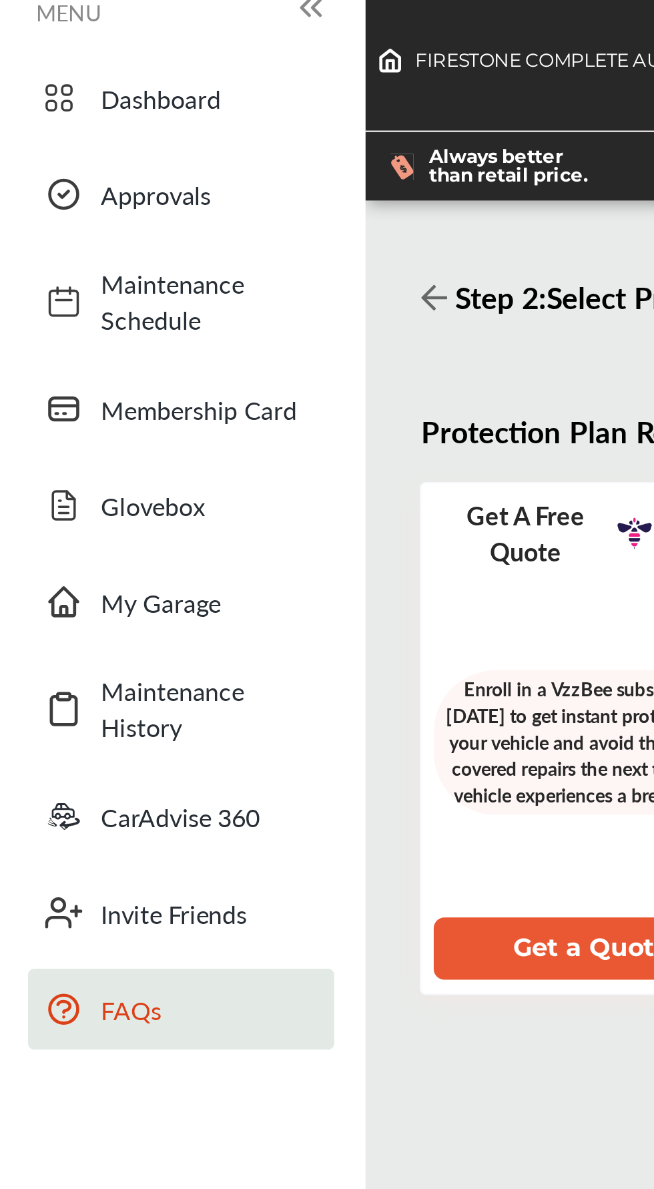
click at [104, 432] on span "FAQs" at bounding box center [89, 433] width 93 height 15
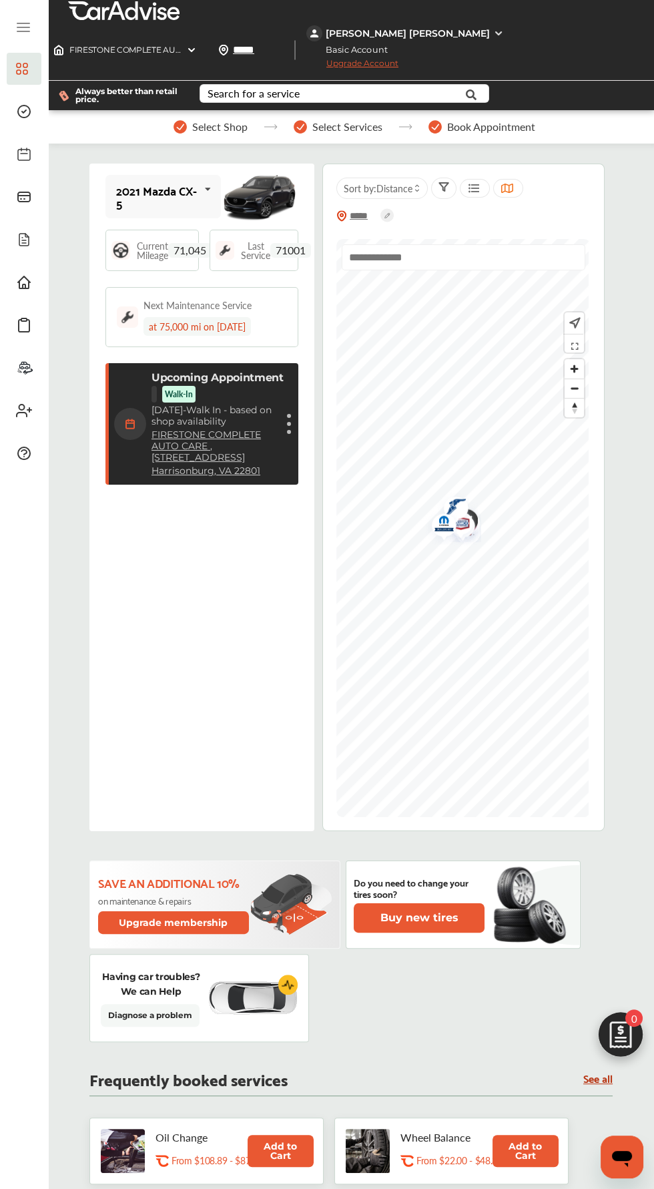
click at [288, 426] on div "Cancel appointment Modify appointment Show details" at bounding box center [289, 424] width 8 height 24
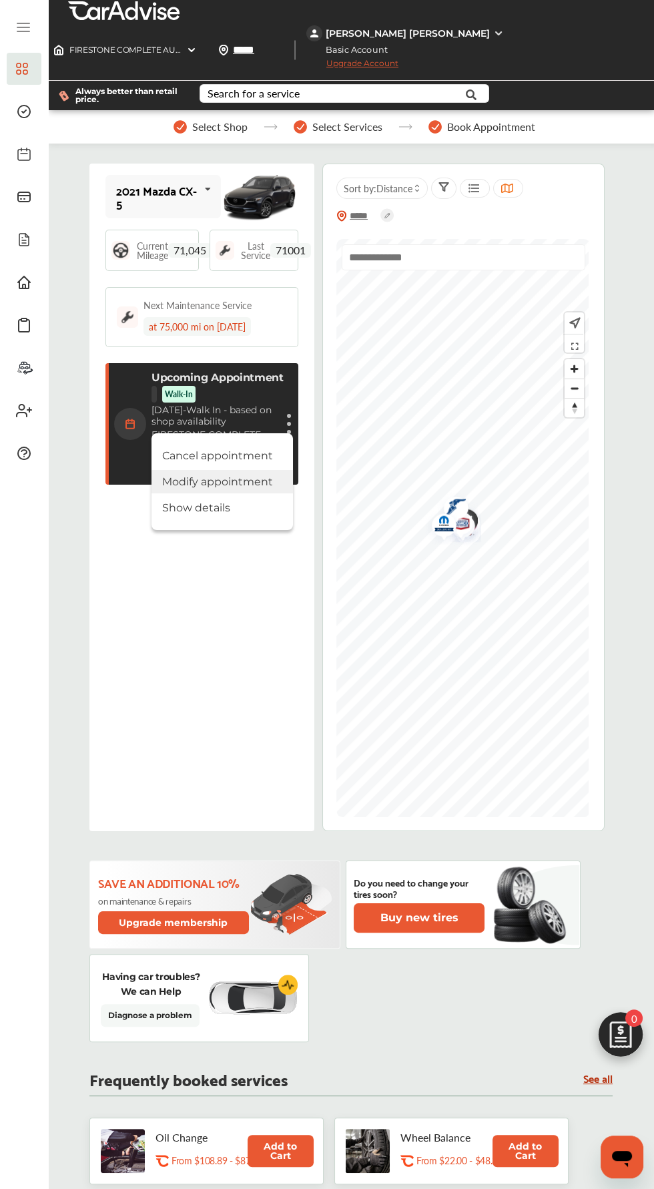
click at [186, 482] on li "Modify appointment" at bounding box center [221, 481] width 141 height 23
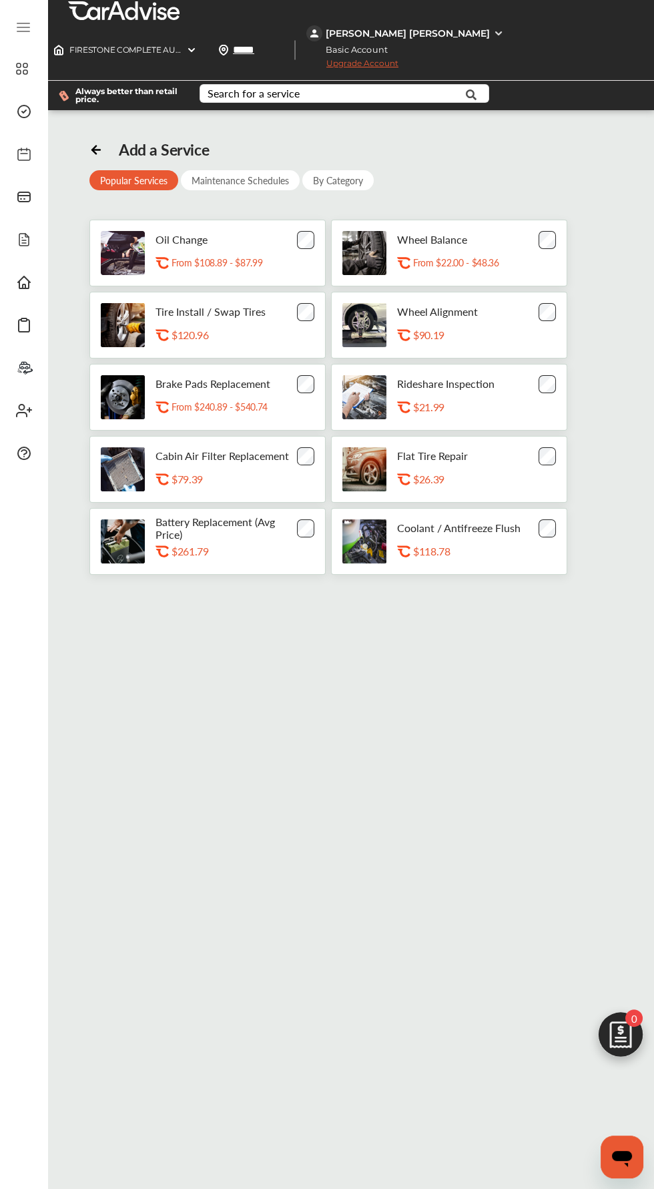
click at [625, 1149] on icon "Open messaging window" at bounding box center [622, 1157] width 24 height 24
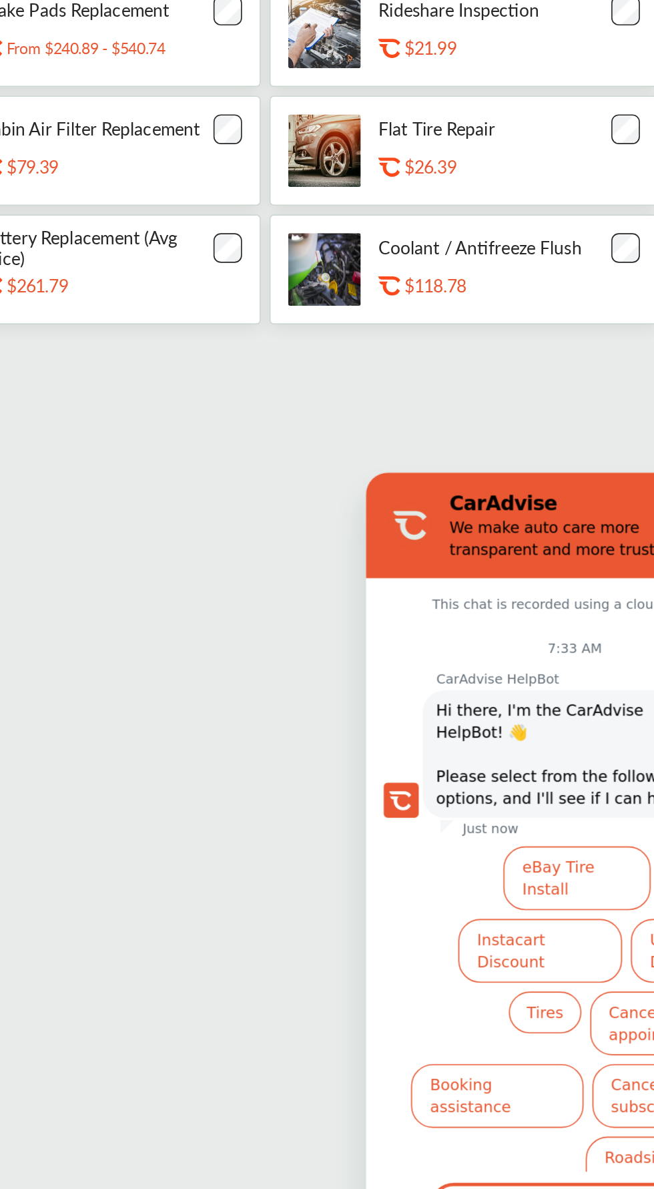
scroll to position [2, 0]
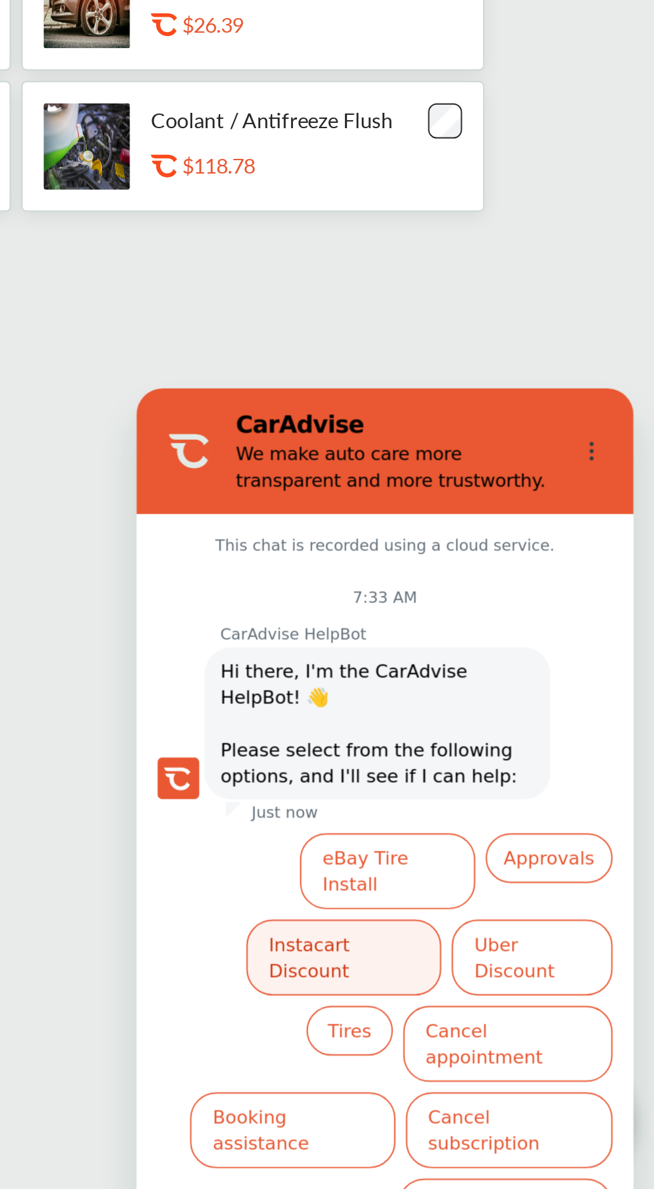
click at [238, 659] on button "Instacart Discount" at bounding box center [241, 678] width 99 height 39
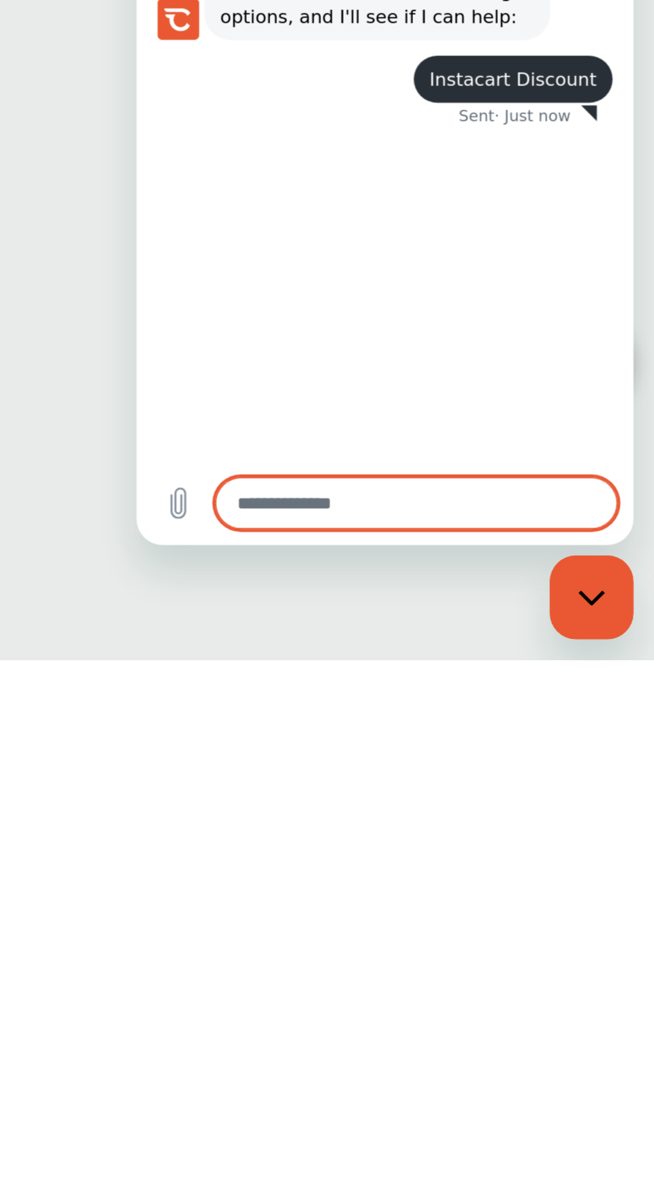
scroll to position [90, 0]
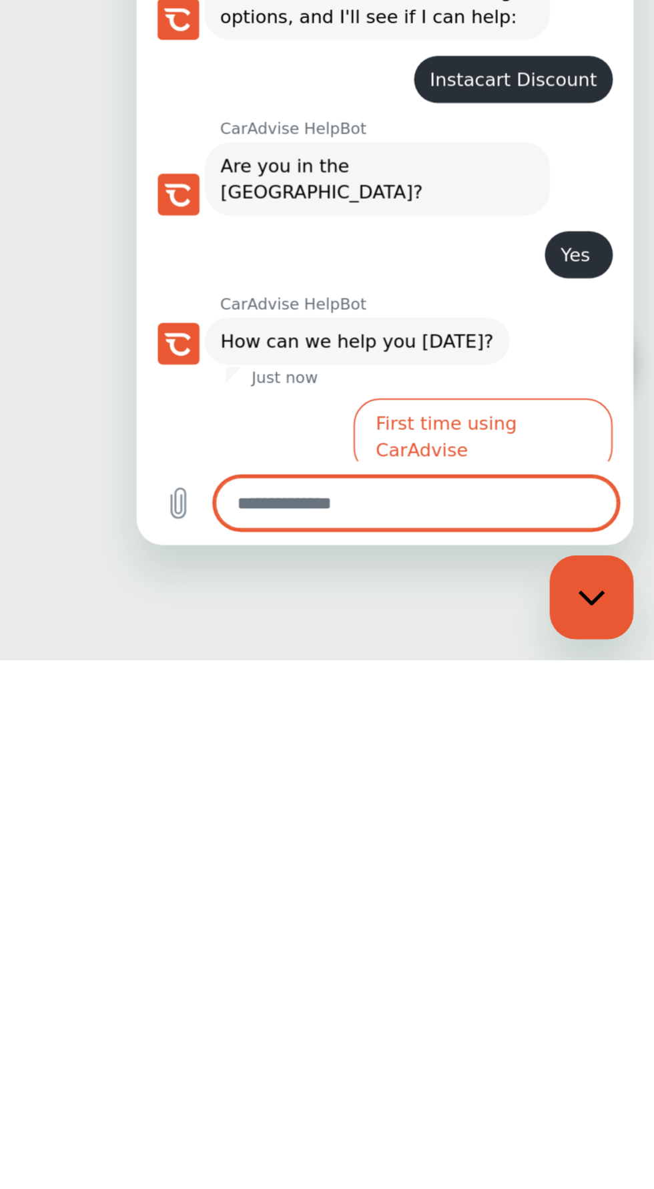
scroll to position [43, 0]
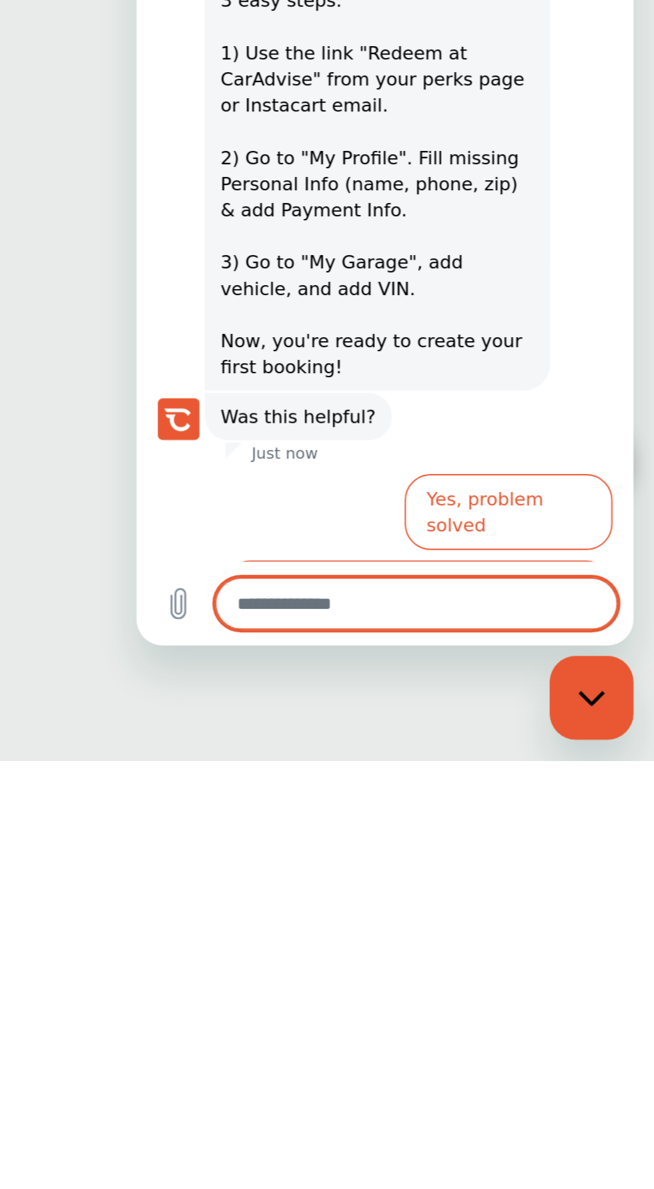
scroll to position [90, 0]
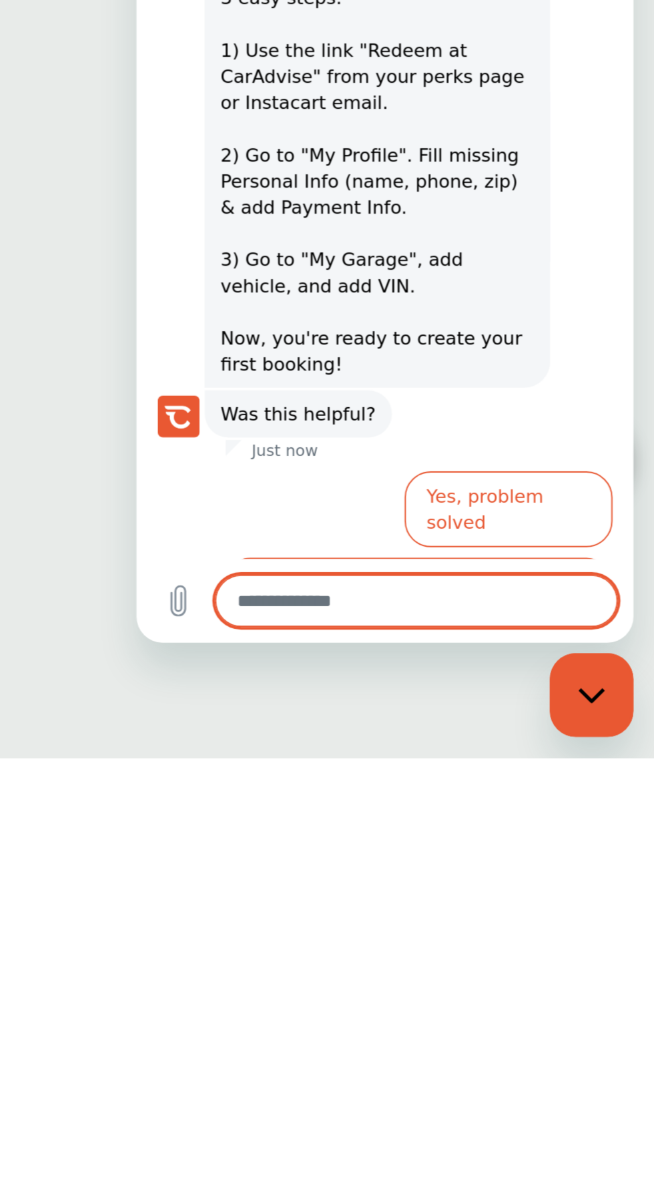
click at [348, 151] on button "No, I still need help setting up my account." at bounding box center [280, 170] width 198 height 39
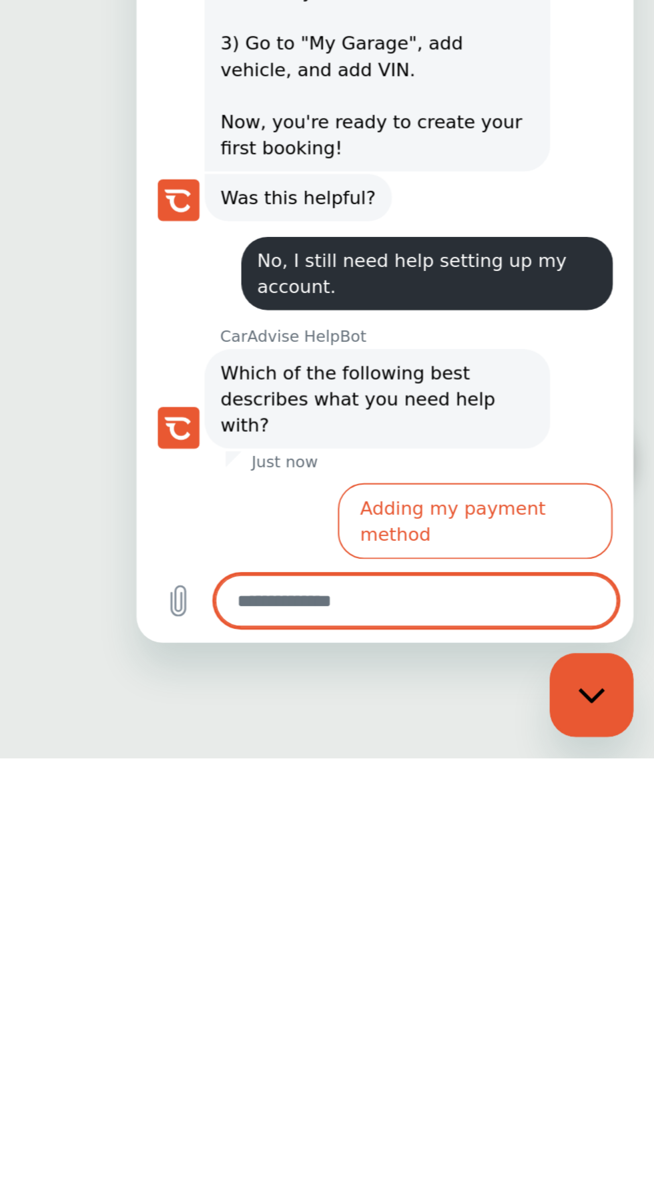
scroll to position [461, 0]
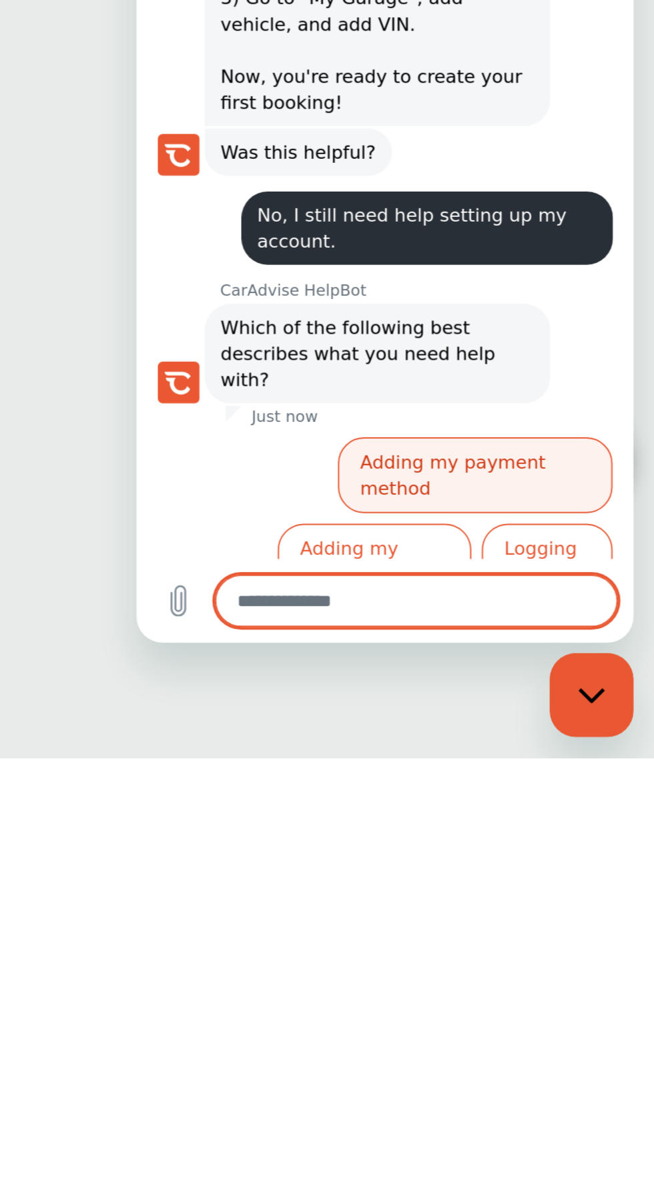
click at [339, 89] on button "Adding my payment method" at bounding box center [309, 108] width 140 height 39
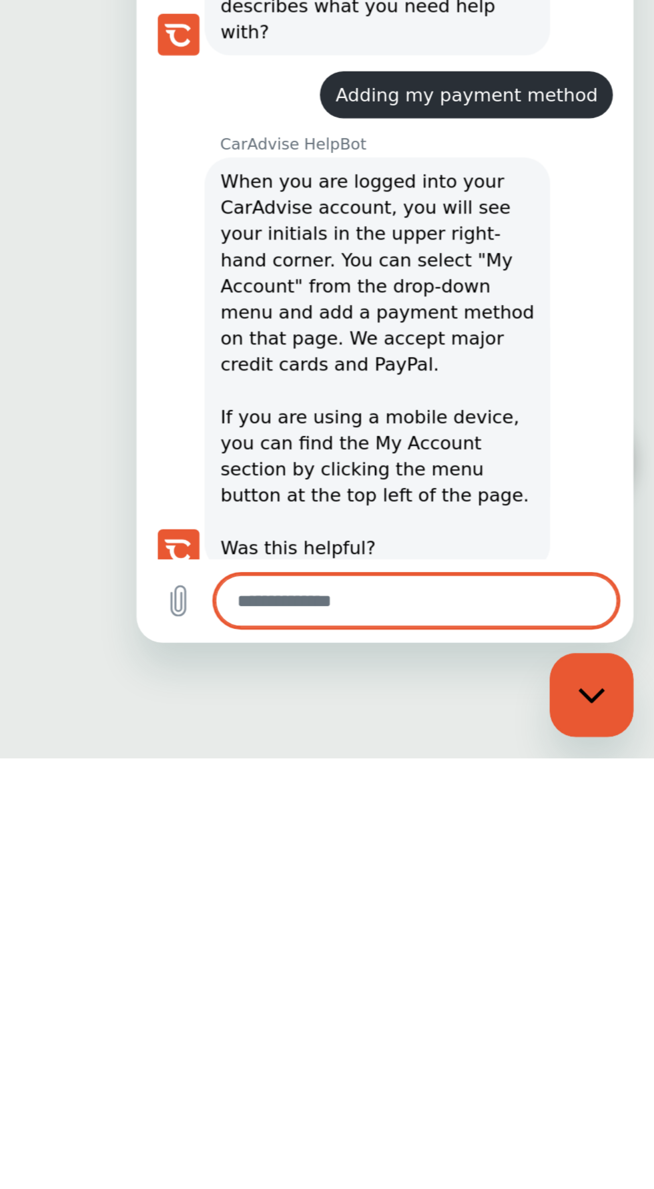
scroll to position [650, 0]
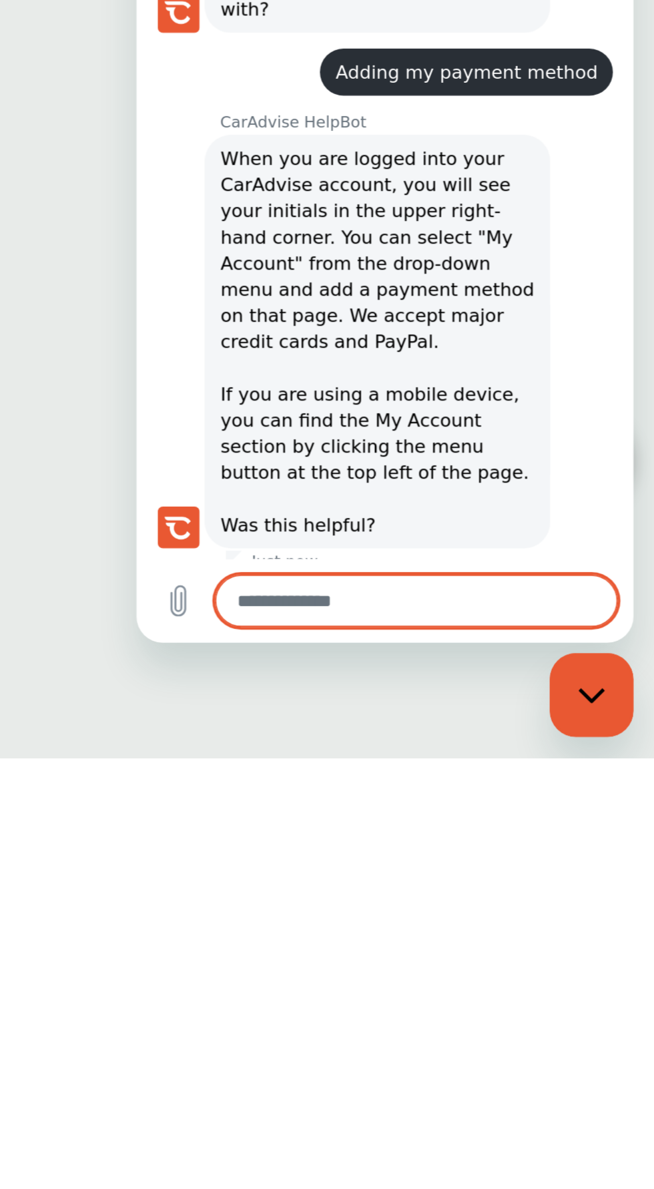
click at [361, 164] on button "No, I still need help" at bounding box center [328, 183] width 101 height 39
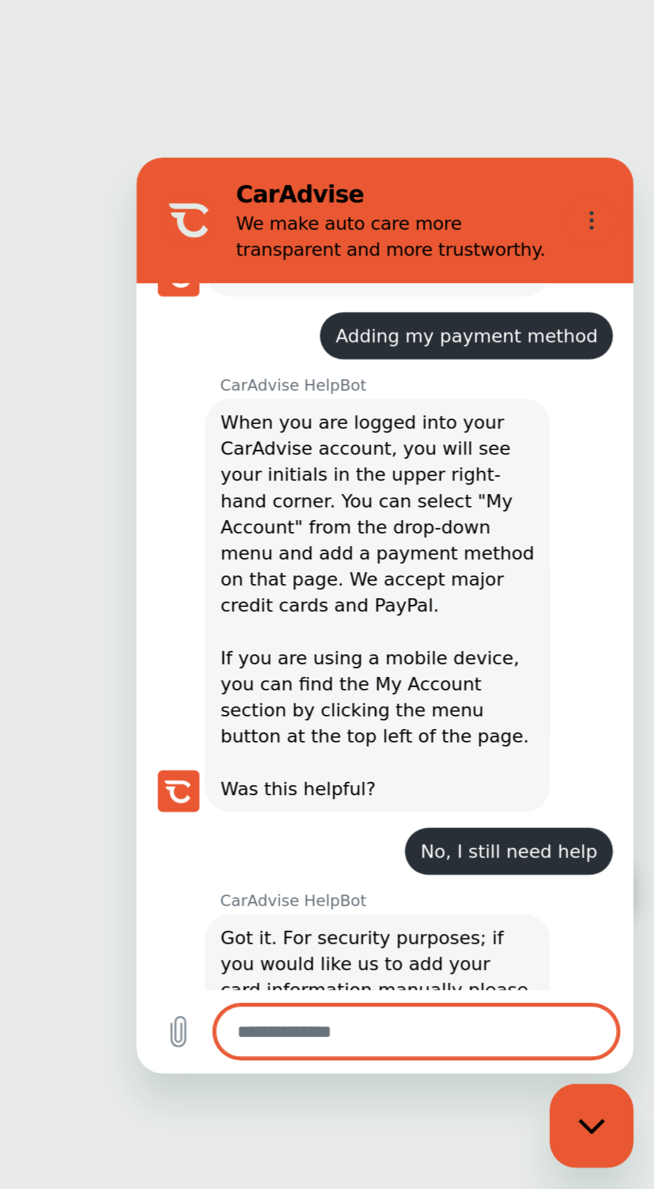
scroll to position [90, 0]
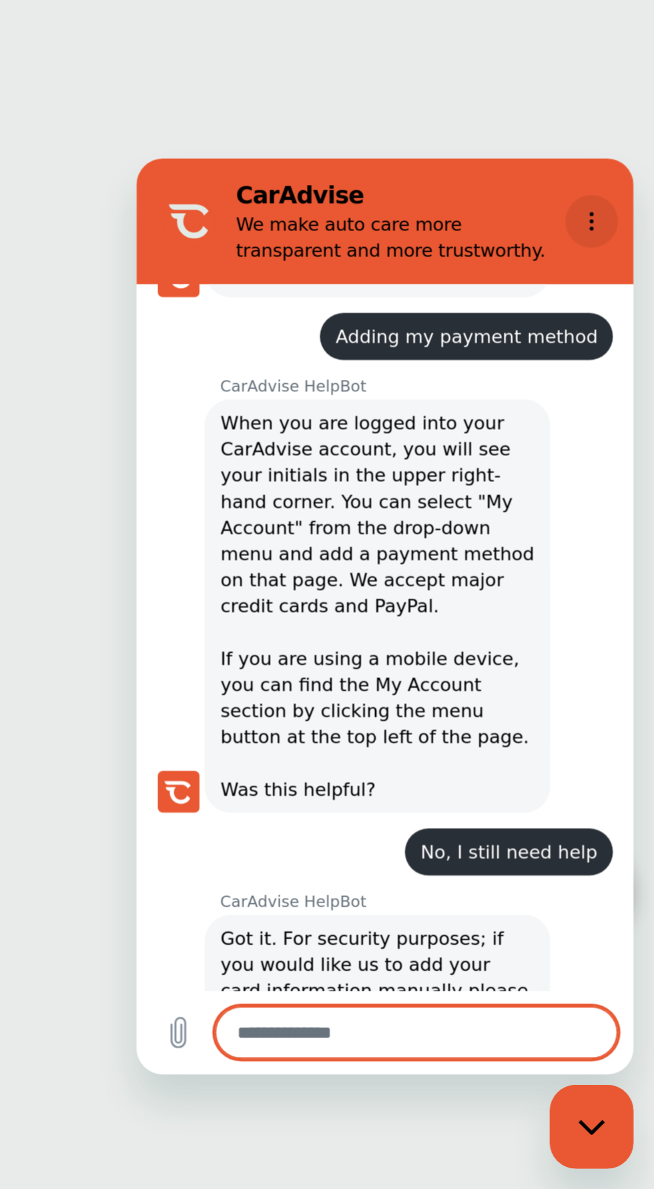
click at [376, 180] on button "Options menu" at bounding box center [368, 190] width 27 height 27
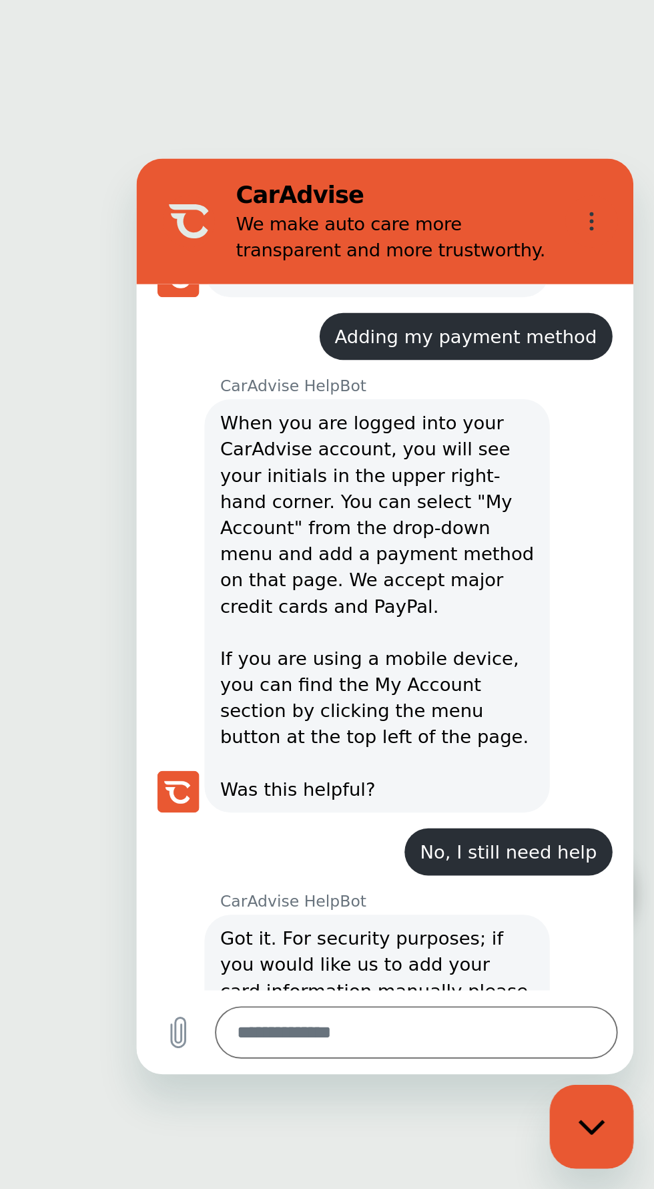
click at [172, 196] on figure at bounding box center [162, 190] width 27 height 27
click at [571, 609] on div "Add a Service Popular Services Maintenance Schedules By Category Oil Change .st…" at bounding box center [350, 634] width 599 height 1209
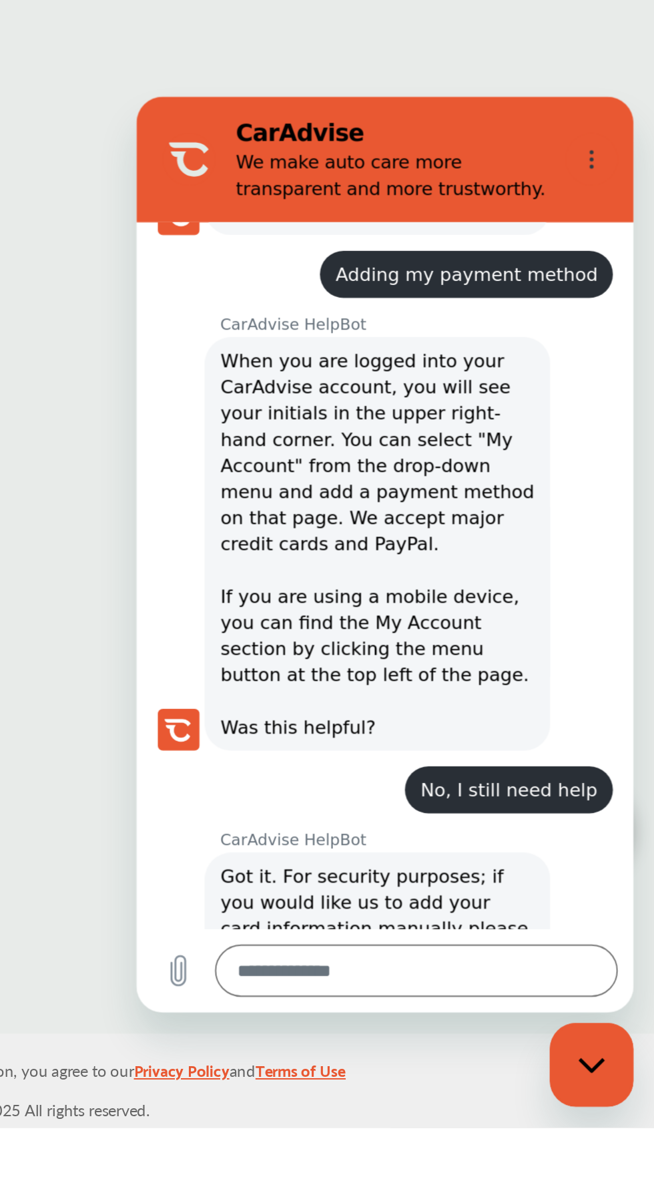
scroll to position [229, 0]
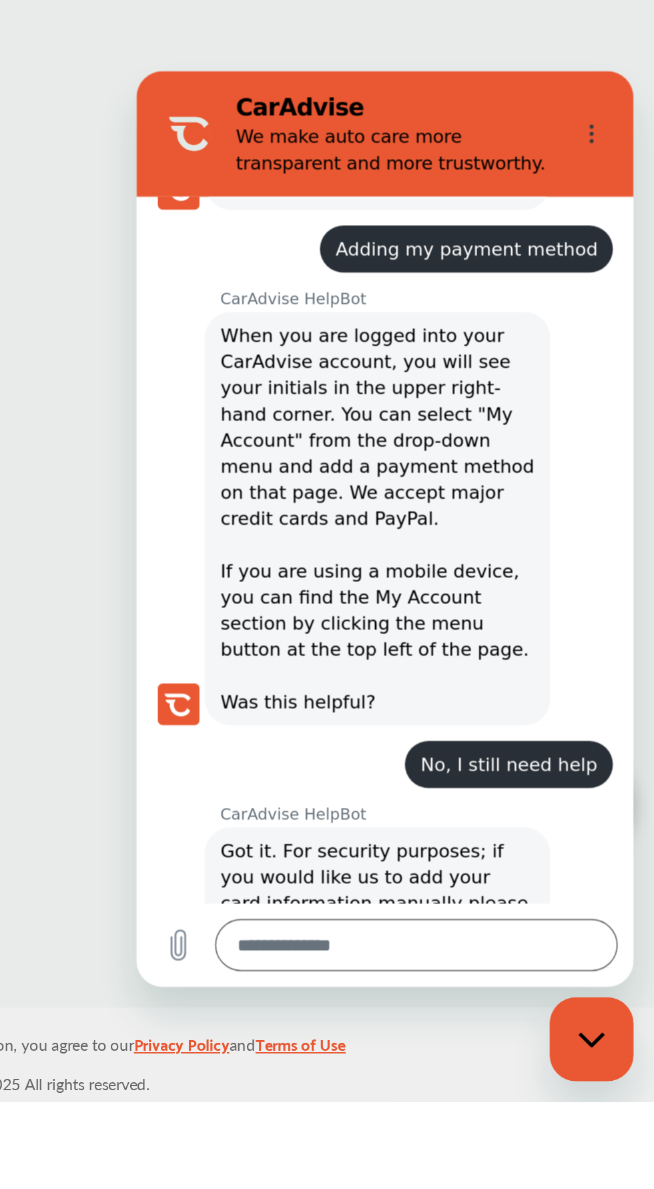
click at [582, 1030] on div "Close messaging window" at bounding box center [571, 1018] width 40 height 40
type textarea "*"
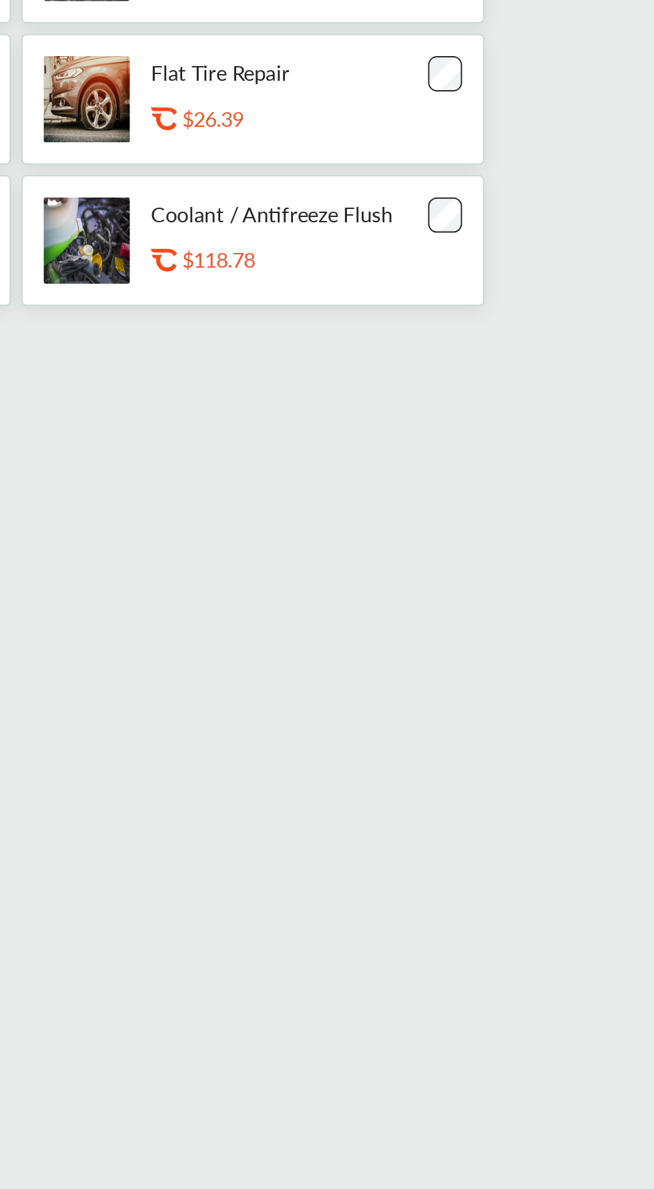
scroll to position [0, 0]
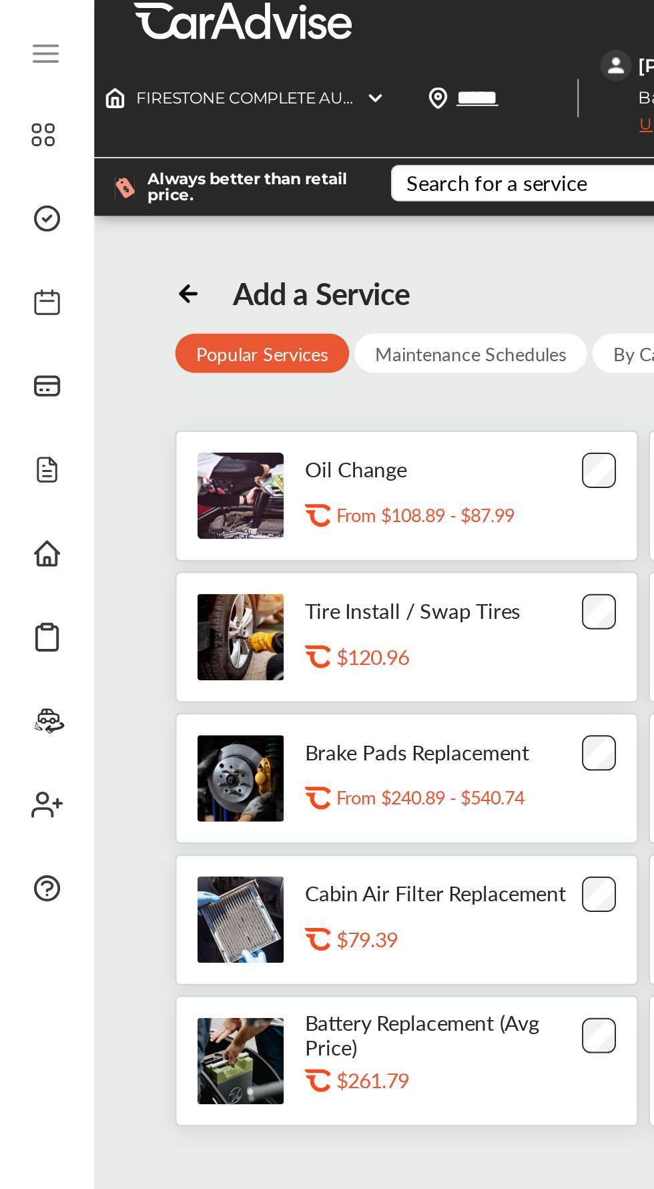
click at [250, 179] on div "Maintenance Schedules" at bounding box center [240, 180] width 119 height 20
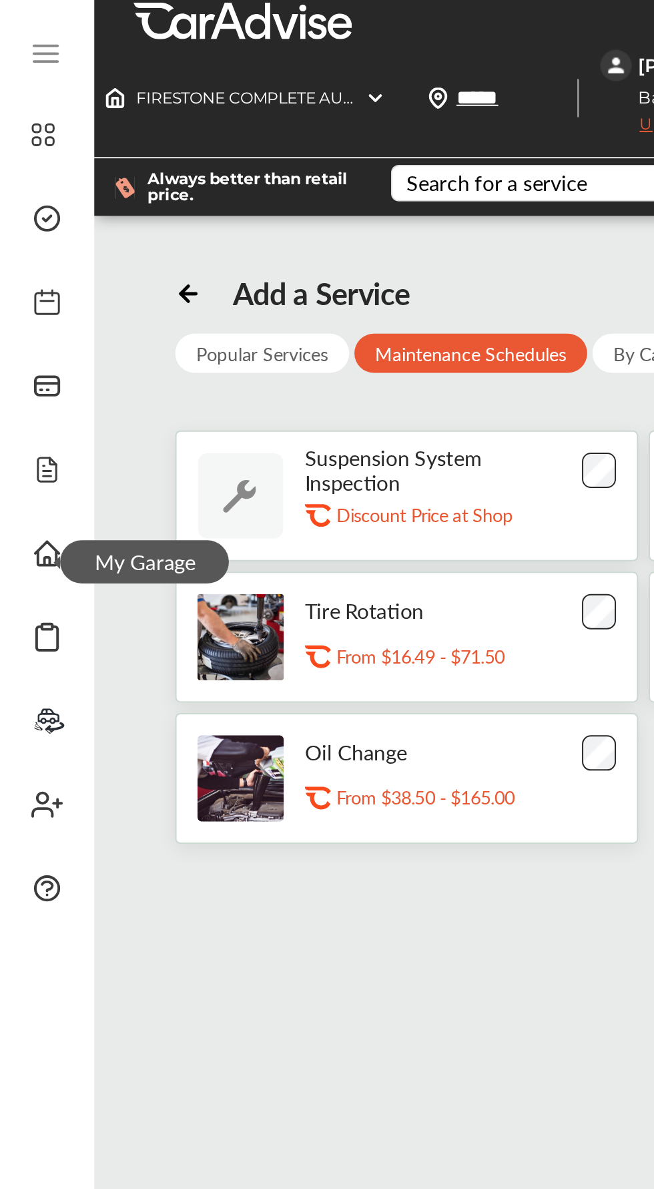
click at [33, 289] on span "My Garage" at bounding box center [74, 287] width 86 height 22
click at [31, 289] on span "My Garage" at bounding box center [74, 287] width 86 height 22
click at [20, 286] on icon at bounding box center [24, 282] width 16 height 16
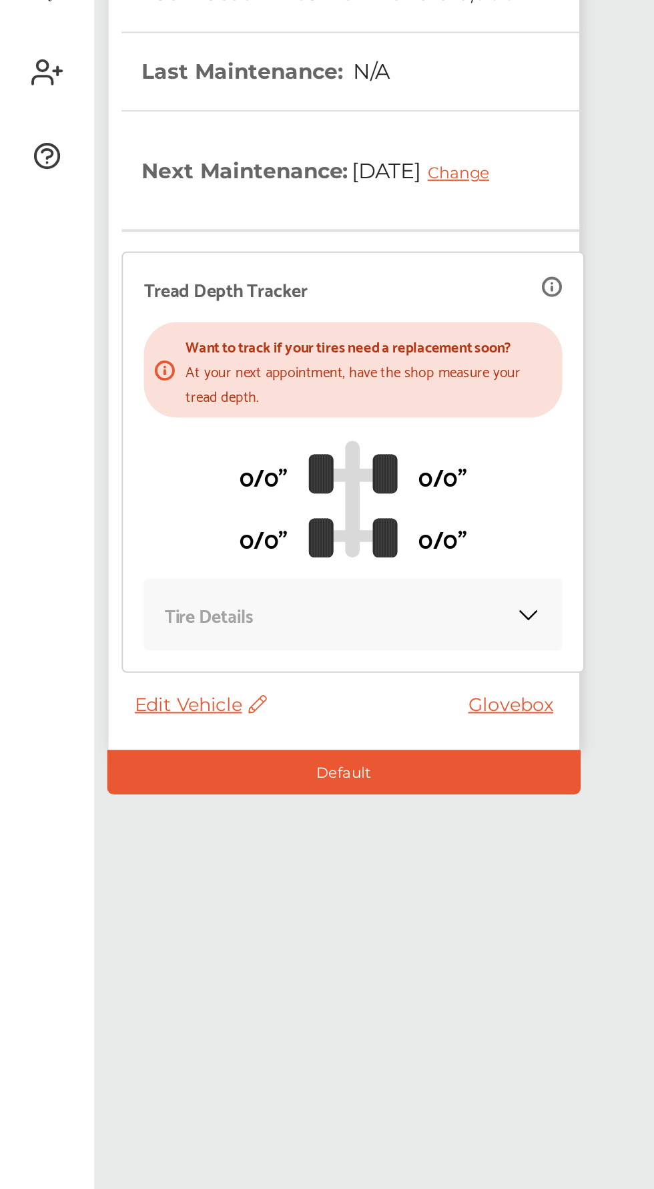
click at [101, 701] on div "Tire Details" at bounding box center [180, 687] width 214 height 37
click at [266, 690] on img at bounding box center [269, 687] width 13 height 13
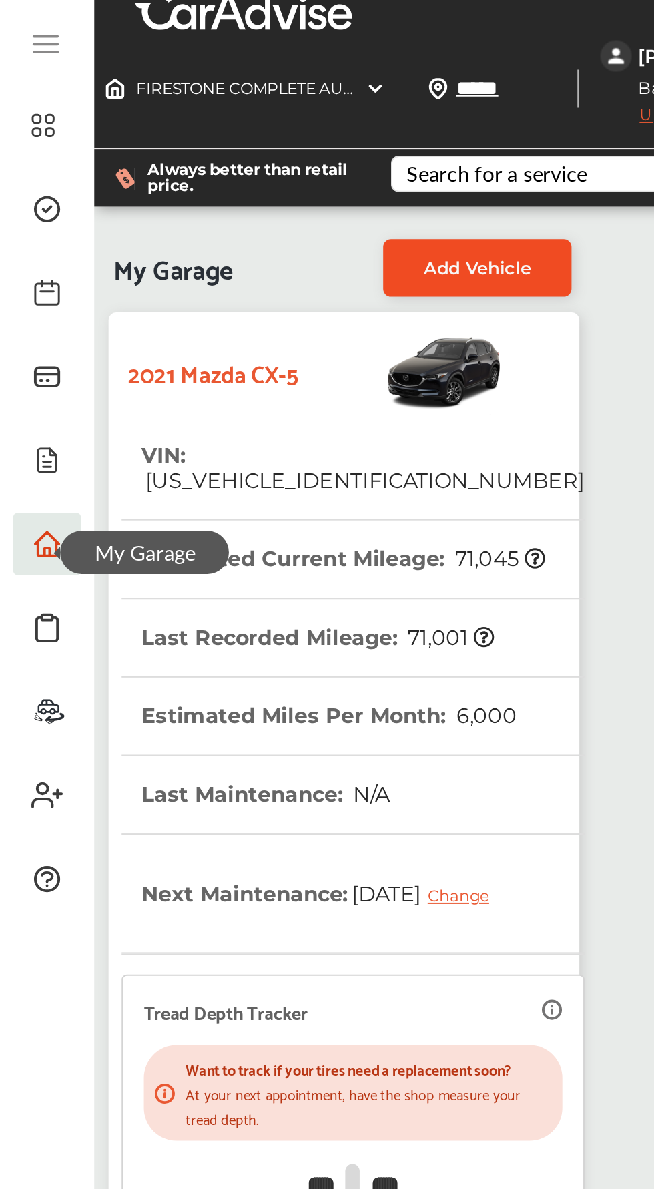
click at [247, 143] on span "Add Vehicle" at bounding box center [243, 141] width 55 height 11
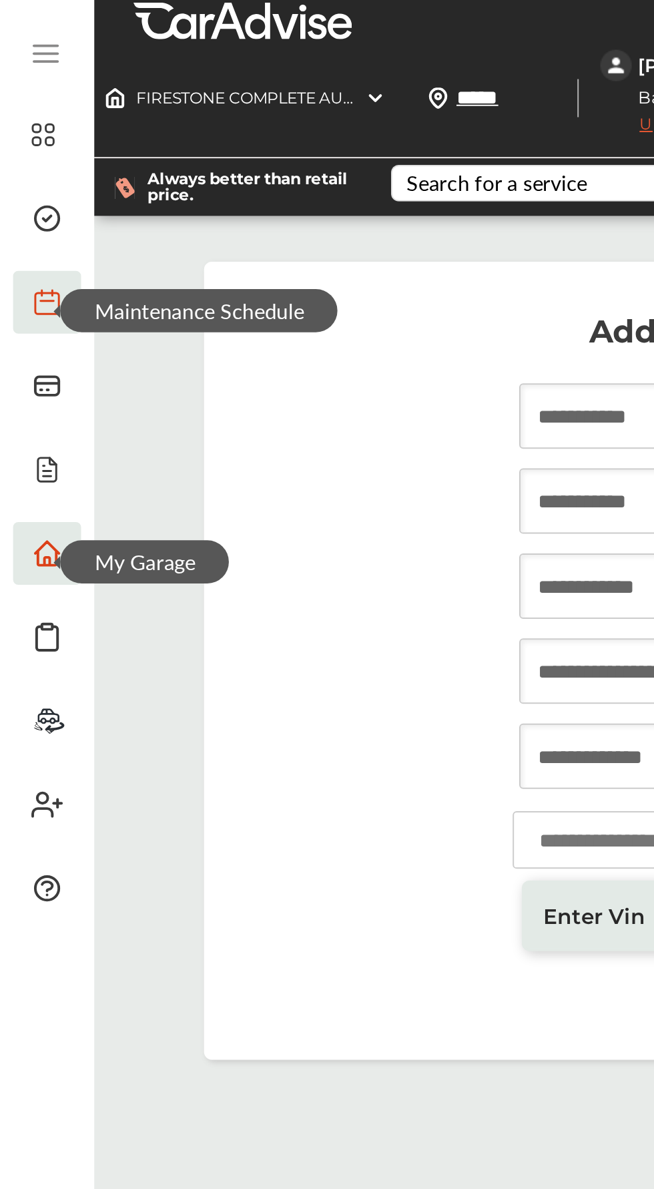
click at [22, 157] on icon at bounding box center [24, 154] width 16 height 16
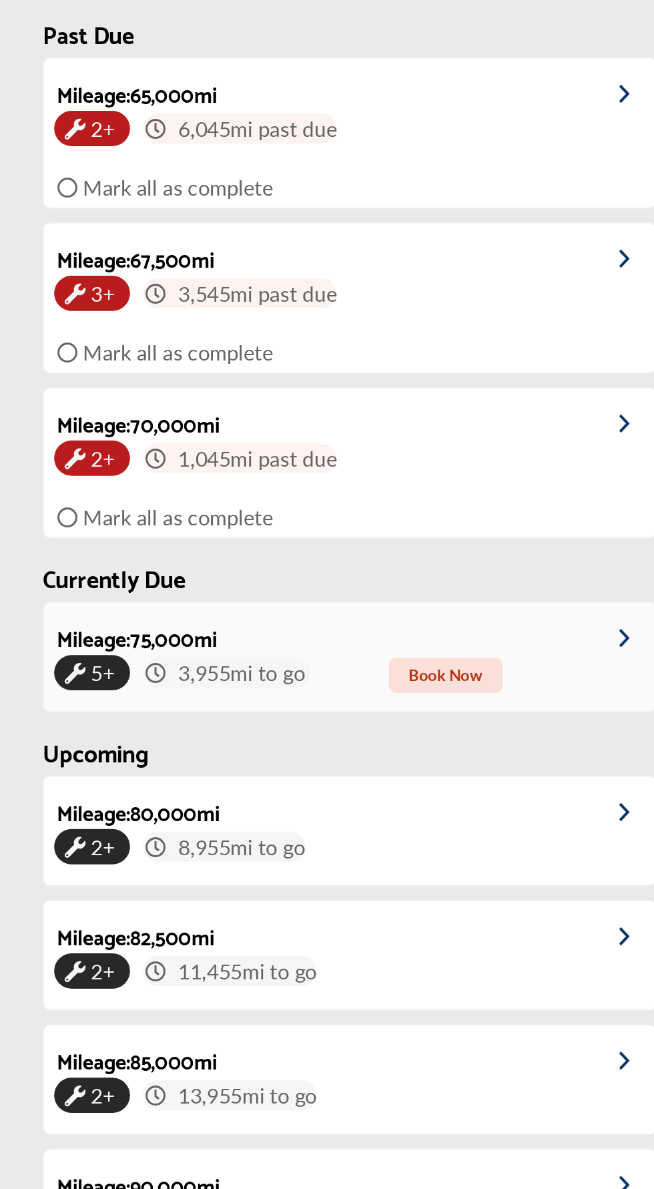
click at [283, 670] on span "Book Now" at bounding box center [280, 670] width 58 height 18
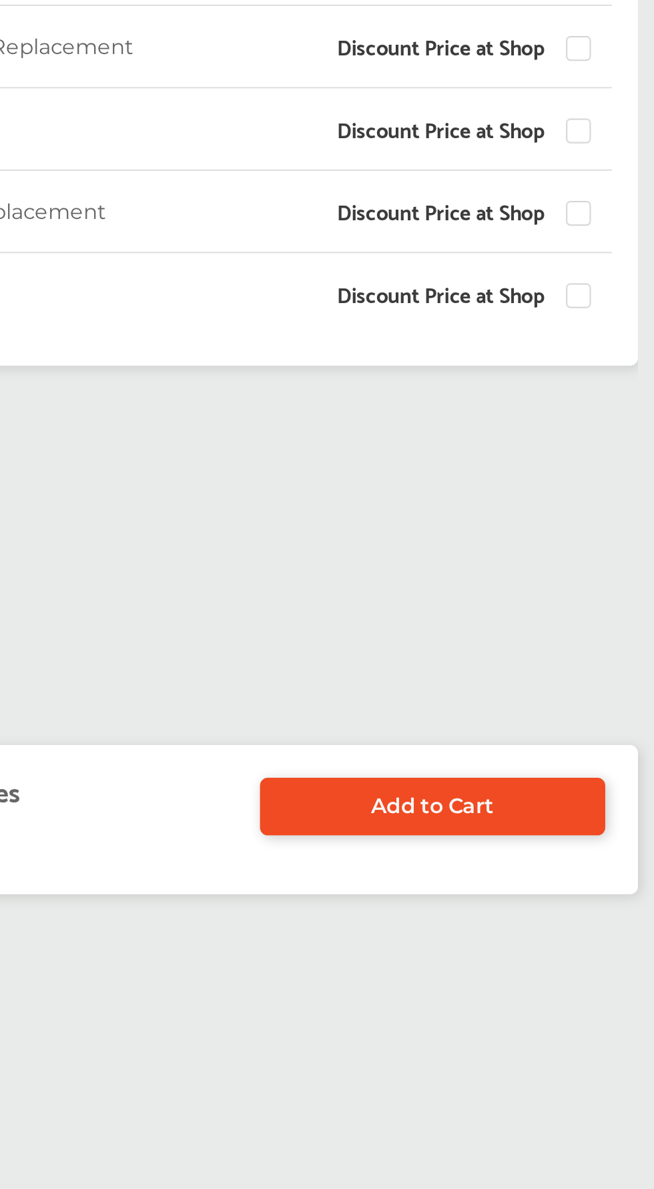
click at [445, 740] on link "Add to Cart" at bounding box center [410, 725] width 176 height 29
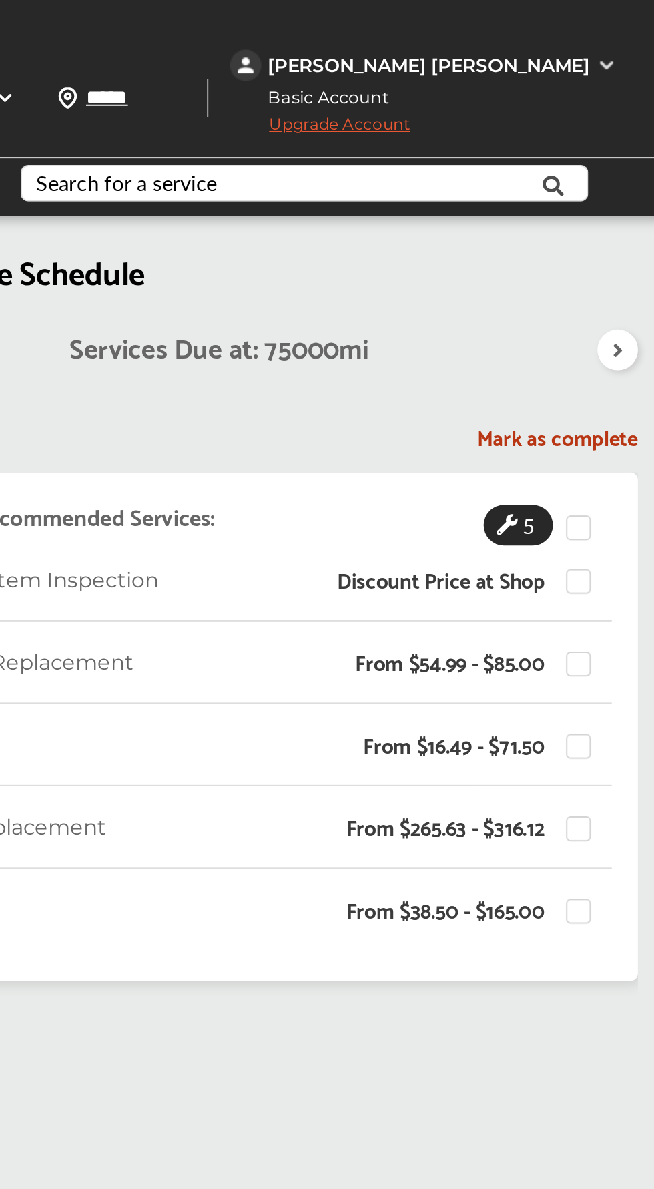
click at [449, 267] on icon at bounding box center [447, 267] width 11 height 11
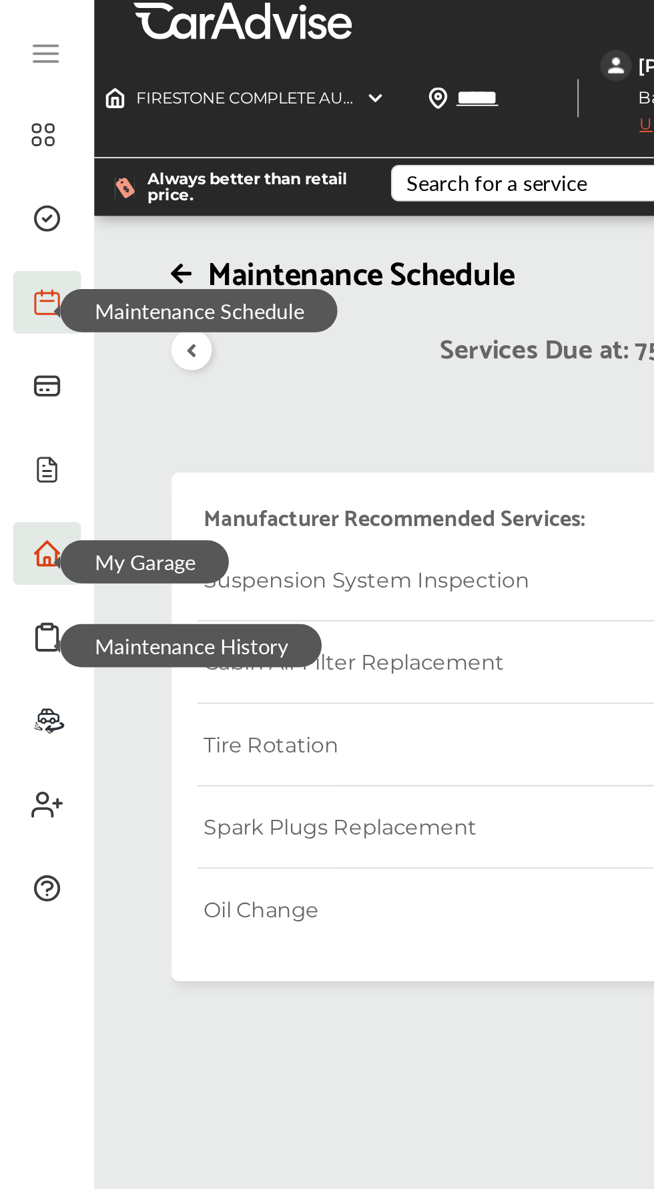
click at [36, 323] on span "Maintenance History" at bounding box center [97, 329] width 133 height 22
click at [15, 333] on span at bounding box center [23, 324] width 21 height 21
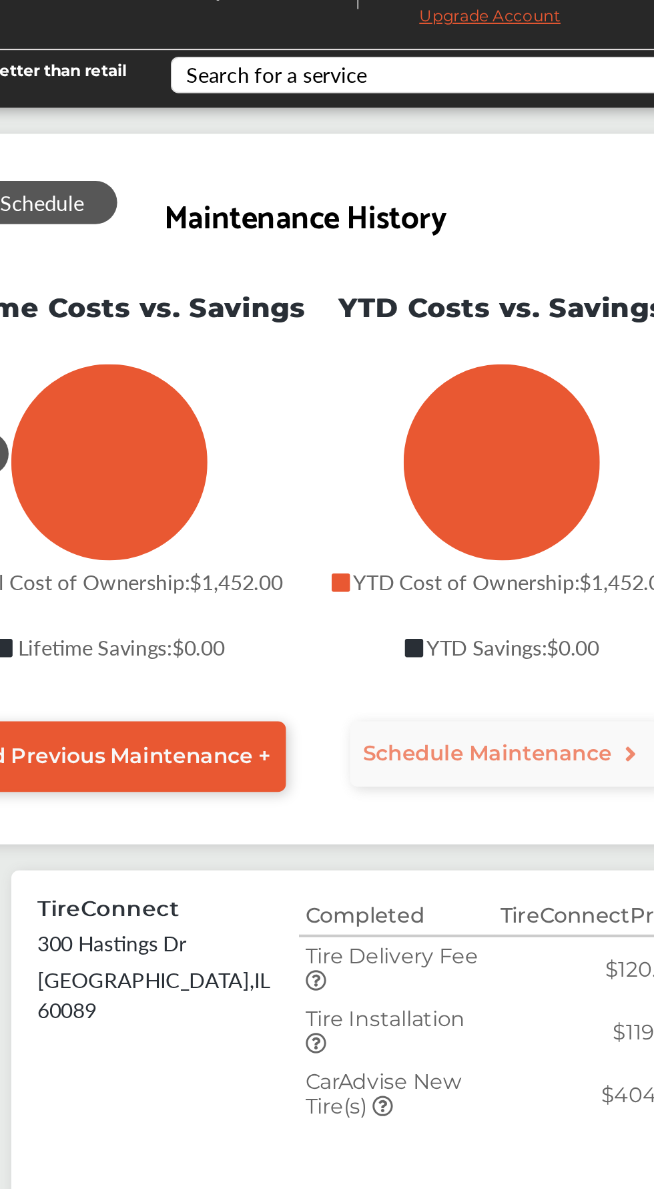
click at [169, 272] on icon "Total Cost of Ownership" at bounding box center [168, 291] width 50 height 50
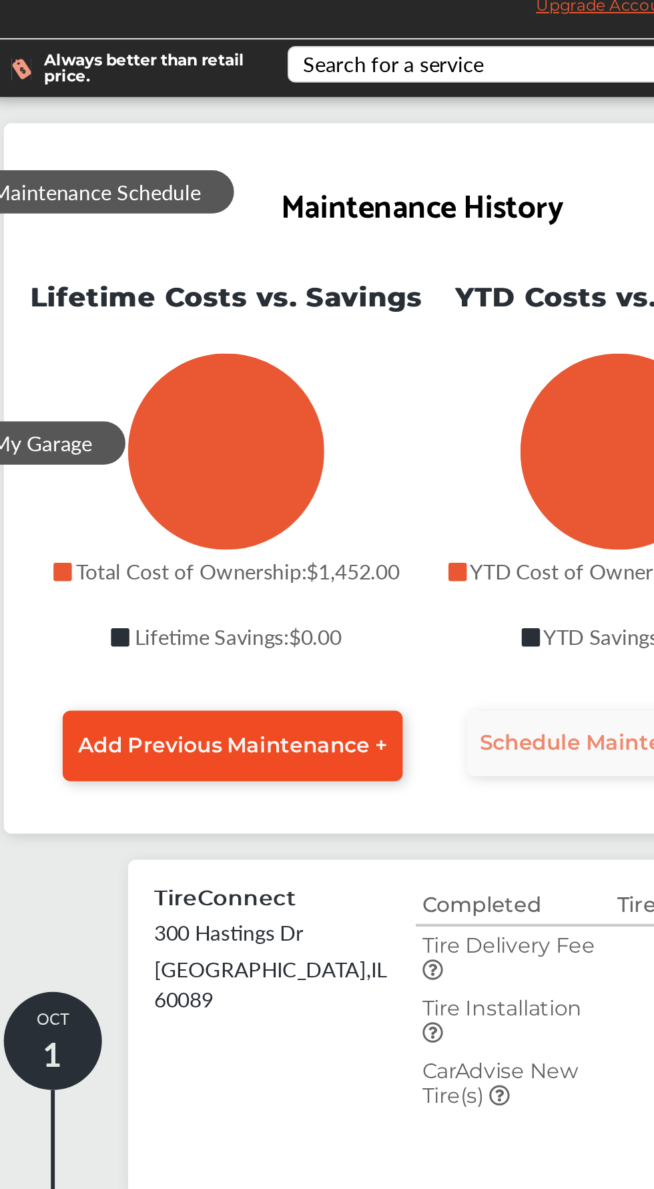
click at [228, 443] on span "Add Previous Maintenance +" at bounding box center [172, 440] width 158 height 13
select select "*"
select select "****"
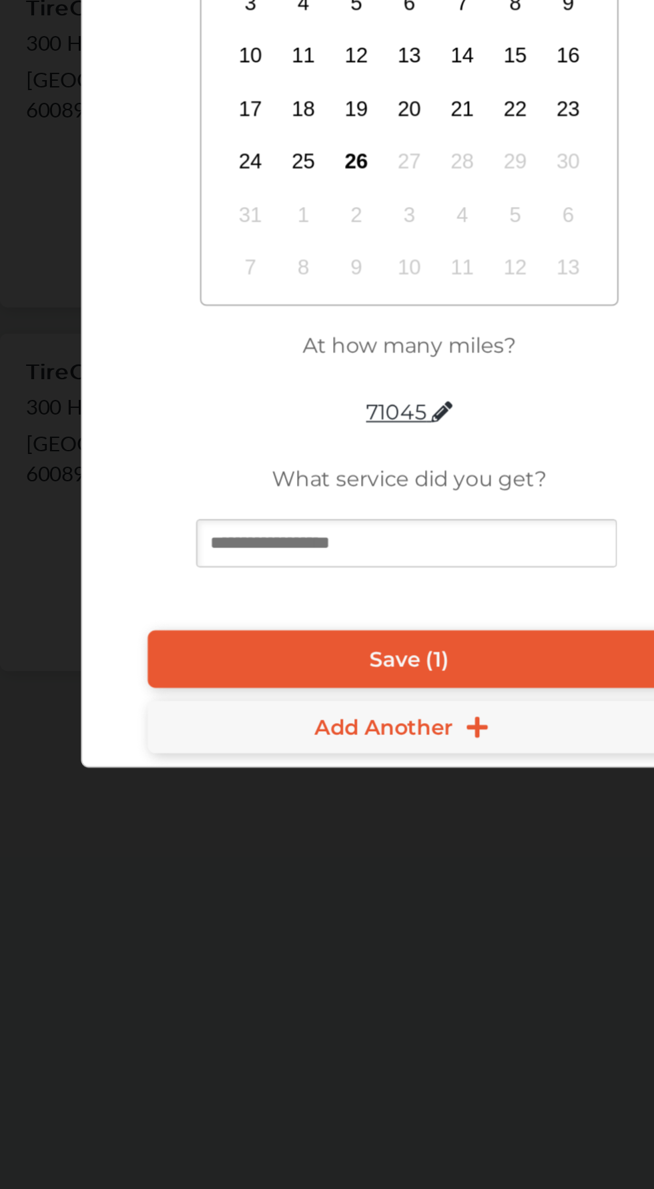
click at [333, 804] on input at bounding box center [325, 792] width 215 height 25
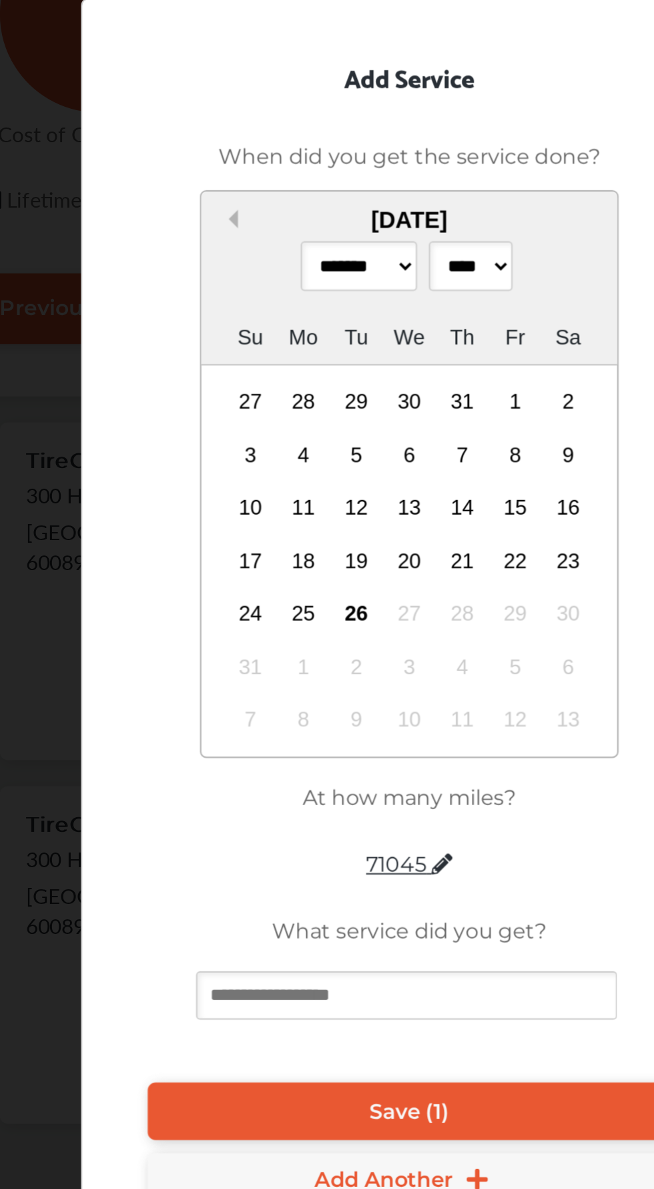
click at [234, 396] on button "Previous Month" at bounding box center [234, 395] width 9 height 9
select select "*"
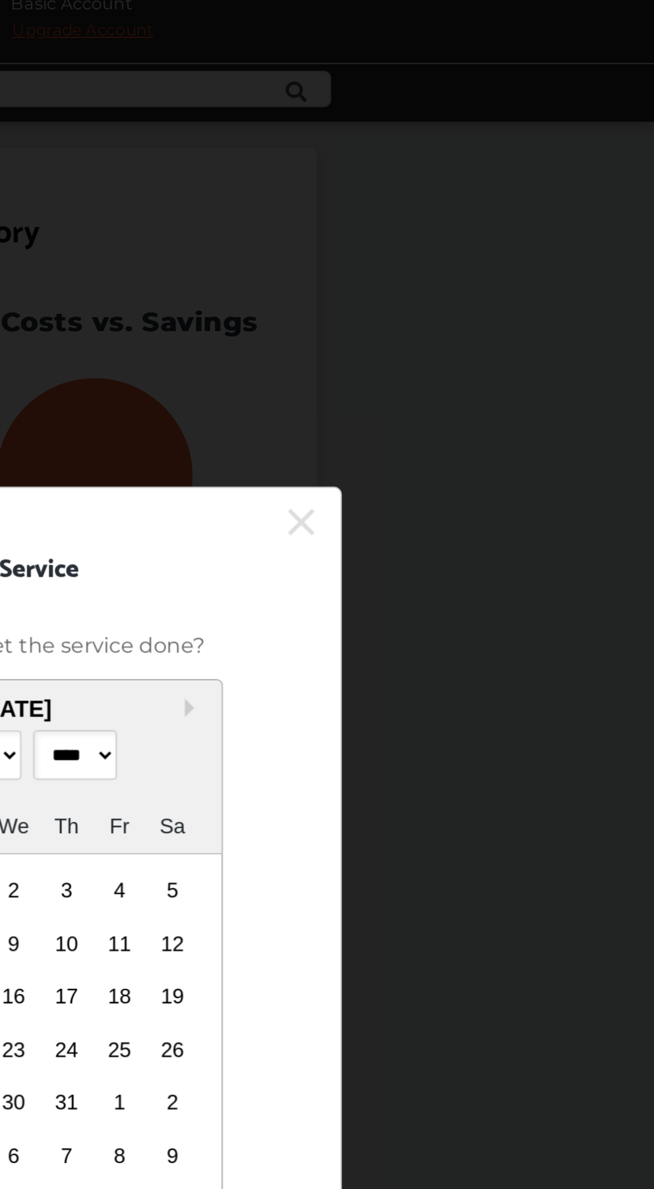
click at [479, 310] on icon at bounding box center [473, 313] width 13 height 21
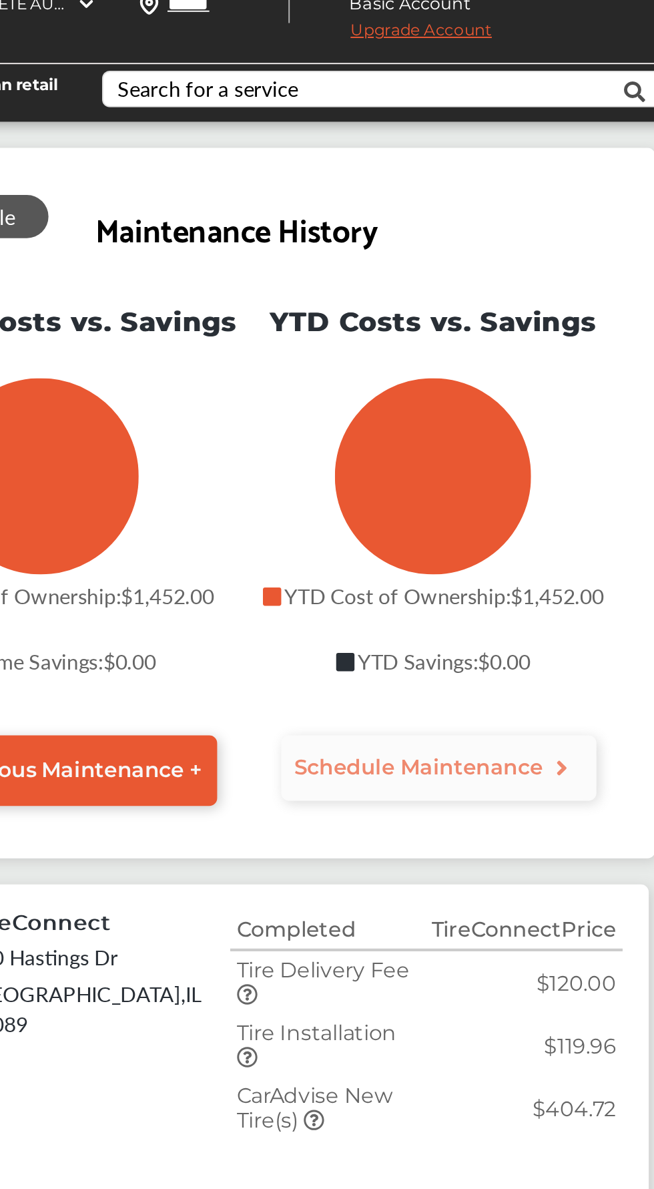
click at [414, 450] on link "Schedule Maintenance" at bounding box center [372, 439] width 162 height 33
click at [429, 446] on span "Schedule Maintenance" at bounding box center [372, 439] width 148 height 13
click at [325, 445] on span "Schedule Maintenance" at bounding box center [361, 439] width 127 height 13
click at [425, 439] on span "Schedule Maintenance" at bounding box center [372, 439] width 148 height 13
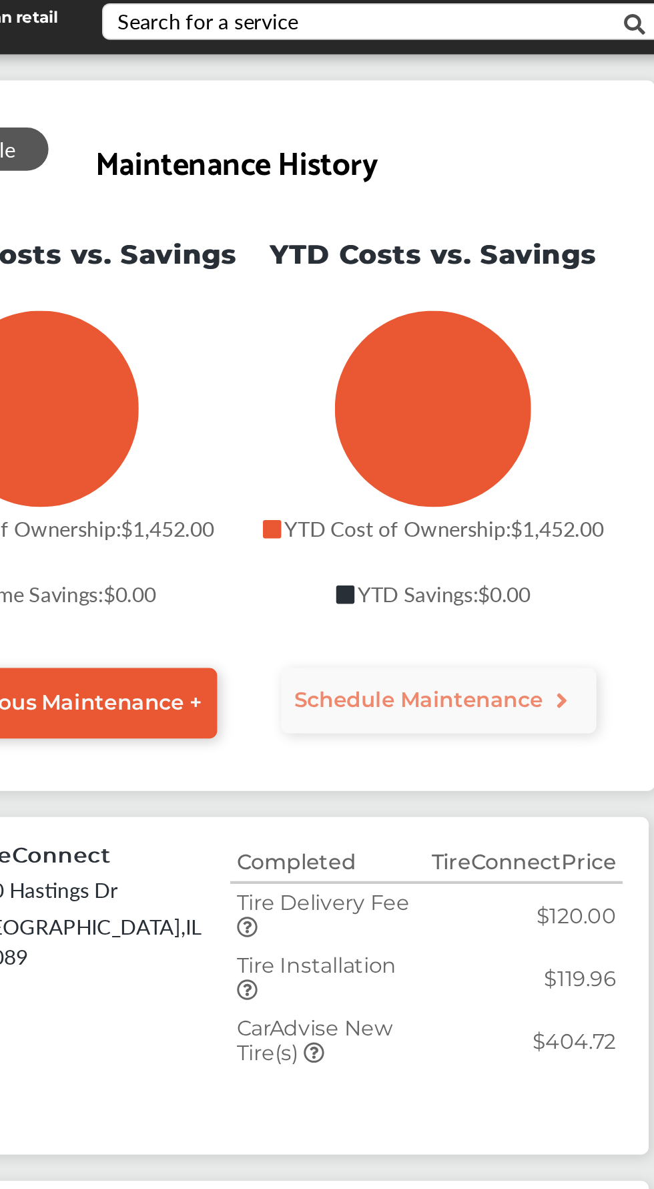
click at [279, 554] on icon at bounding box center [273, 555] width 11 height 11
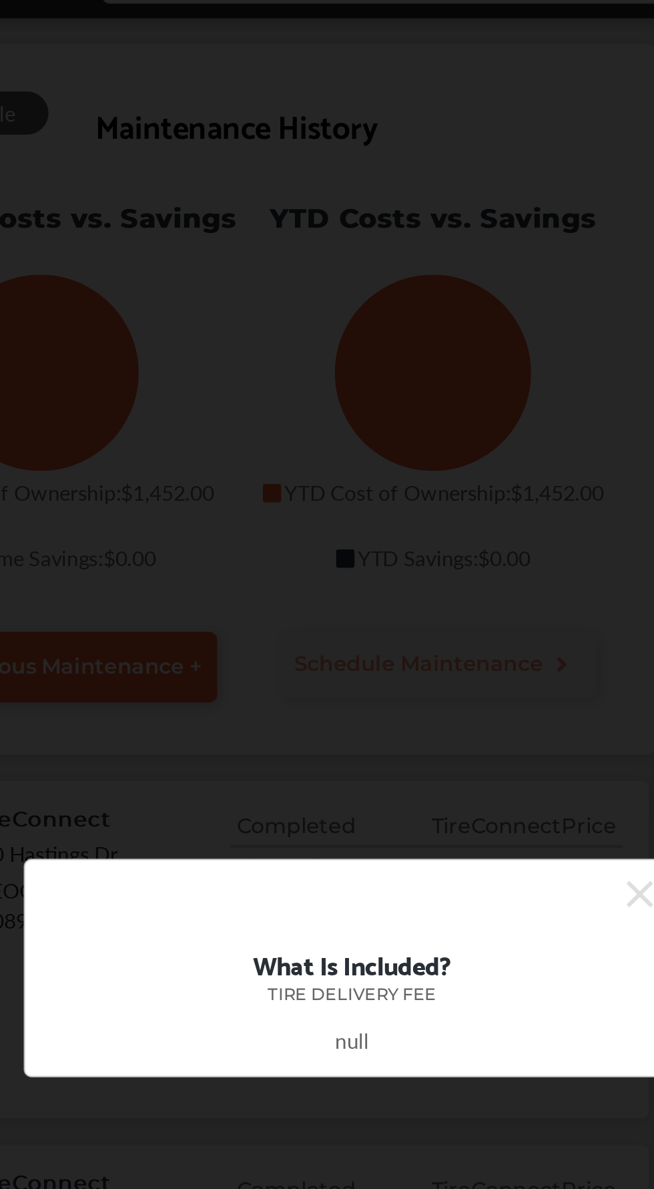
click at [471, 593] on div "What Is Included?" at bounding box center [327, 591] width 294 height 21
click at [467, 546] on icon at bounding box center [473, 556] width 13 height 21
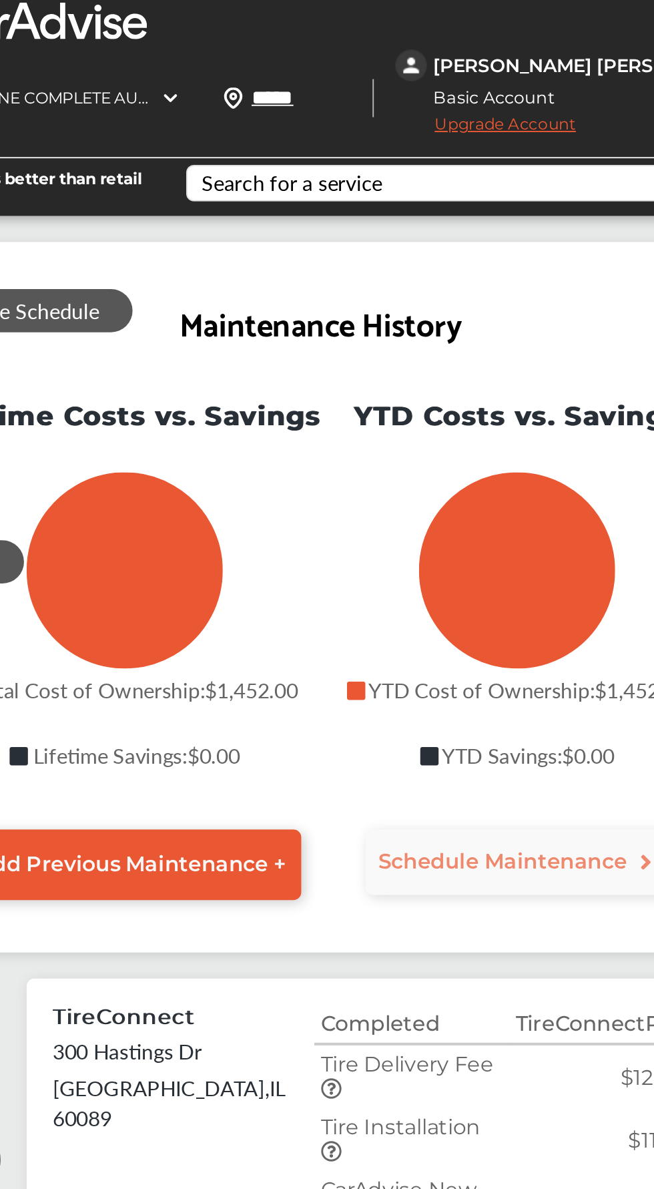
click at [162, 314] on icon "Total Cost of Ownership" at bounding box center [168, 291] width 50 height 50
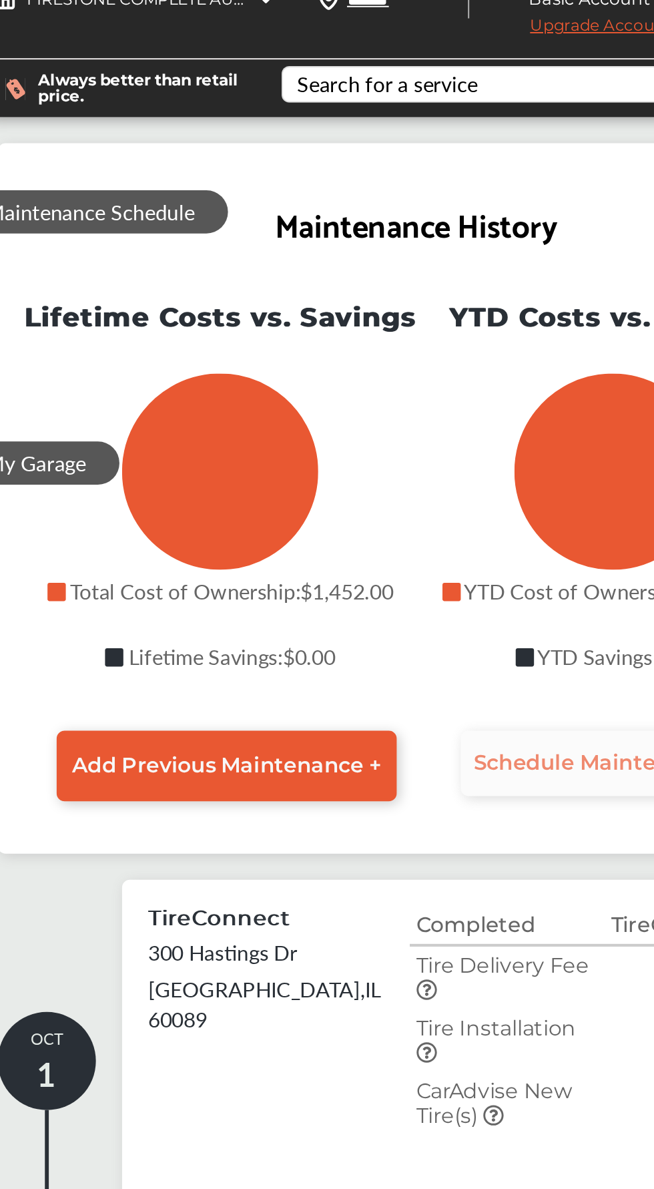
click at [359, 436] on span "Schedule Maintenance" at bounding box center [361, 439] width 127 height 13
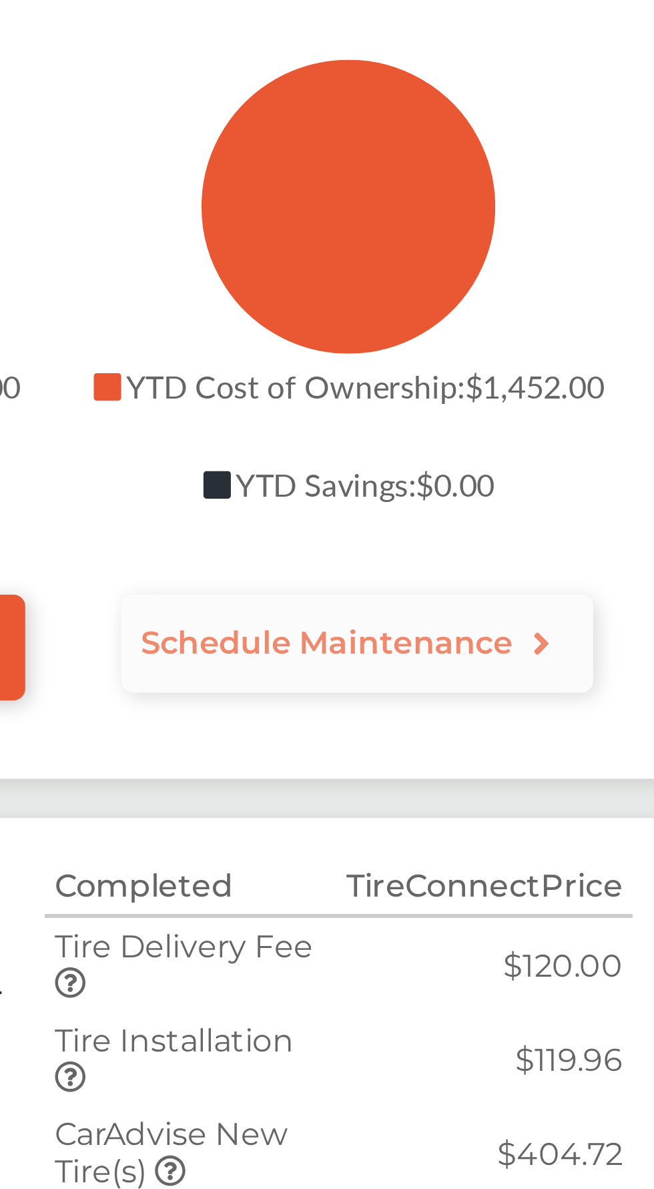
click at [433, 447] on link "Schedule Maintenance" at bounding box center [372, 439] width 162 height 33
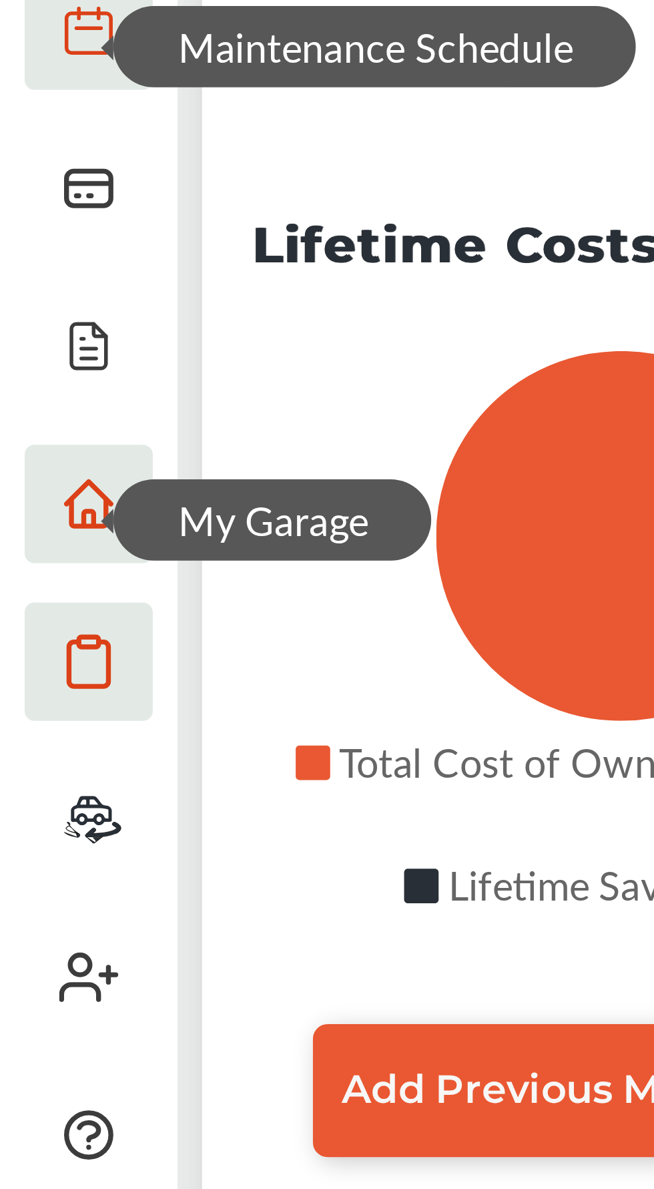
scroll to position [23, 0]
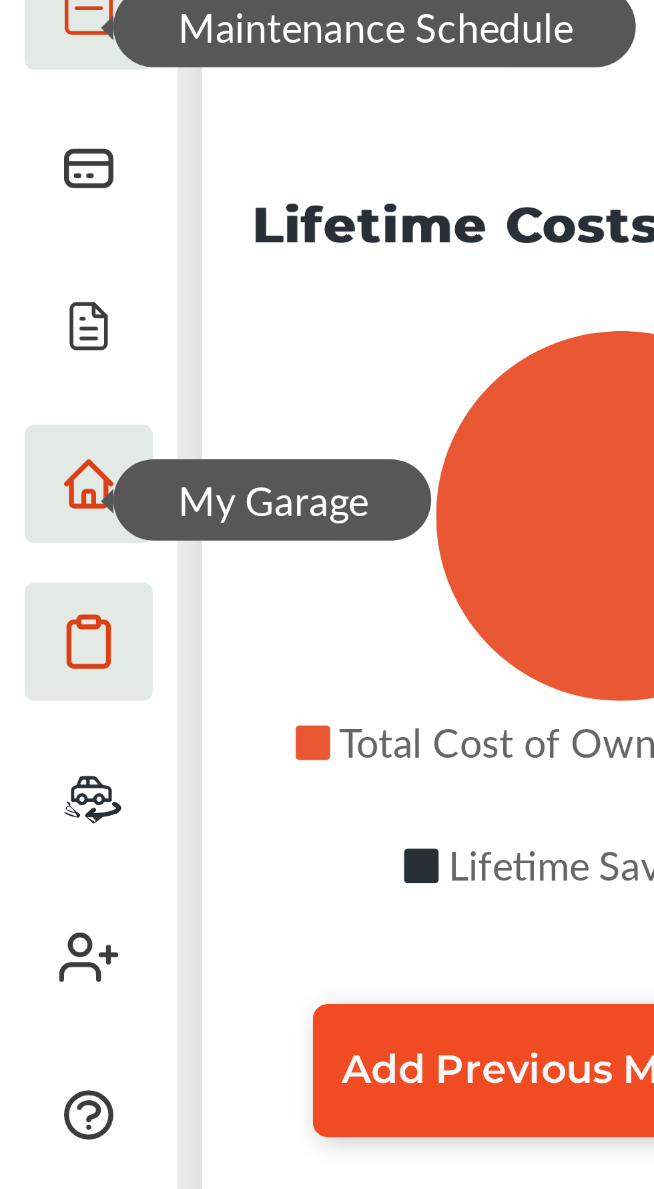
click at [156, 416] on span "Add Previous Maintenance +" at bounding box center [172, 418] width 158 height 13
select select "*"
select select "****"
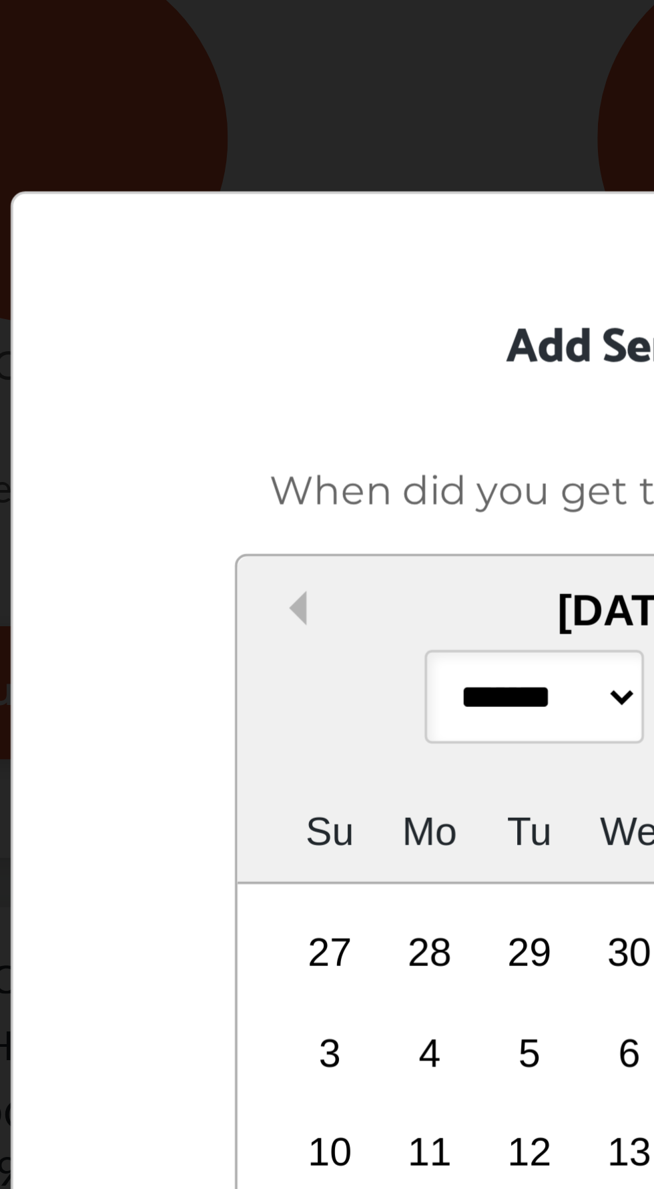
click at [237, 400] on button "Previous Month" at bounding box center [234, 395] width 9 height 9
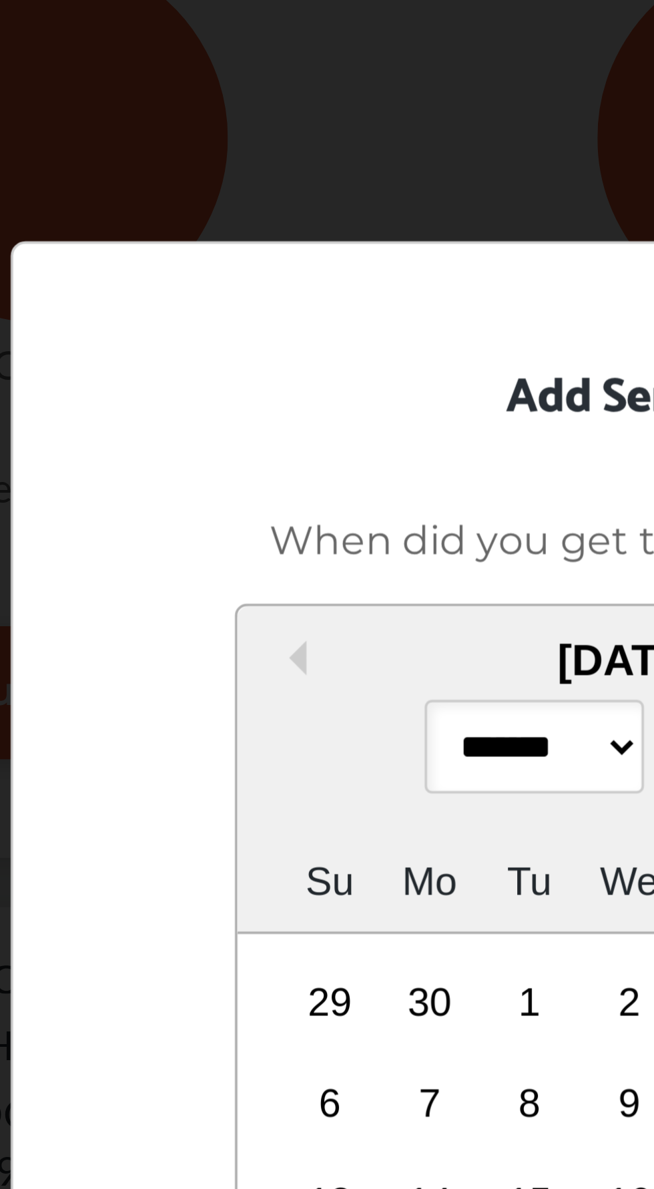
click at [299, 446] on select "******* ******** ***** ***** *** **** **** ****** ********* ******* ******** **…" at bounding box center [301, 432] width 59 height 25
select select "*"
click at [272, 446] on select "******* ******** ***** ***** *** **** **** ****** ********* ******* ******** **…" at bounding box center [301, 432] width 59 height 25
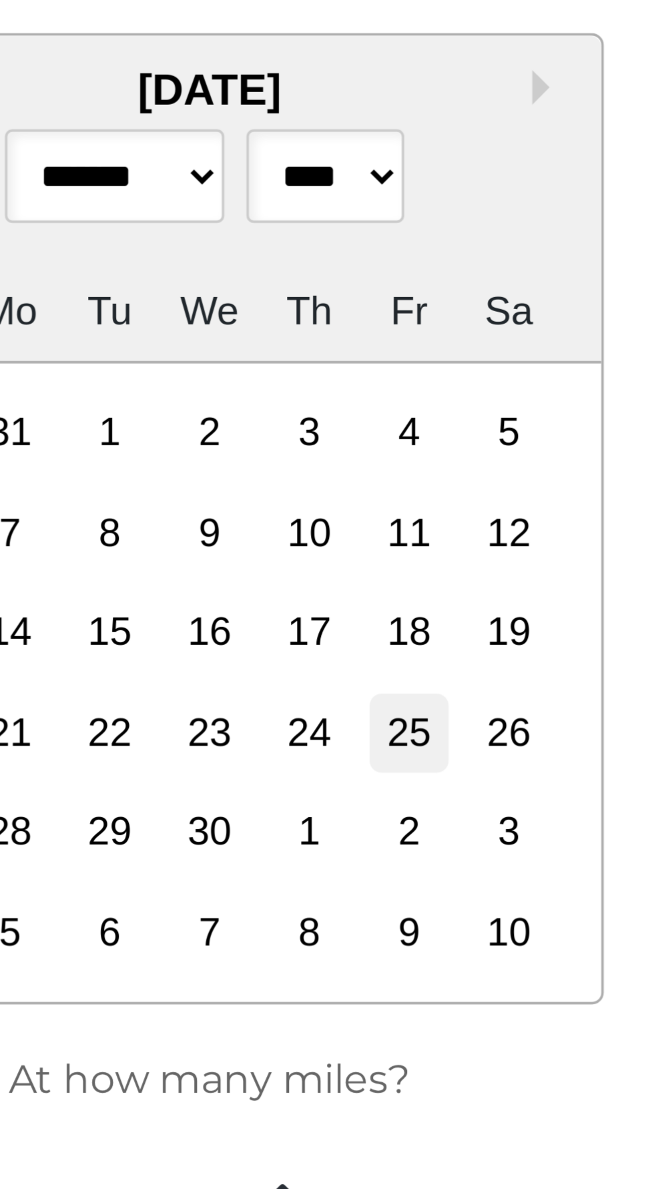
click at [382, 594] on div "25" at bounding box center [380, 583] width 21 height 21
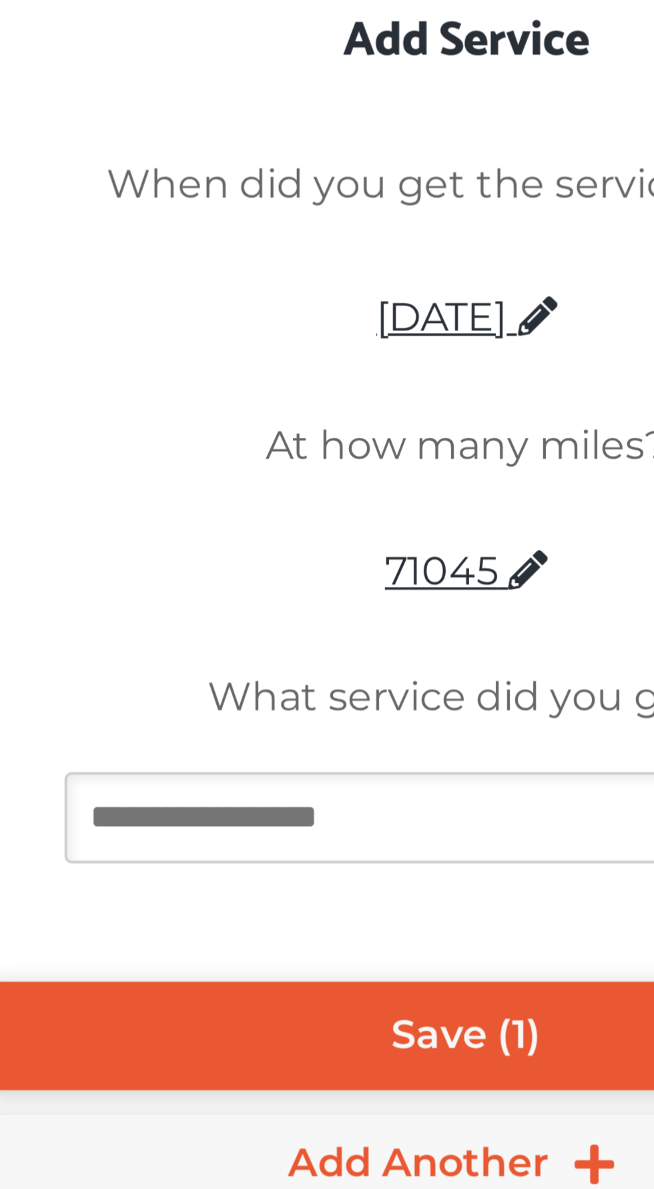
click at [340, 676] on input at bounding box center [325, 663] width 215 height 25
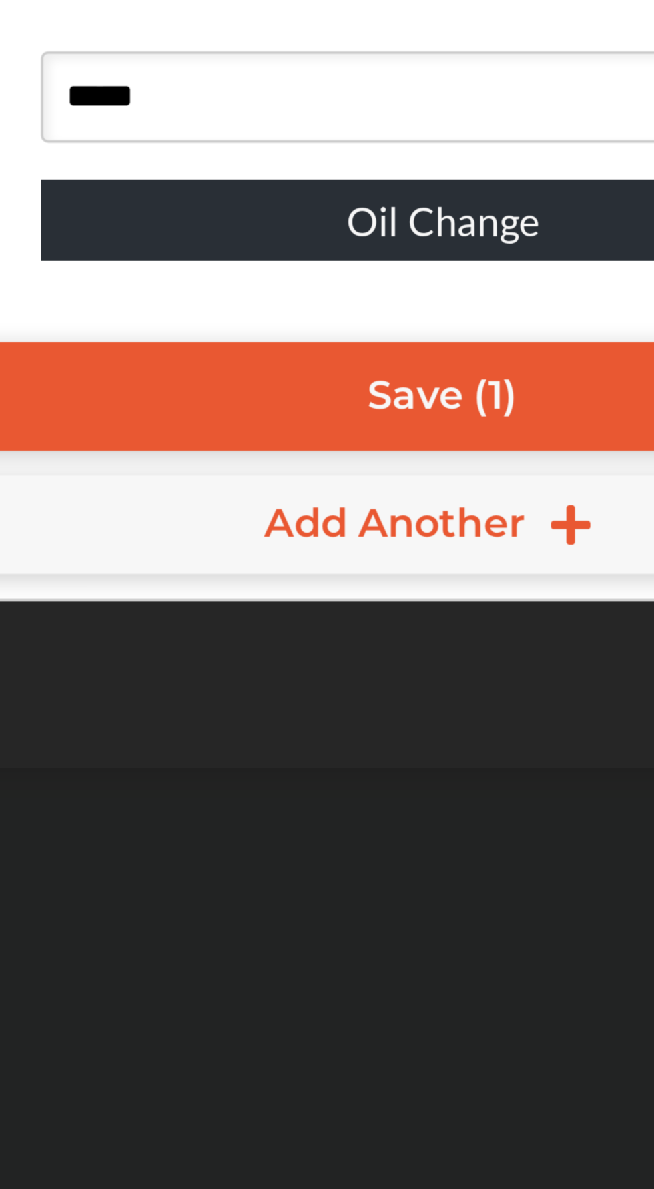
type input "***"
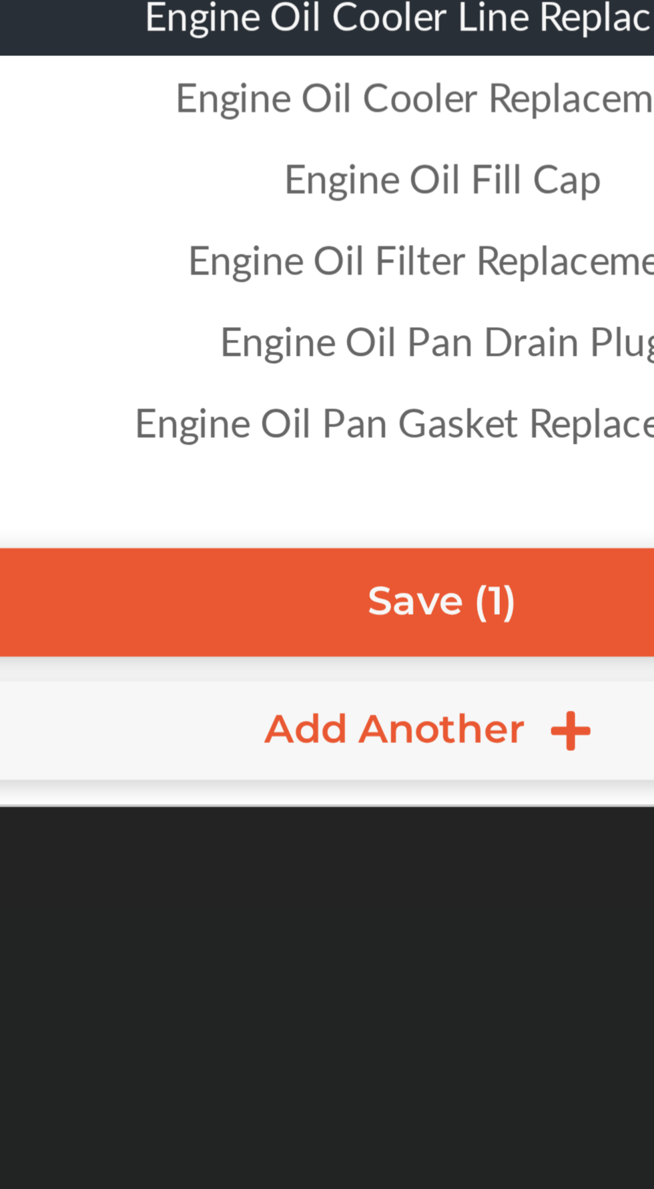
click at [348, 685] on div "Engine Oil Fill Cap" at bounding box center [327, 674] width 360 height 22
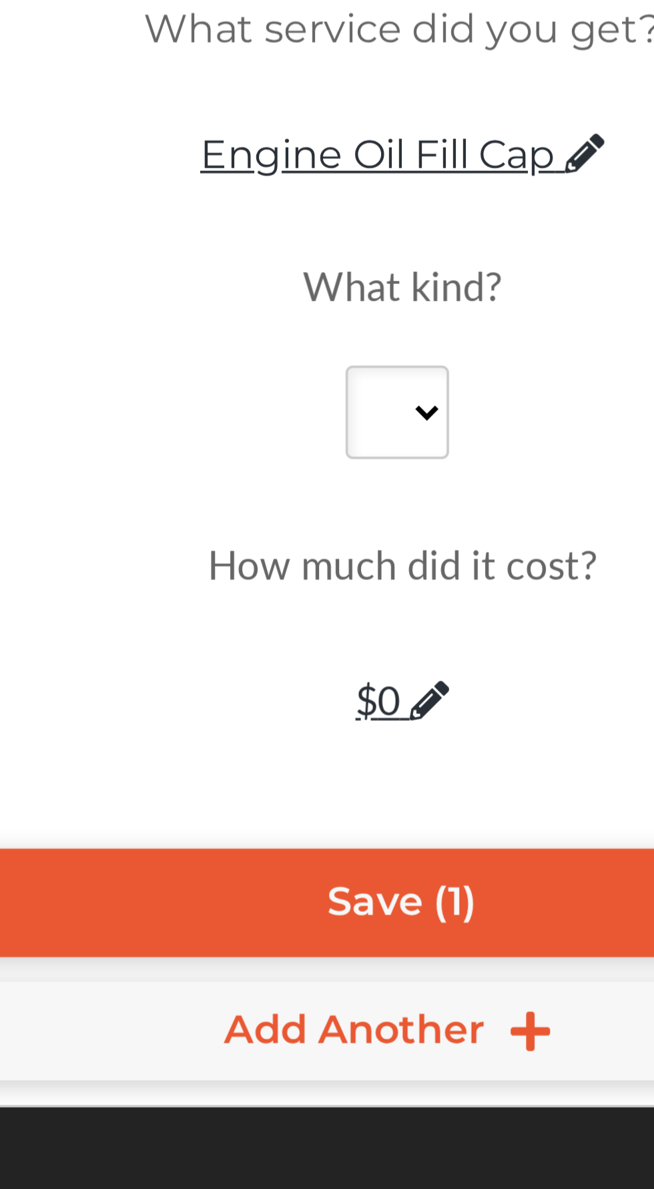
click at [367, 758] on div "How much did it cost? $ 0" at bounding box center [326, 721] width 105 height 73
click at [334, 675] on select at bounding box center [326, 661] width 28 height 25
click at [325, 675] on select at bounding box center [326, 661] width 28 height 25
click at [336, 675] on select at bounding box center [326, 661] width 28 height 25
click at [334, 675] on select at bounding box center [326, 661] width 28 height 25
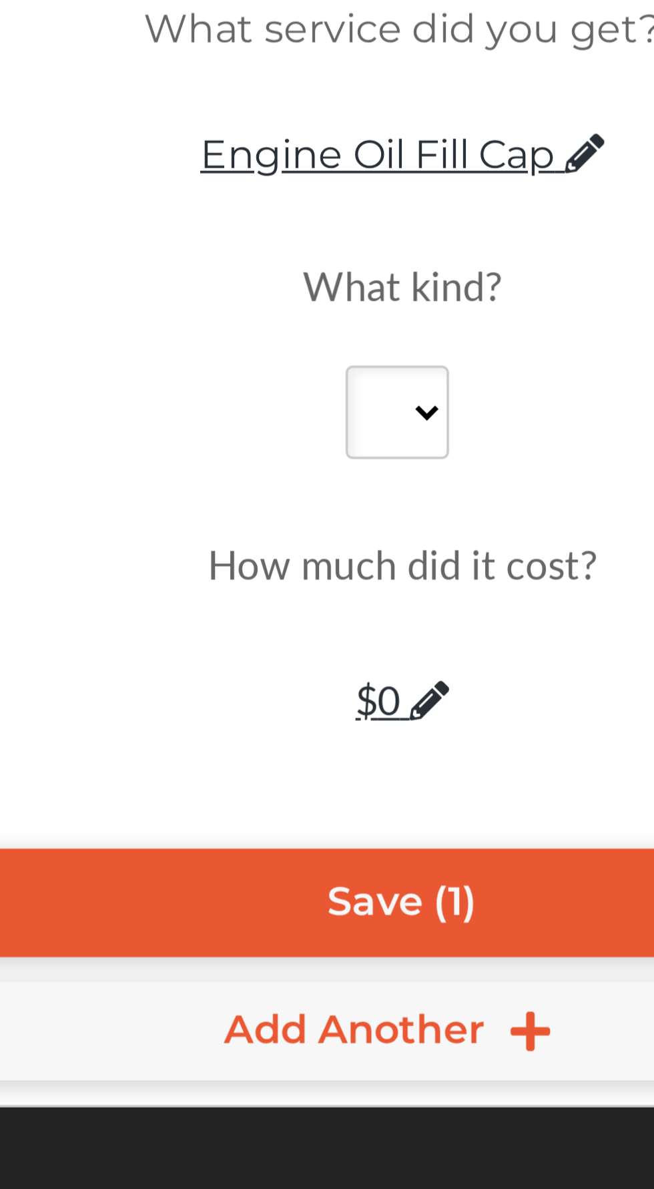
click at [330, 747] on span "$ 0" at bounding box center [326, 739] width 25 height 15
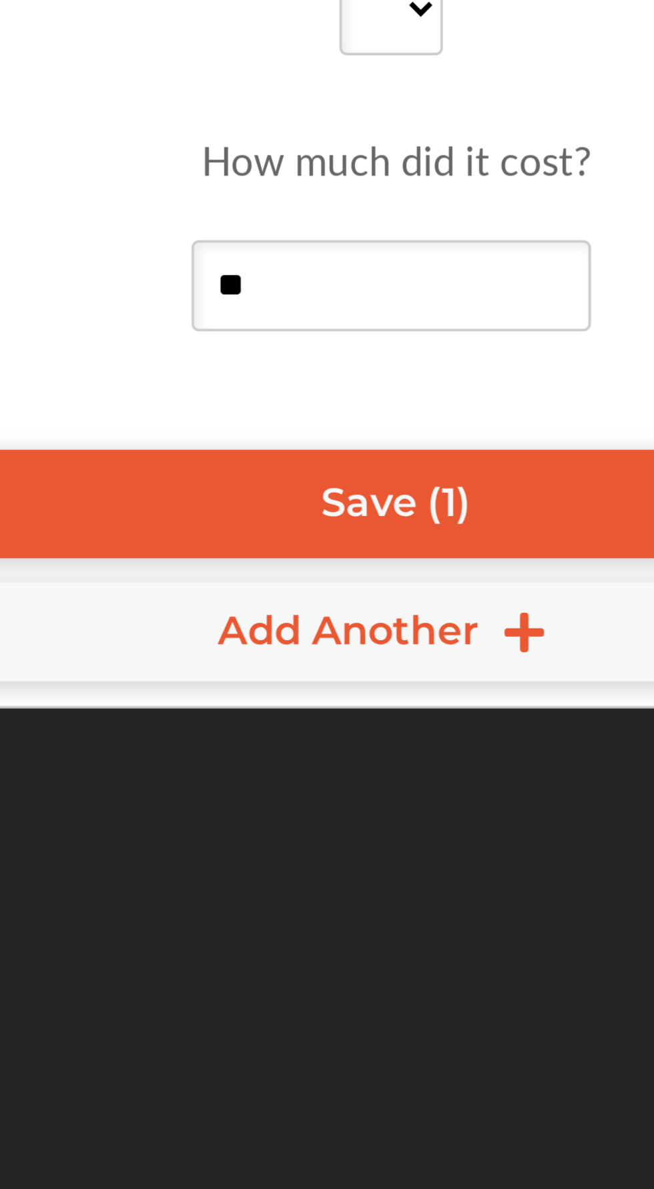
type input "***"
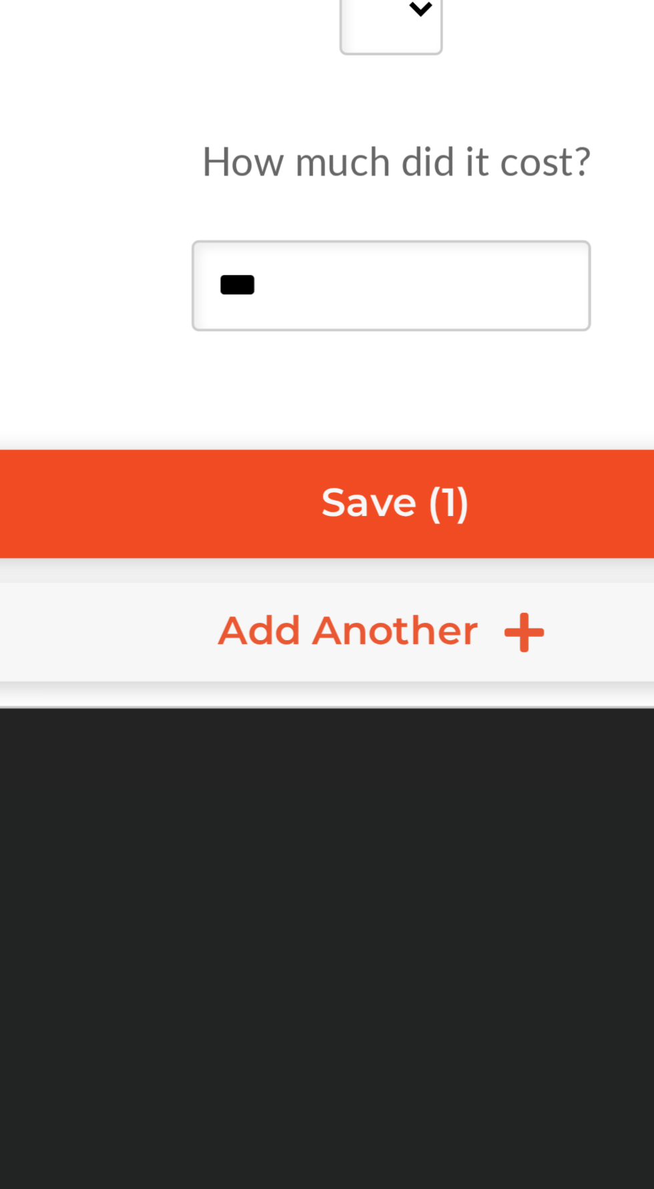
click at [355, 796] on link "Save (1)" at bounding box center [327, 795] width 267 height 29
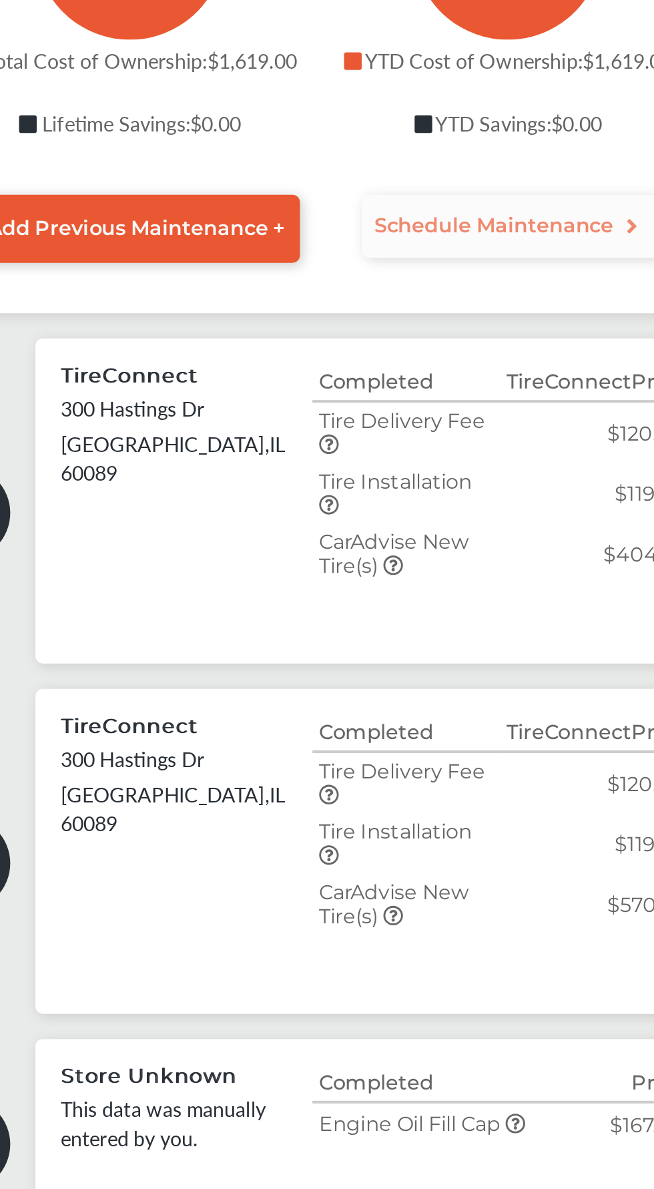
click at [427, 429] on link "Schedule Maintenance" at bounding box center [372, 416] width 162 height 33
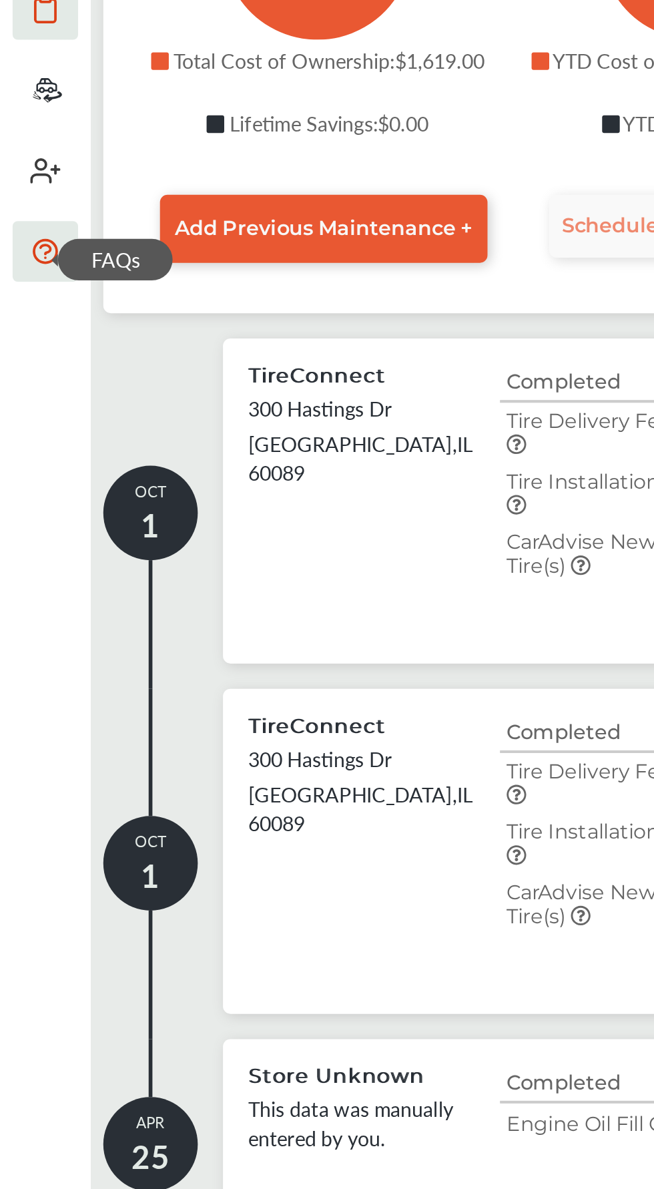
click at [23, 431] on icon at bounding box center [24, 430] width 12 height 12
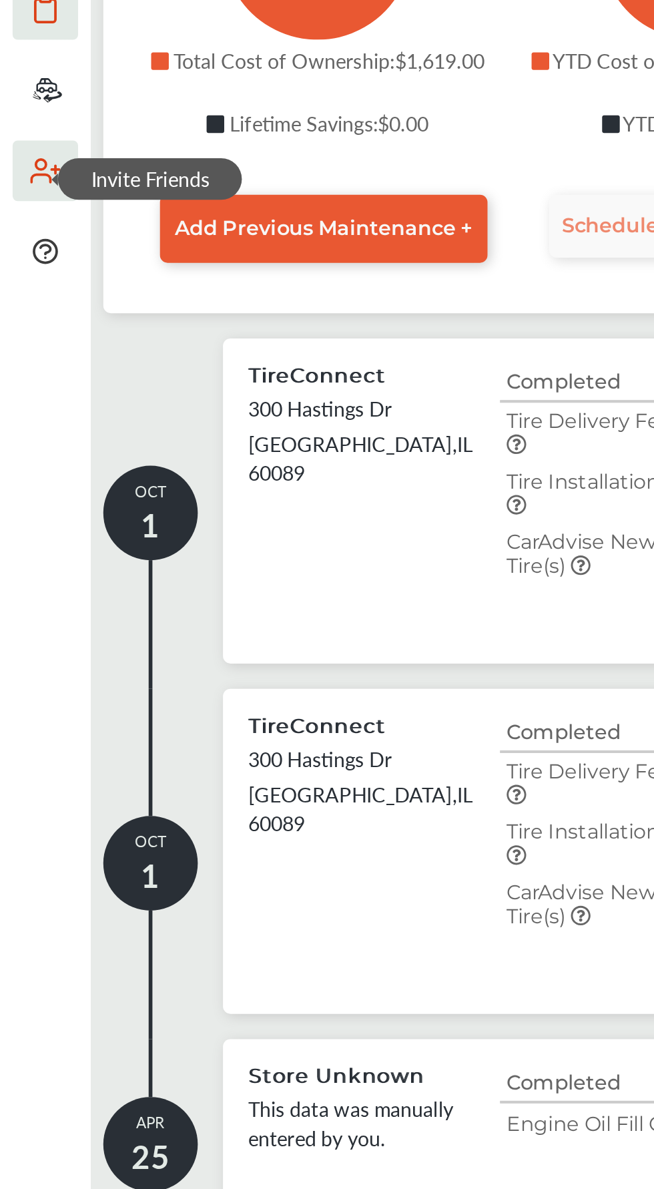
click at [23, 394] on icon at bounding box center [24, 388] width 16 height 16
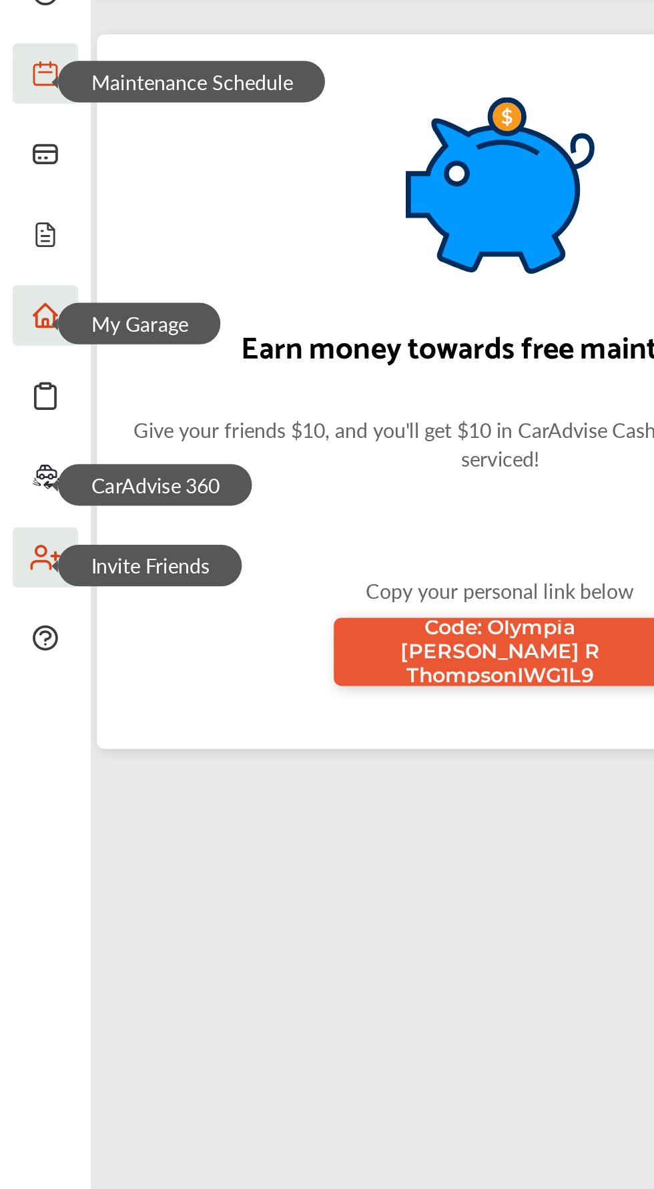
click at [31, 371] on span "CarAdvise 360" at bounding box center [82, 372] width 103 height 22
click at [21, 363] on icon at bounding box center [24, 365] width 11 height 8
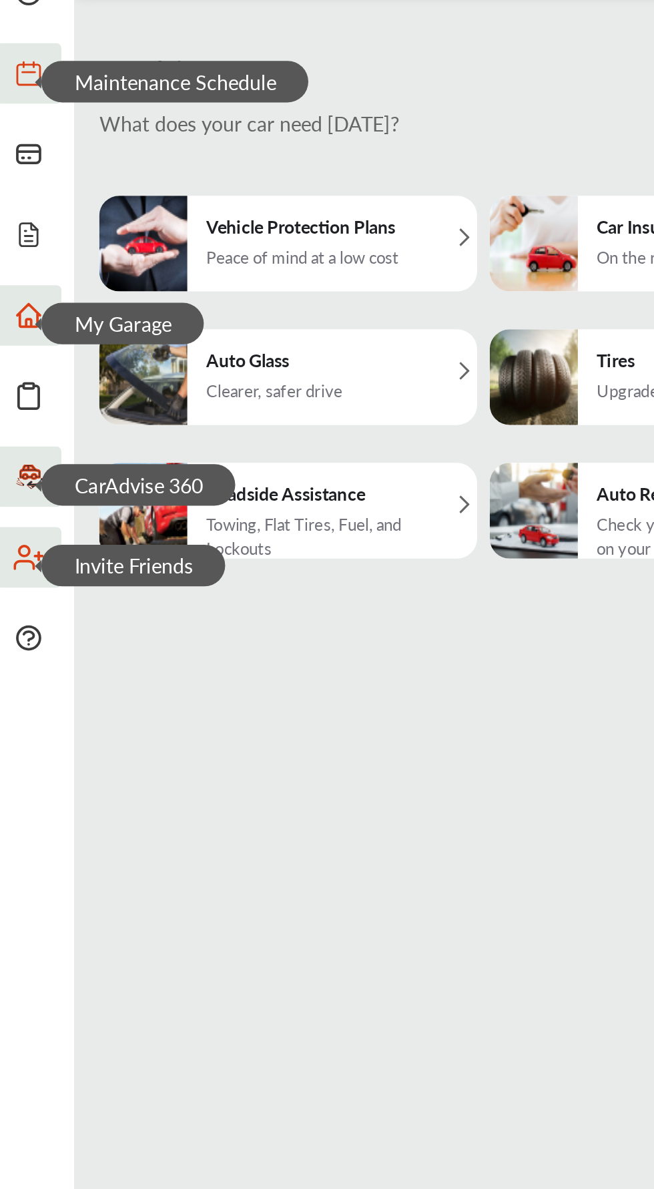
click at [210, 336] on div "Auto Glass Clearer, safer drive" at bounding box center [161, 315] width 200 height 51
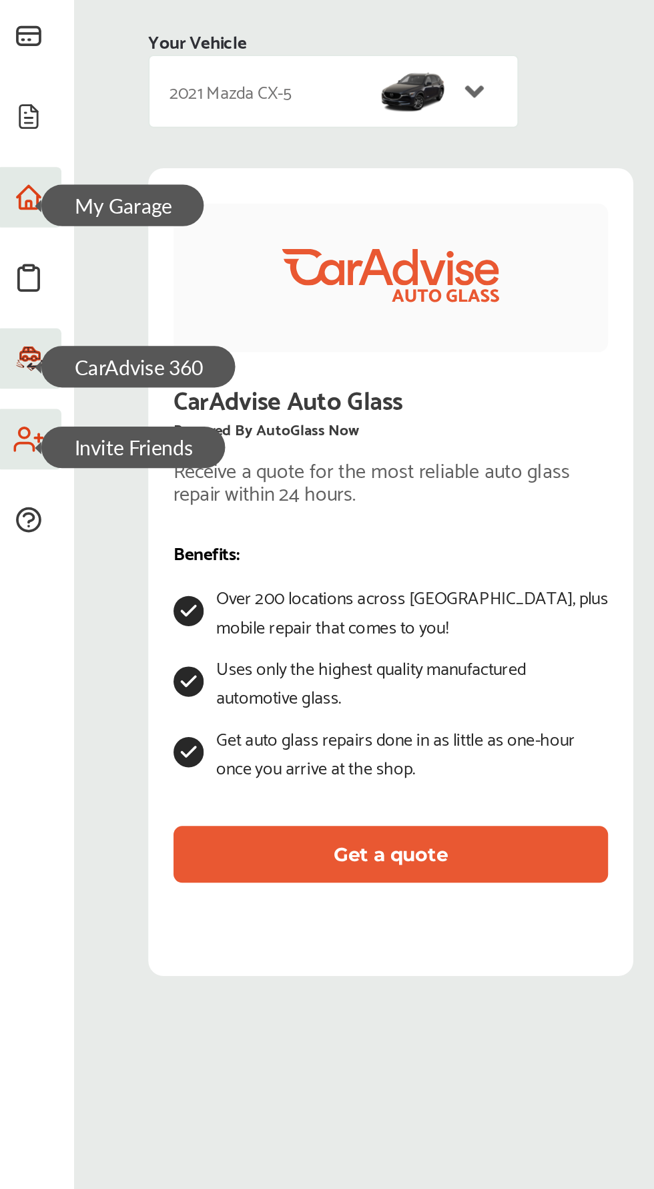
click at [306, 638] on button "Get a quote" at bounding box center [216, 630] width 230 height 30
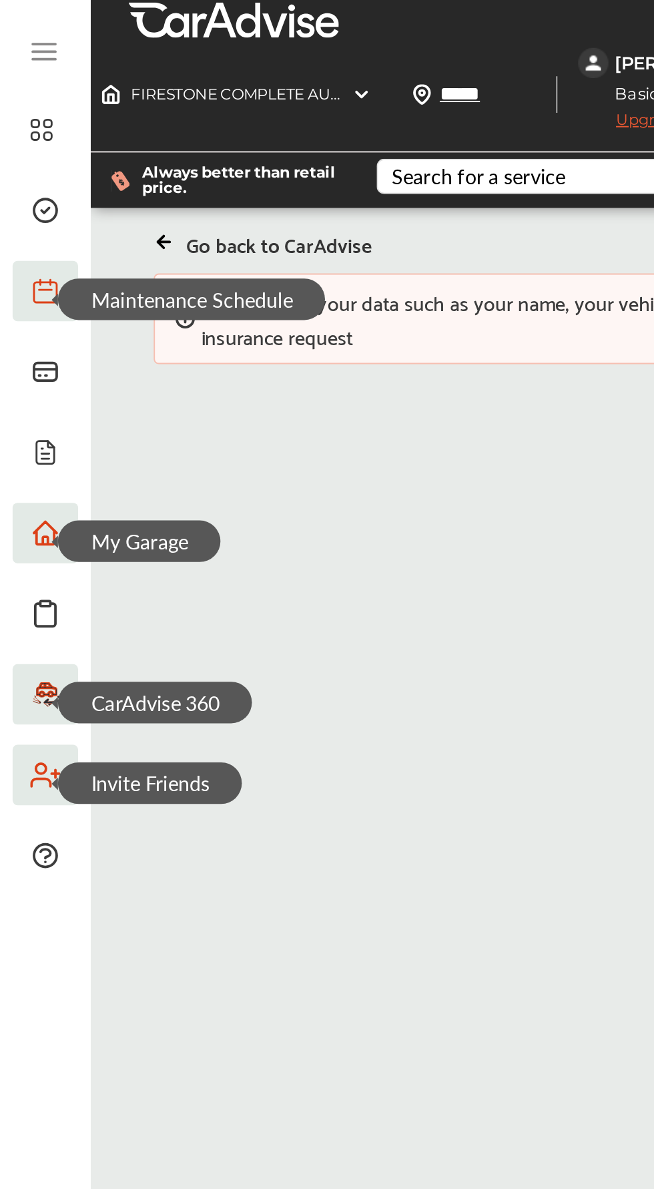
click at [88, 131] on icon at bounding box center [86, 128] width 11 height 11
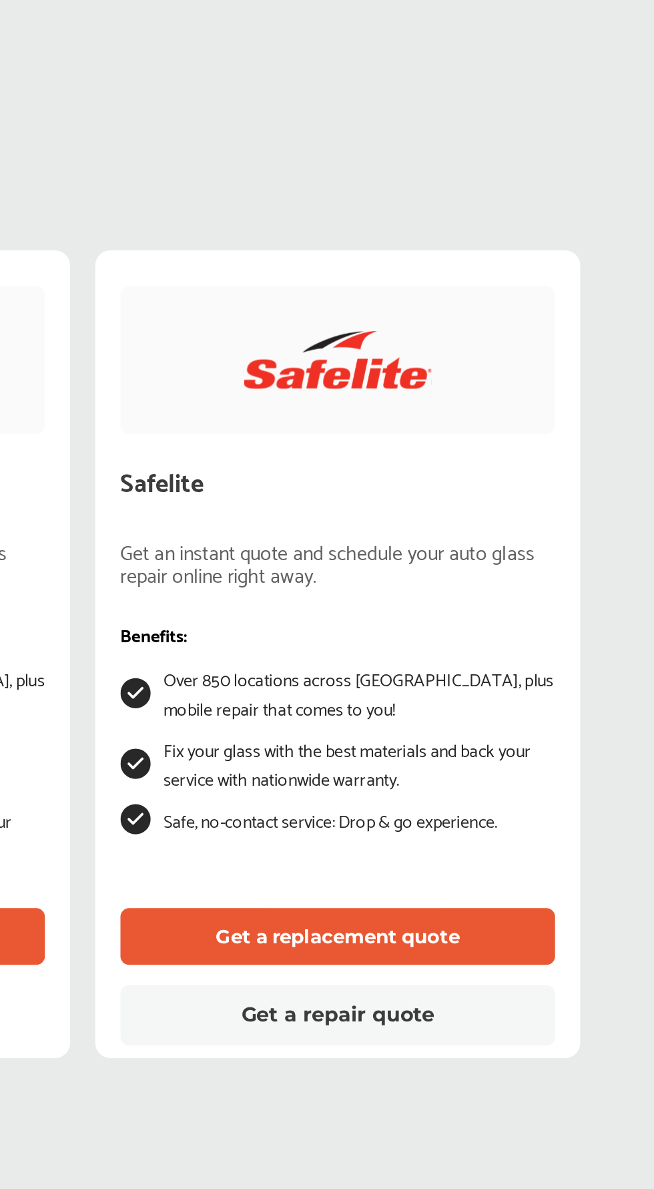
click at [575, 632] on button "Get a replacement quote" at bounding box center [486, 630] width 230 height 30
type textarea "*"
